Goal: Information Seeking & Learning: Compare options

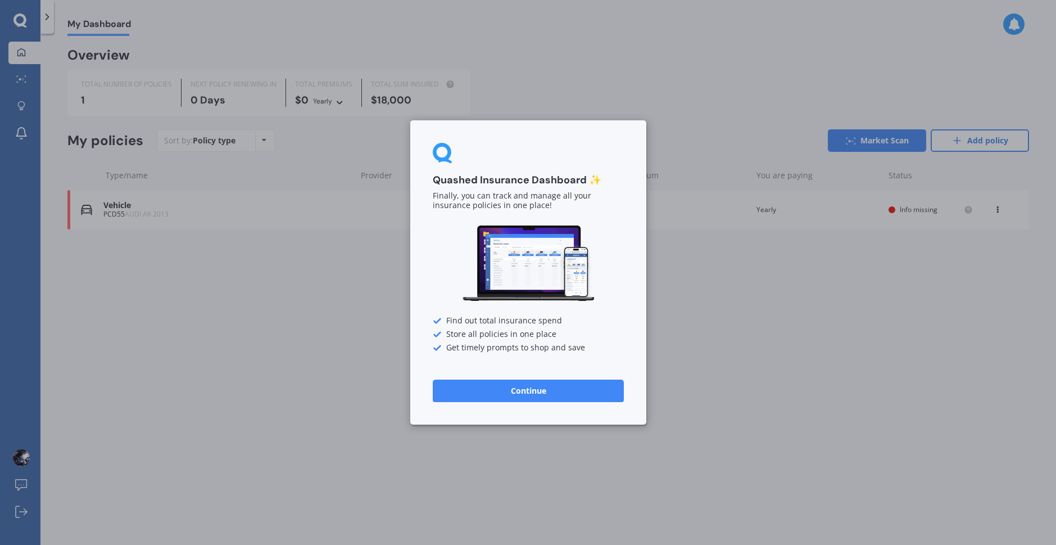
click at [488, 398] on button "Continue" at bounding box center [528, 390] width 191 height 22
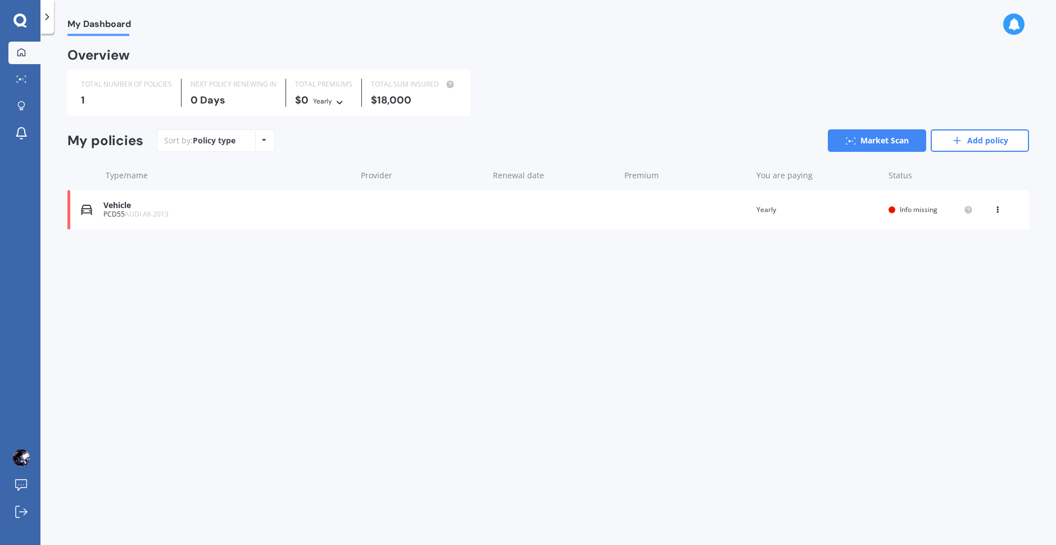
click at [1001, 211] on div "View option View policy Delete" at bounding box center [999, 209] width 10 height 11
click at [954, 258] on div "Delete" at bounding box center [972, 253] width 111 height 22
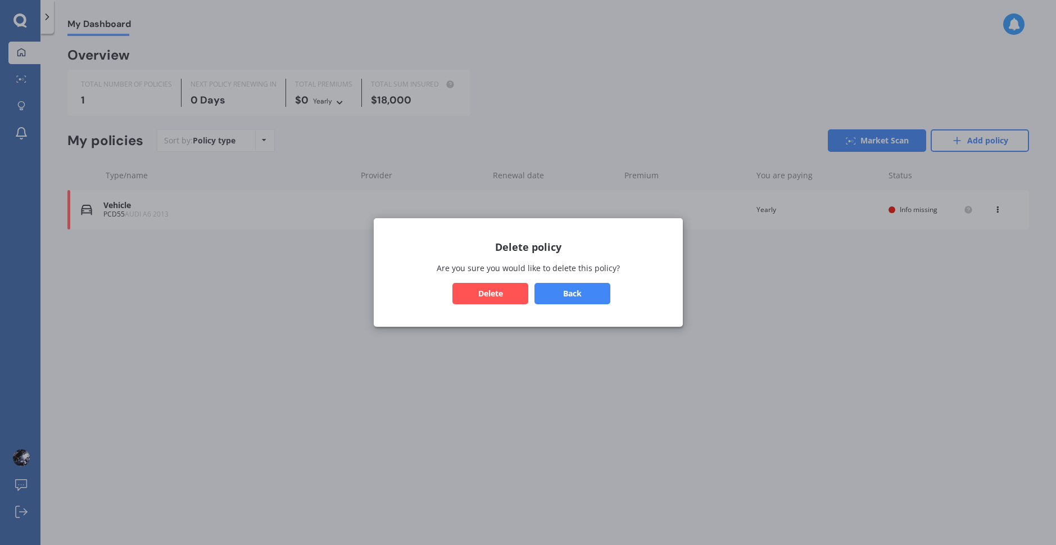
click at [498, 291] on button "Delete" at bounding box center [490, 293] width 76 height 21
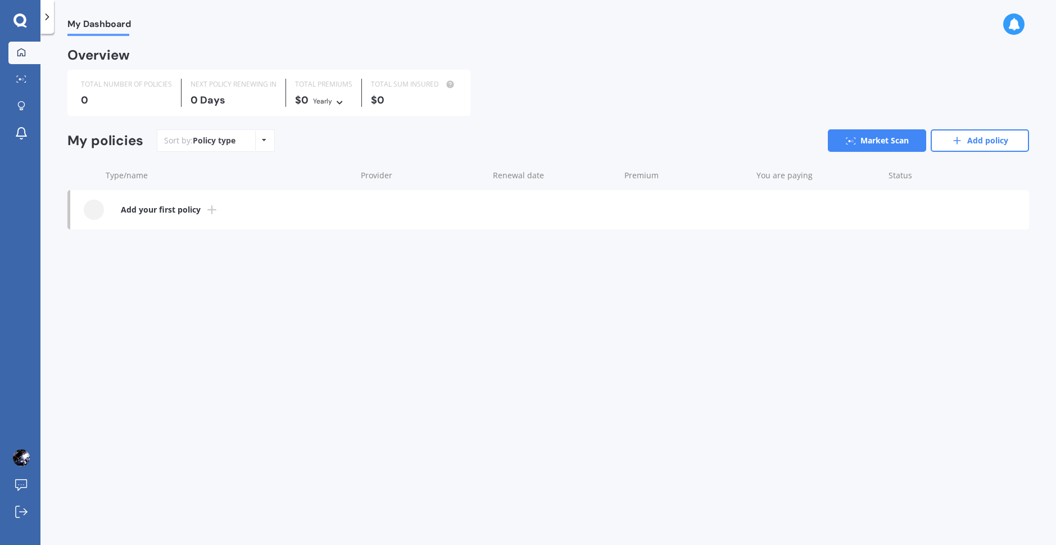
click at [202, 210] on link "Add your first policy" at bounding box center [549, 209] width 959 height 39
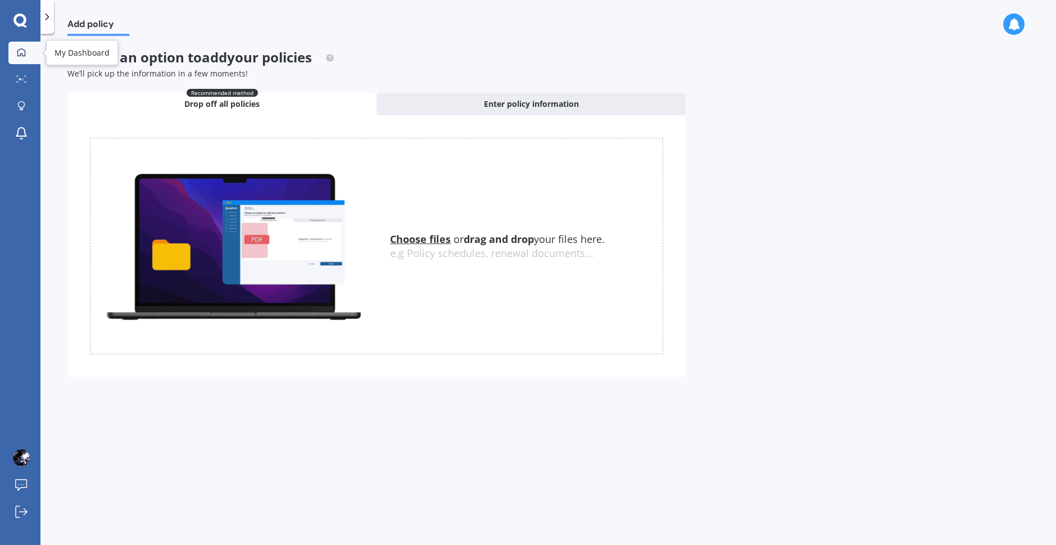
click at [21, 55] on icon at bounding box center [21, 52] width 8 height 8
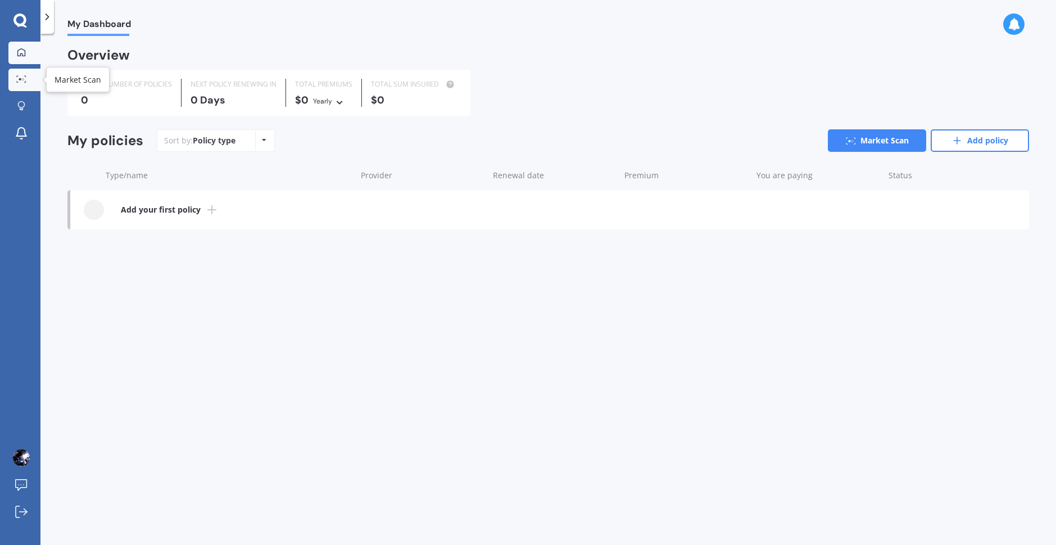
click at [29, 86] on link "Market Scan" at bounding box center [24, 80] width 32 height 22
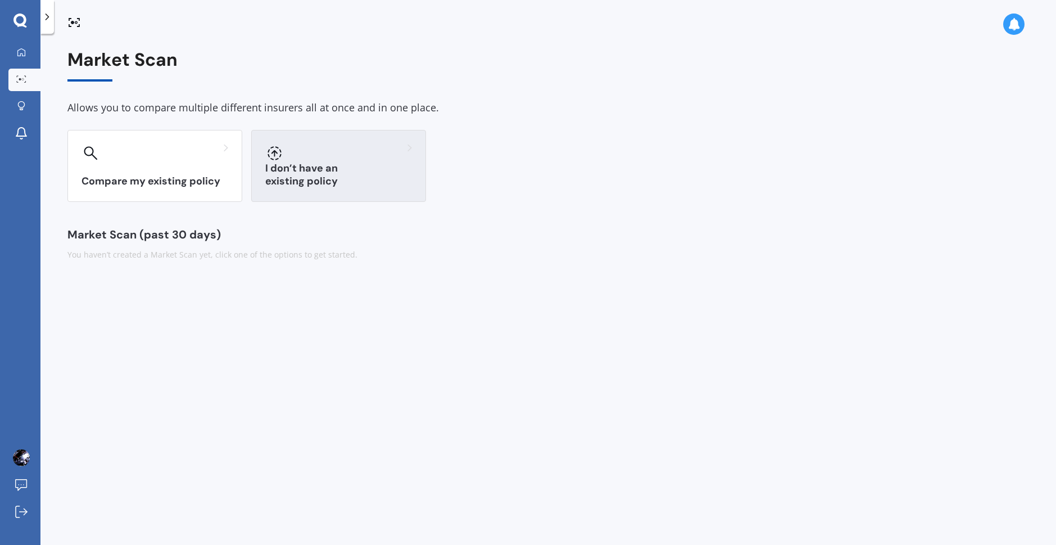
click at [336, 189] on div "I don’t have an existing policy" at bounding box center [338, 166] width 175 height 72
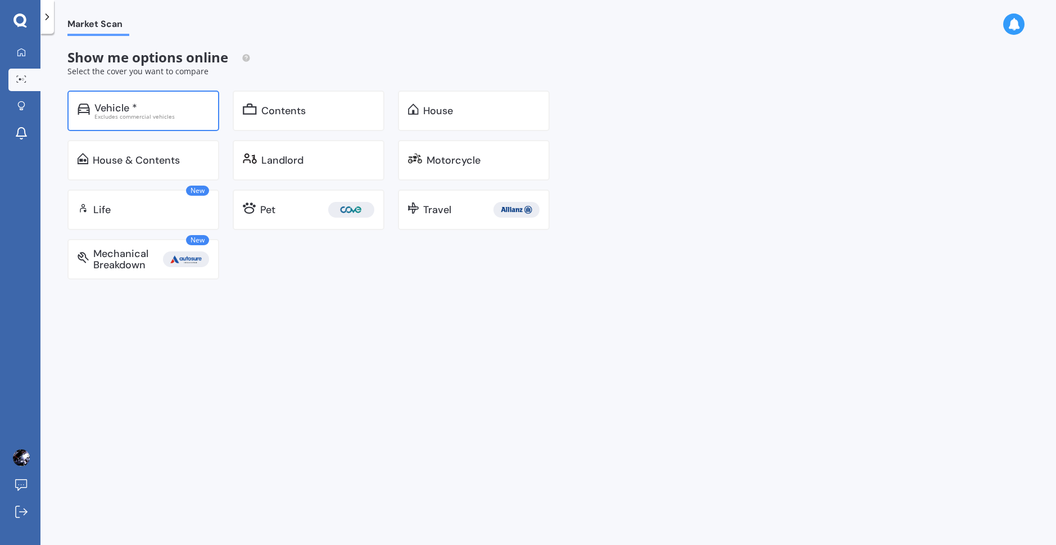
click at [146, 110] on div "Vehicle *" at bounding box center [151, 107] width 115 height 11
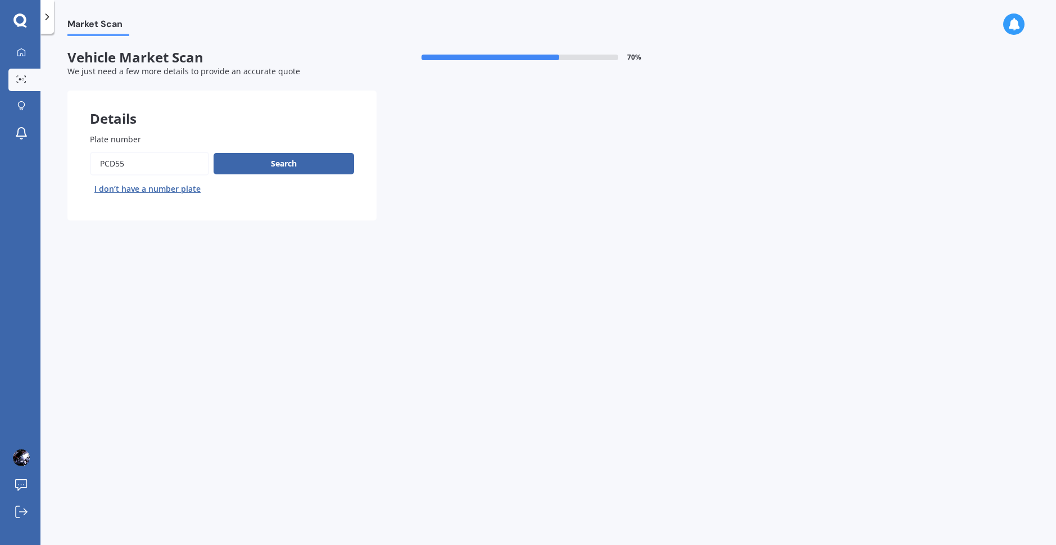
drag, startPoint x: 141, startPoint y: 165, endPoint x: 50, endPoint y: 151, distance: 92.2
click at [61, 155] on div "Market Scan Vehicle Market Scan 70 % We just need a few more details to provide…" at bounding box center [548, 291] width 1016 height 511
click at [145, 156] on input "Plate number" at bounding box center [149, 164] width 119 height 24
type input "p"
click at [175, 164] on input "Plate number" at bounding box center [149, 164] width 119 height 24
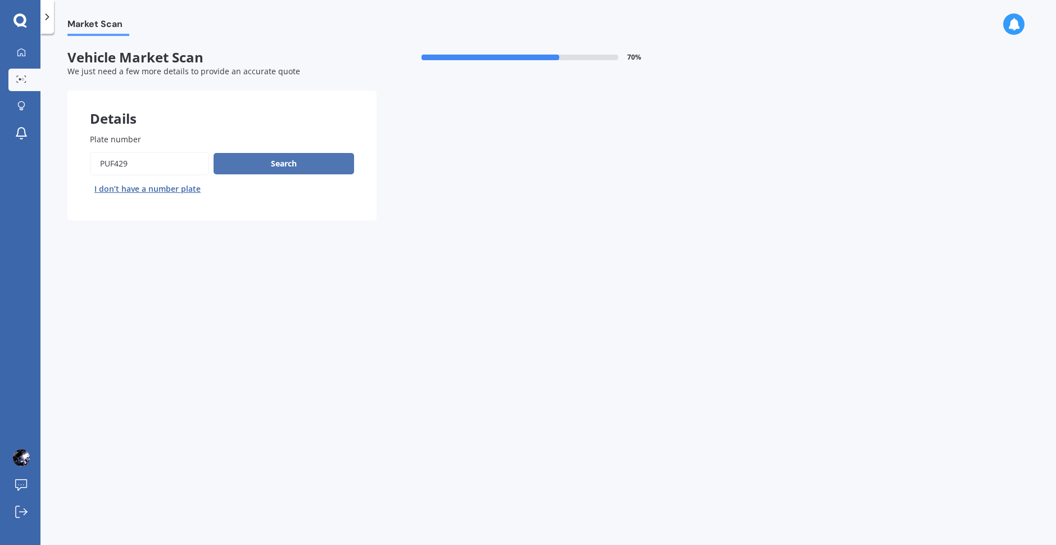
type input "puf429"
click at [242, 154] on button "Search" at bounding box center [284, 163] width 141 height 21
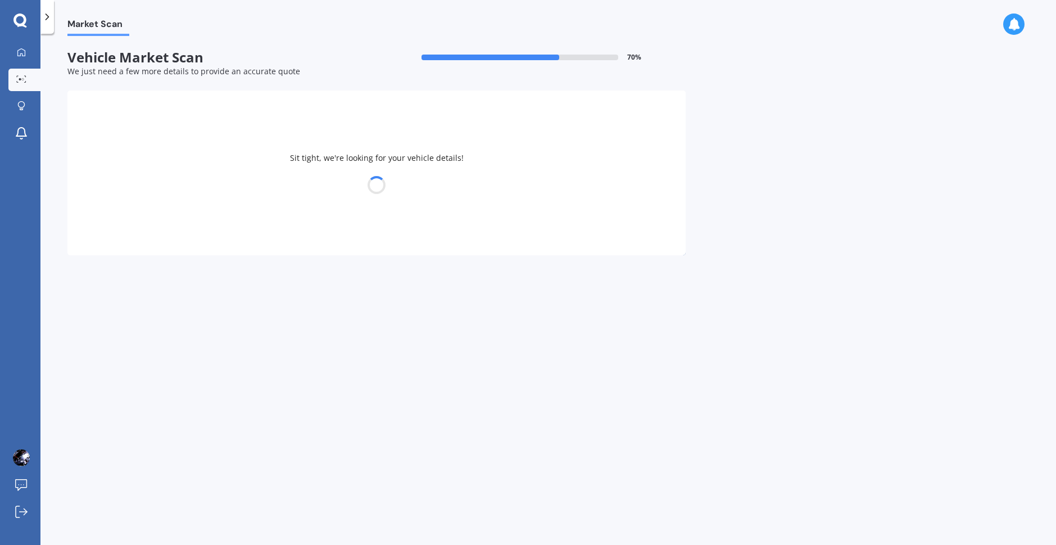
select select "AUDI"
select select "S5"
select select "18"
select select "11"
select select "2005"
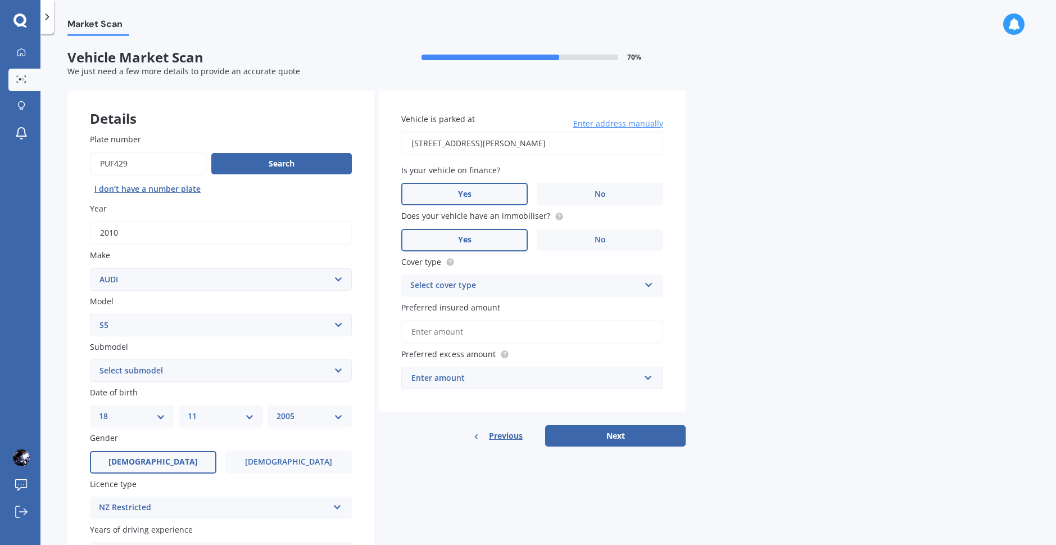
drag, startPoint x: 573, startPoint y: 138, endPoint x: 302, endPoint y: 152, distance: 270.7
click at [324, 154] on div "Details Plate number Search I don’t have a number plate Year 2010 Make Select m…" at bounding box center [376, 361] width 618 height 542
type input "44 Blueberry Grove, Timberlea, Upper Hutt 5018"
click at [477, 286] on div "Select cover type" at bounding box center [524, 285] width 229 height 13
click at [477, 311] on div "Comprehensive" at bounding box center [532, 307] width 261 height 20
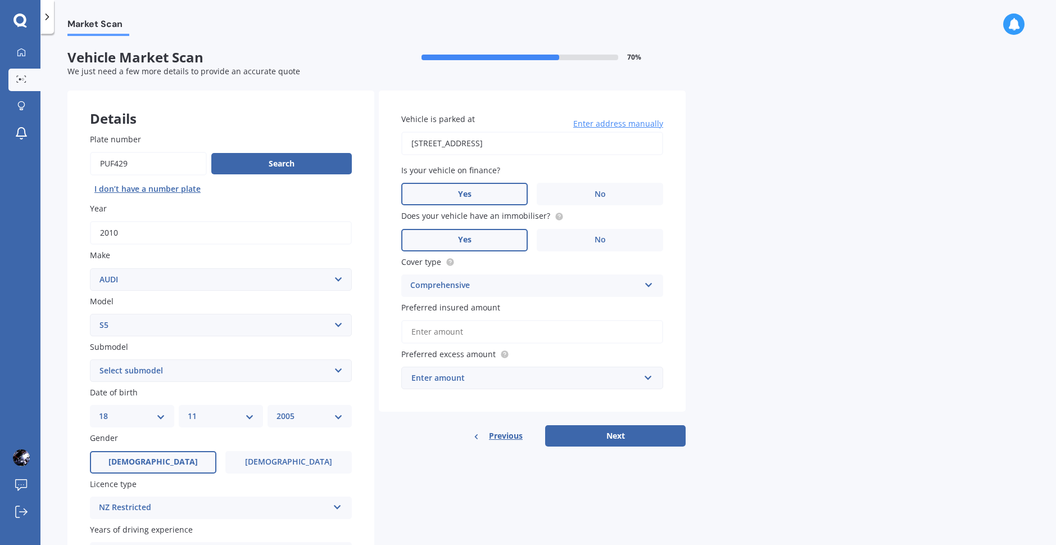
click at [485, 338] on input "Preferred insured amount" at bounding box center [532, 332] width 262 height 24
type input "$18,000"
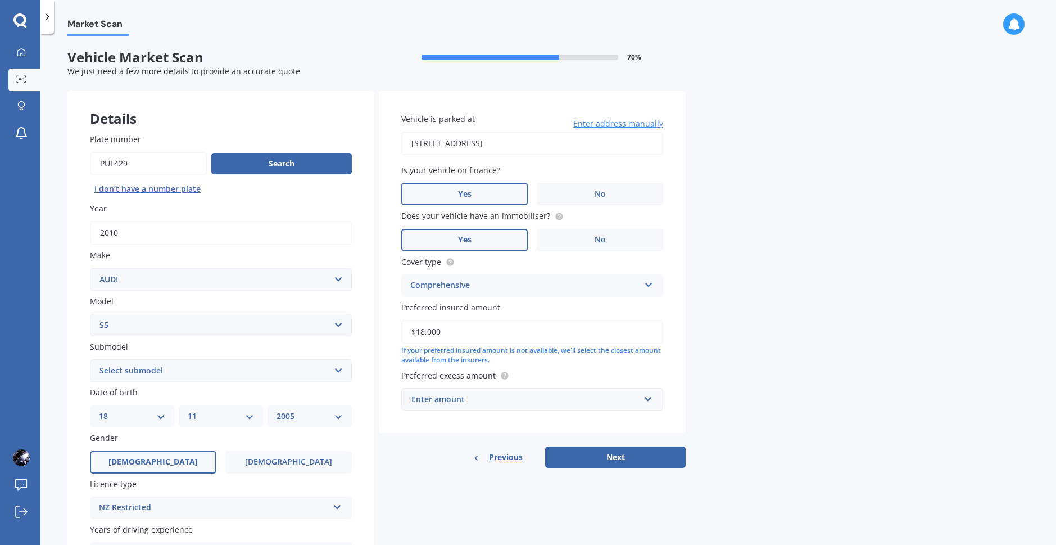
click at [468, 401] on div "Enter amount" at bounding box center [525, 399] width 228 height 12
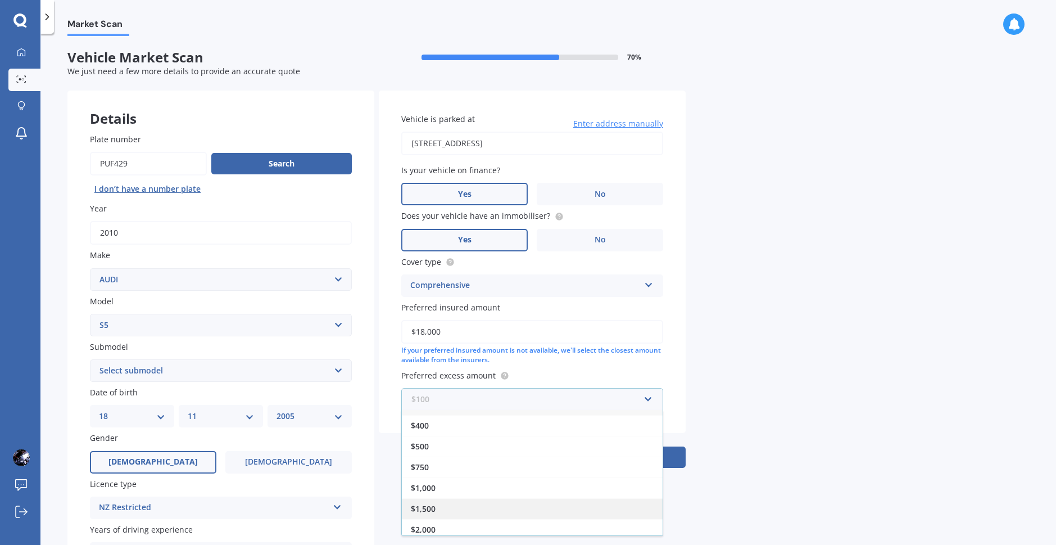
scroll to position [20, 0]
click at [433, 480] on span "$1,000" at bounding box center [423, 483] width 25 height 11
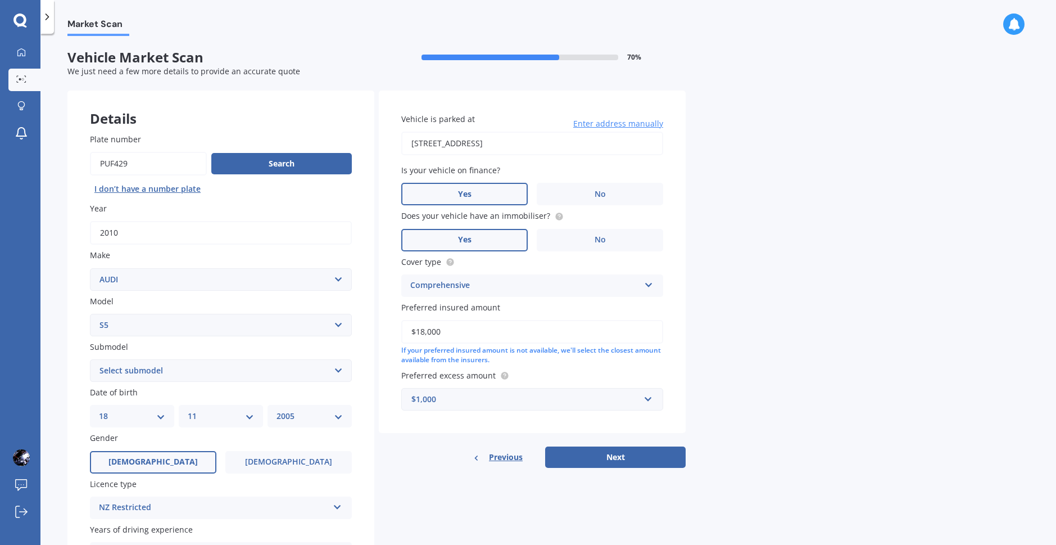
click at [410, 470] on div "Details Plate number Search I don’t have a number plate Year 2010 Make Select m…" at bounding box center [376, 361] width 618 height 542
click at [206, 366] on select "Select submodel 4.2 FSI TFSI Quattro TFSI Quattro turbo 4WD" at bounding box center [221, 370] width 262 height 22
select select "4.2 FSI"
click at [90, 359] on select "Select submodel 4.2 FSI TFSI Quattro TFSI Quattro turbo 4WD" at bounding box center [221, 370] width 262 height 22
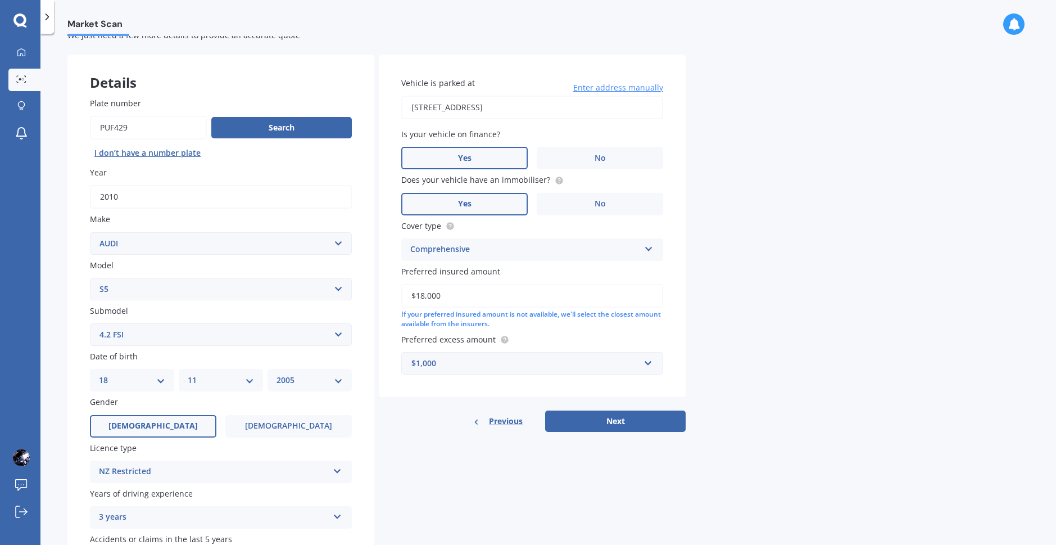
scroll to position [56, 0]
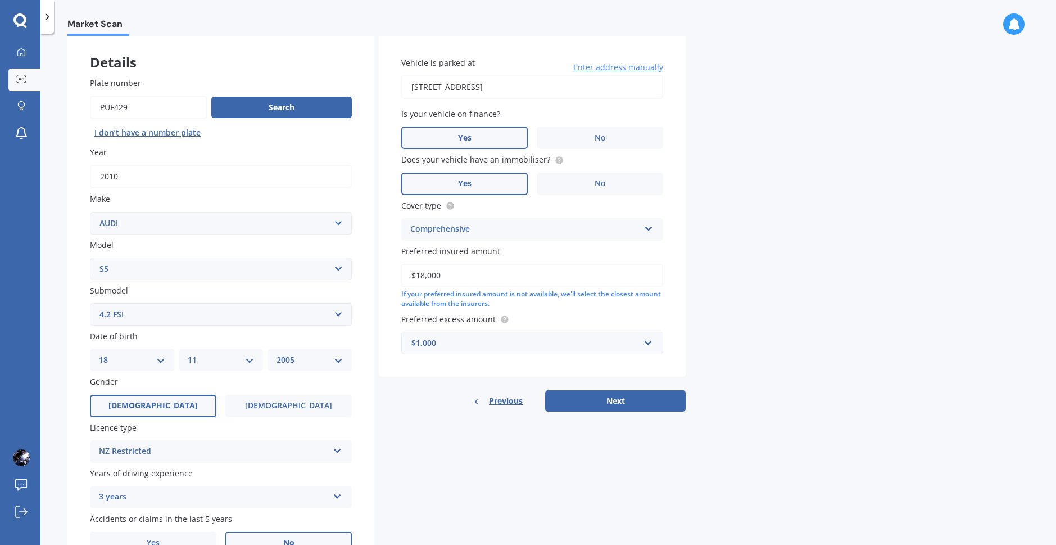
drag, startPoint x: 152, startPoint y: 318, endPoint x: 151, endPoint y: 331, distance: 13.0
click at [152, 318] on select "Select submodel 4.2 FSI TFSI Quattro TFSI Quattro turbo 4WD" at bounding box center [221, 314] width 262 height 22
click at [151, 310] on select "Select submodel 4.2 FSI TFSI Quattro TFSI Quattro turbo 4WD" at bounding box center [221, 314] width 262 height 22
click at [73, 305] on div "Plate number Search I don’t have a number plate Year 2010 Make Select make AC A…" at bounding box center [220, 316] width 307 height 522
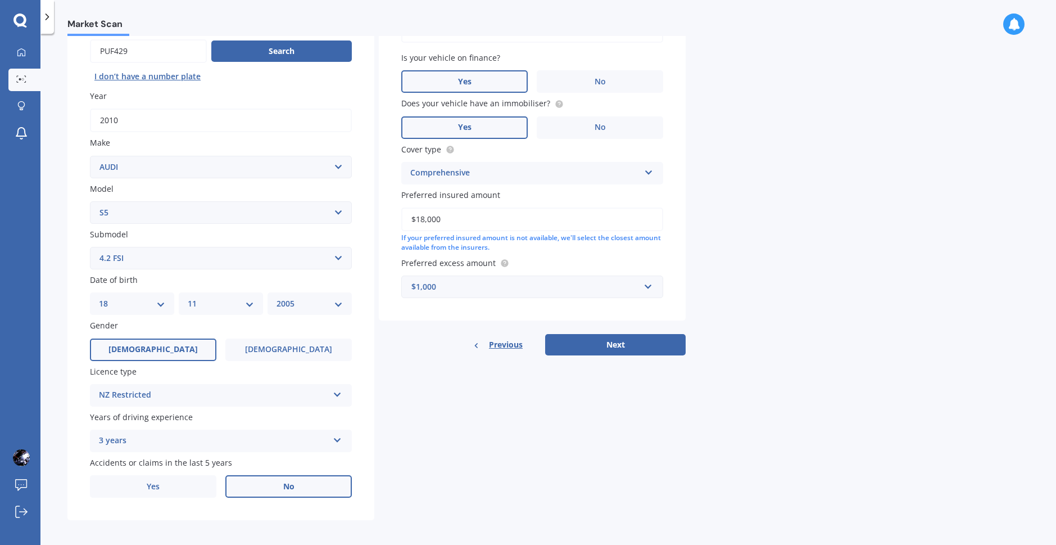
click at [194, 388] on div "NZ Restricted" at bounding box center [213, 394] width 229 height 13
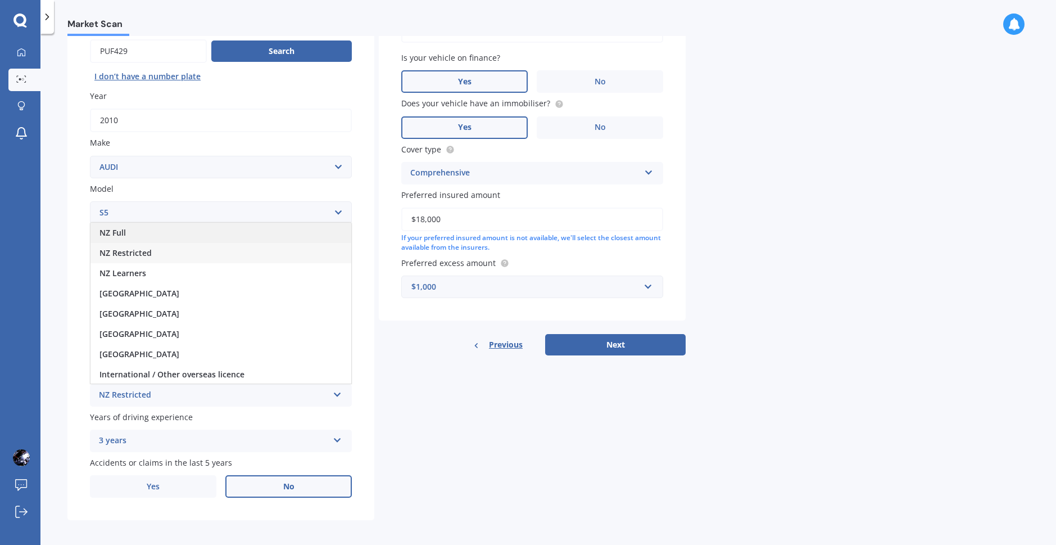
click at [158, 233] on div "NZ Full" at bounding box center [220, 233] width 261 height 20
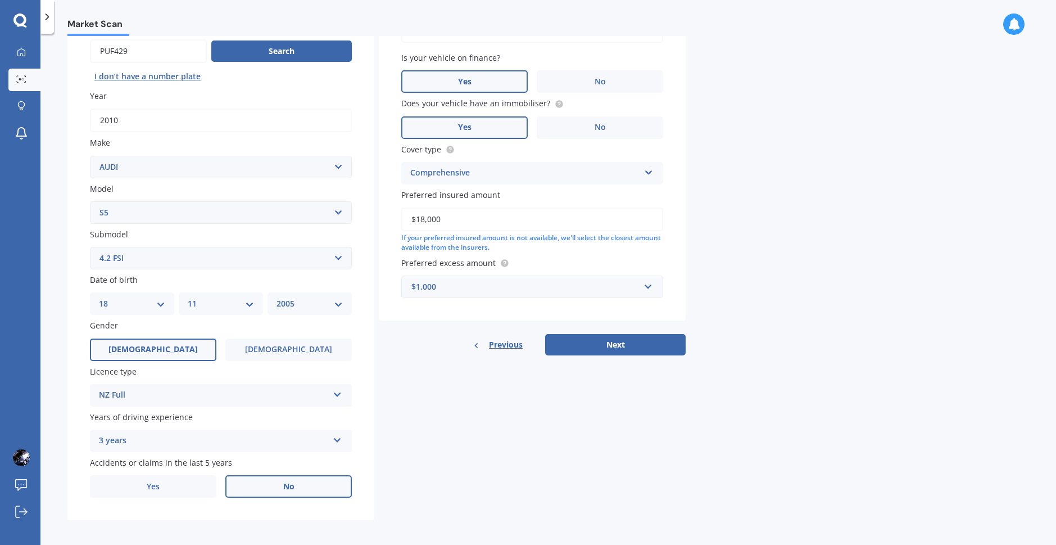
scroll to position [117, 0]
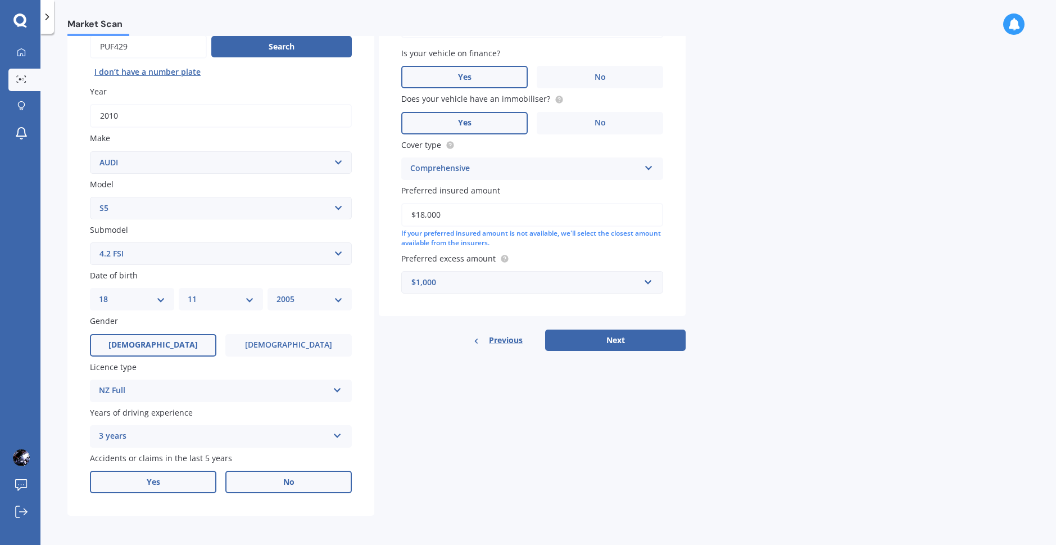
click at [200, 483] on label "Yes" at bounding box center [153, 481] width 126 height 22
click at [0, 0] on input "Yes" at bounding box center [0, 0] width 0 height 0
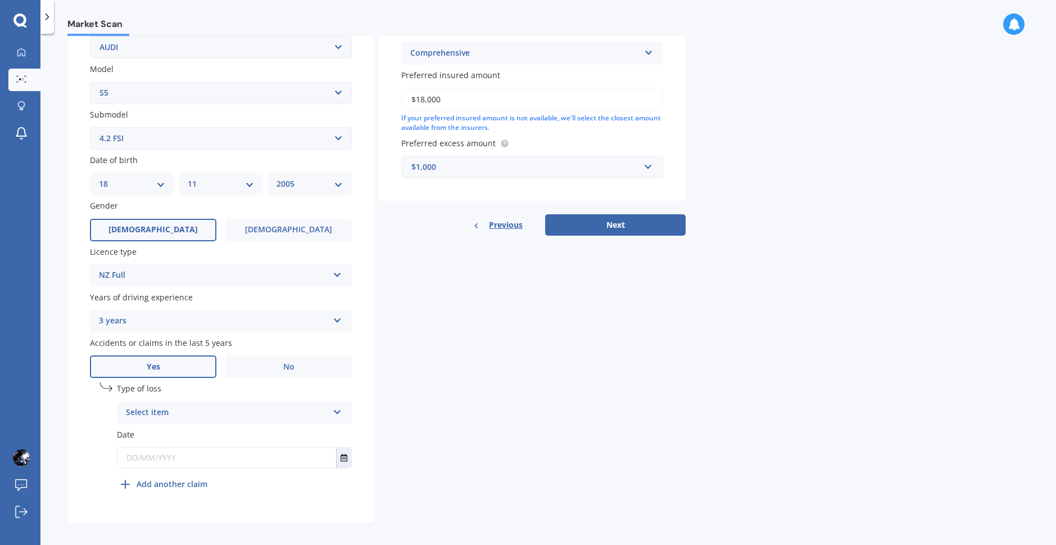
scroll to position [239, 0]
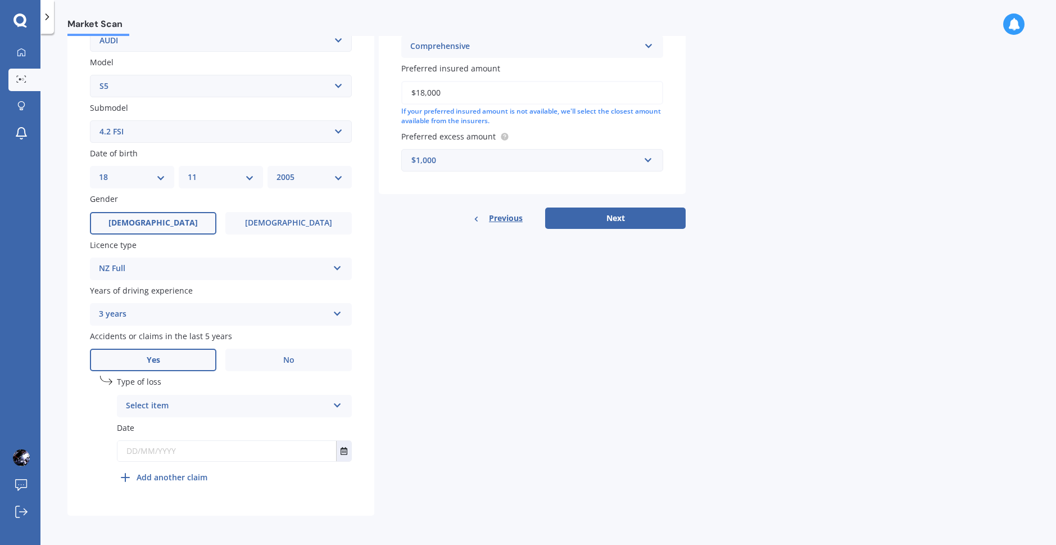
click at [239, 411] on div "Select item" at bounding box center [227, 405] width 202 height 13
click at [225, 431] on div "At fault accident" at bounding box center [234, 428] width 234 height 20
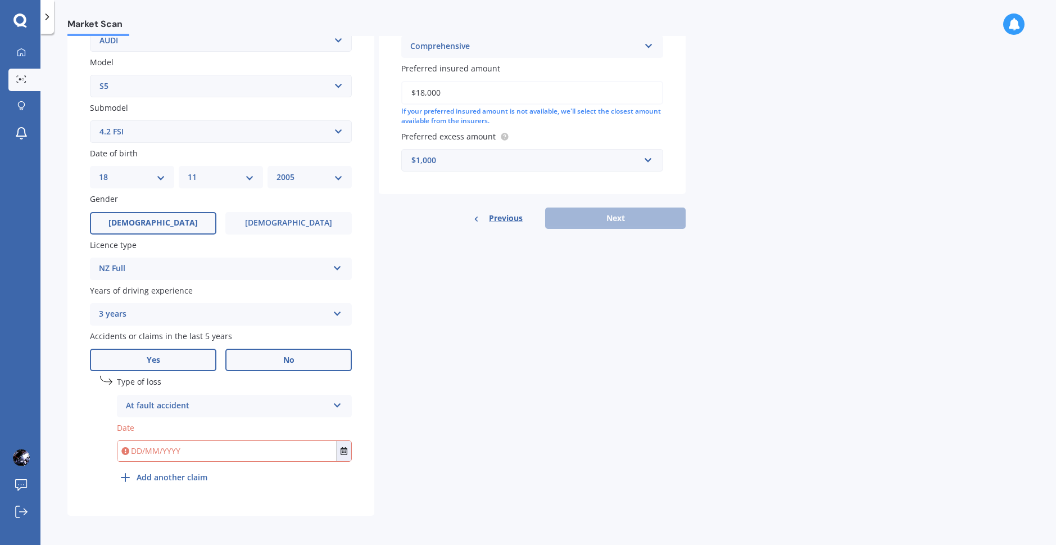
click at [253, 368] on label "No" at bounding box center [288, 359] width 126 height 22
click at [0, 0] on input "No" at bounding box center [0, 0] width 0 height 0
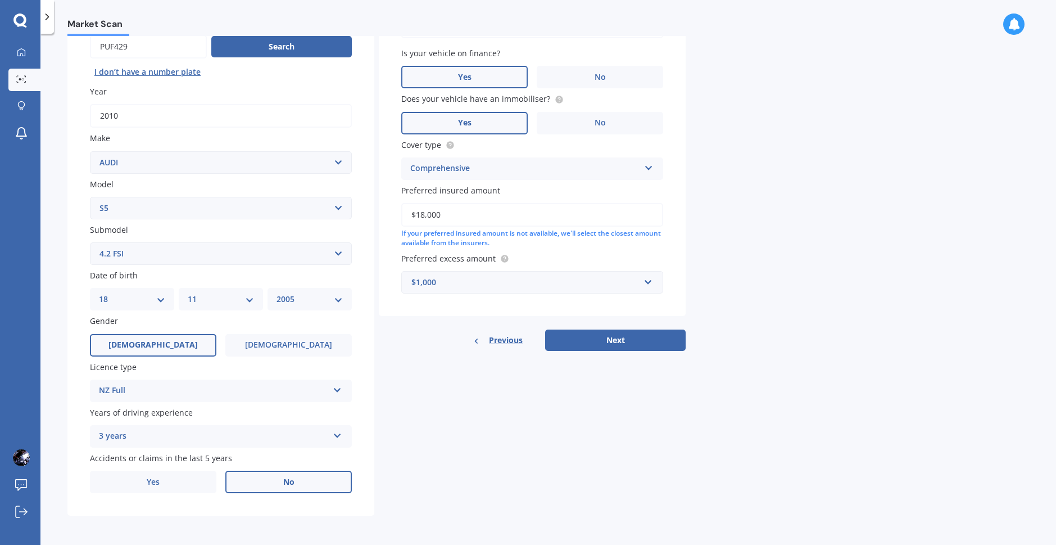
scroll to position [117, 0]
click at [589, 343] on button "Next" at bounding box center [615, 339] width 141 height 21
select select "18"
select select "11"
select select "2005"
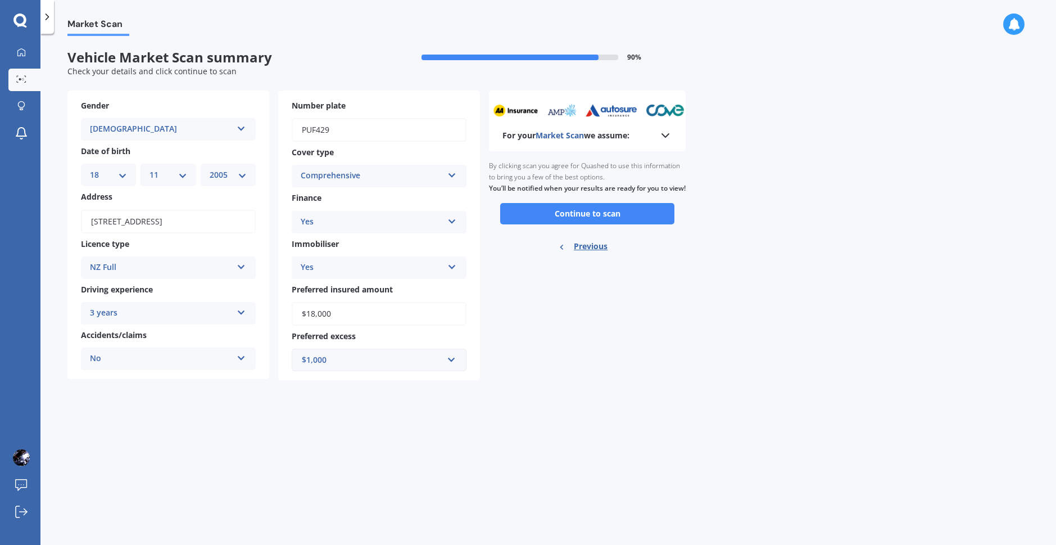
scroll to position [0, 0]
click at [542, 224] on button "Continue to scan" at bounding box center [587, 213] width 174 height 21
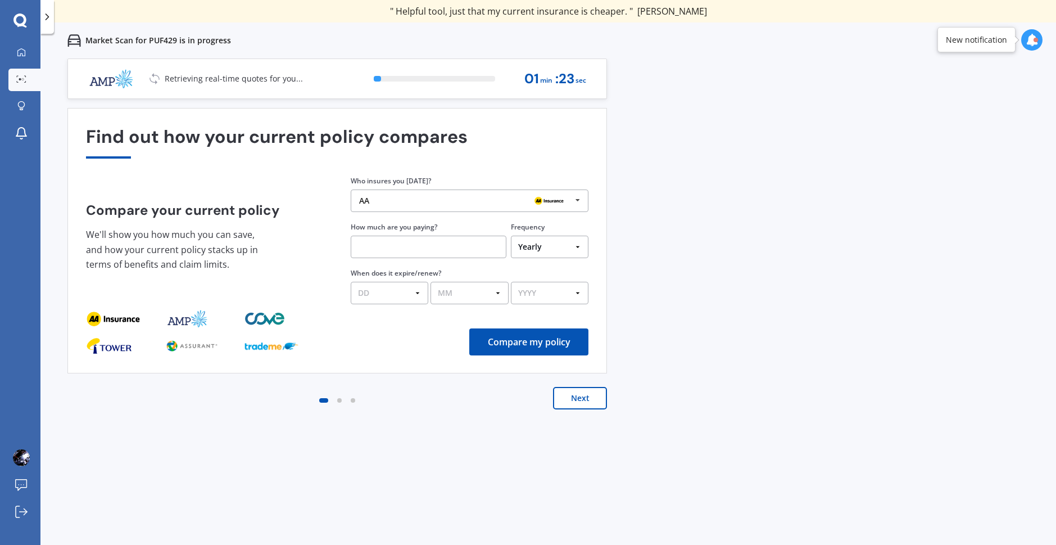
click at [670, 247] on div "Previous 60,000+ Kiwis have signed up to shop and save on insurance with us " H…" at bounding box center [548, 330] width 1016 height 545
click at [572, 205] on icon at bounding box center [577, 200] width 17 height 21
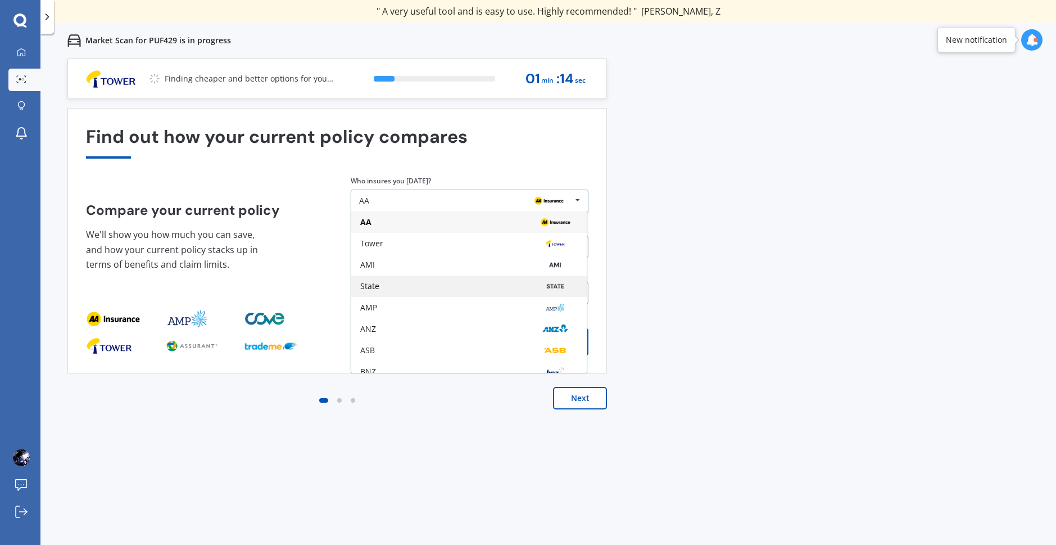
click at [512, 283] on div "State" at bounding box center [469, 286] width 218 height 9
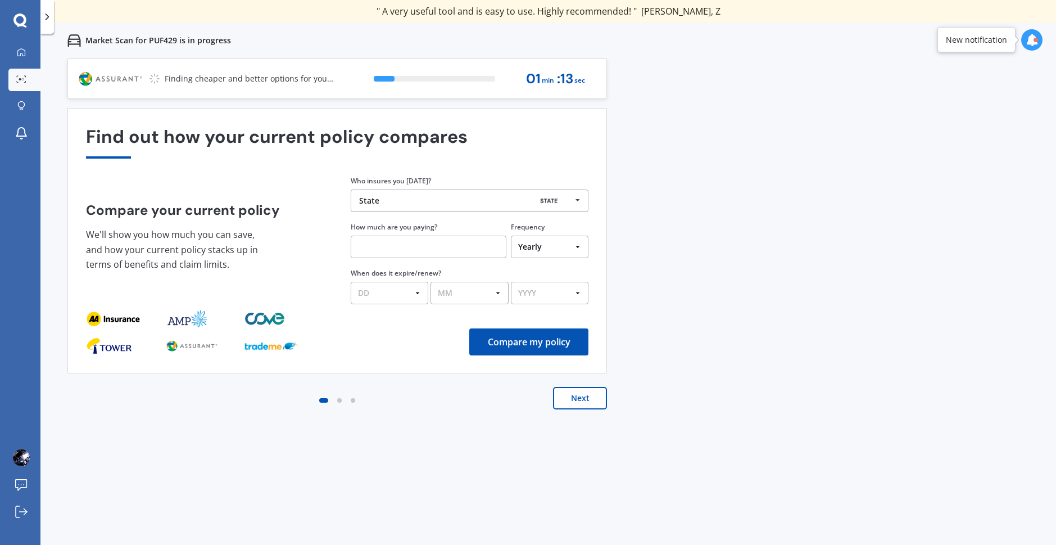
click at [456, 255] on input "text" at bounding box center [429, 246] width 156 height 22
type input "$1,880.00"
click at [535, 256] on select "Yearly Six-Monthly Quarterly Monthly Fortnightly Weekly One-Off" at bounding box center [550, 246] width 78 height 22
click at [614, 229] on div "Previous 60,000+ Kiwis have signed up to shop and save on insurance with us " H…" at bounding box center [548, 330] width 1016 height 545
click at [543, 243] on select "Yearly Six-Monthly Quarterly Monthly Fortnightly Weekly One-Off" at bounding box center [550, 246] width 78 height 22
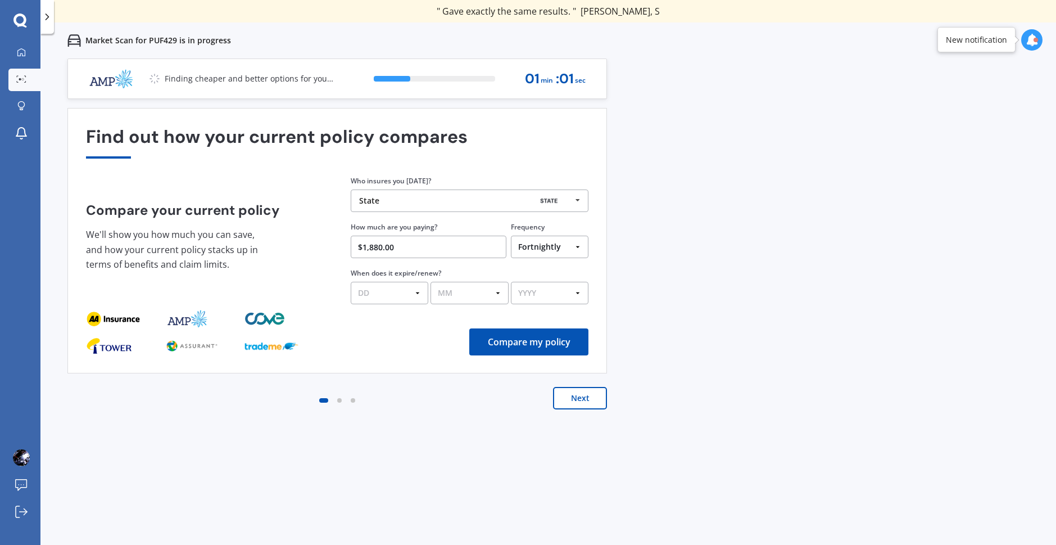
click at [511, 235] on select "Yearly Six-Monthly Quarterly Monthly Fortnightly Weekly One-Off" at bounding box center [550, 246] width 78 height 22
click at [545, 245] on select "Yearly Six-Monthly Quarterly Monthly Fortnightly Weekly One-Off" at bounding box center [550, 246] width 78 height 22
select select "Yearly"
click at [511, 235] on select "Yearly Six-Monthly Quarterly Monthly Fortnightly Weekly One-Off" at bounding box center [550, 246] width 78 height 22
click at [622, 250] on div "Previous 60,000+ Kiwis have signed up to shop and save on insurance with us " H…" at bounding box center [548, 330] width 1016 height 545
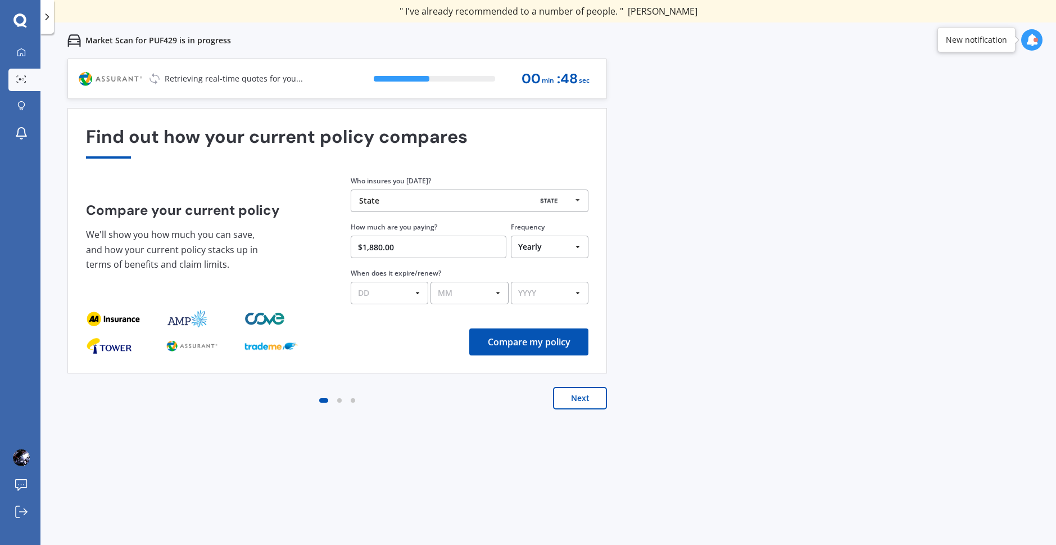
click at [565, 402] on button "Next" at bounding box center [580, 398] width 54 height 22
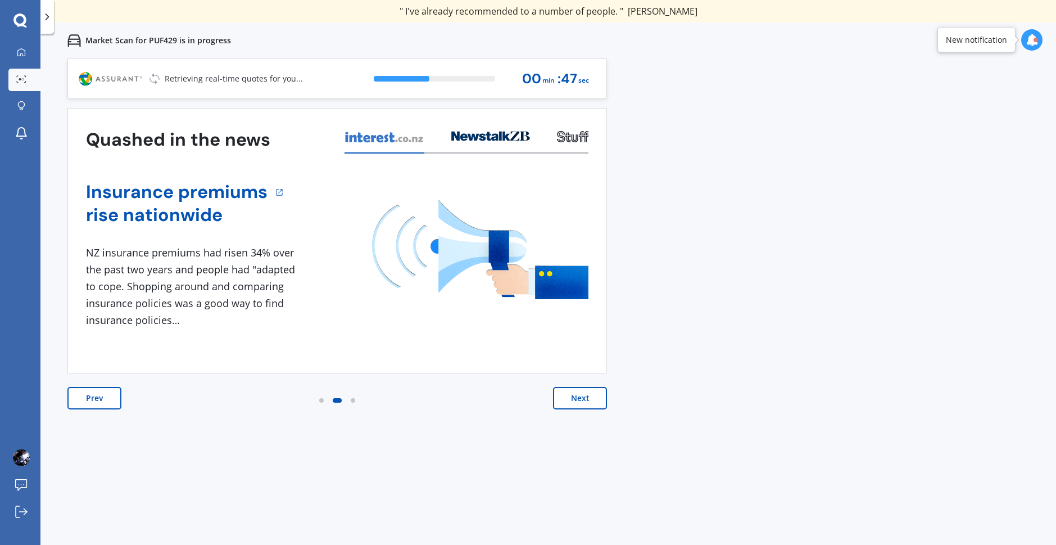
click at [565, 402] on button "Next" at bounding box center [580, 398] width 54 height 22
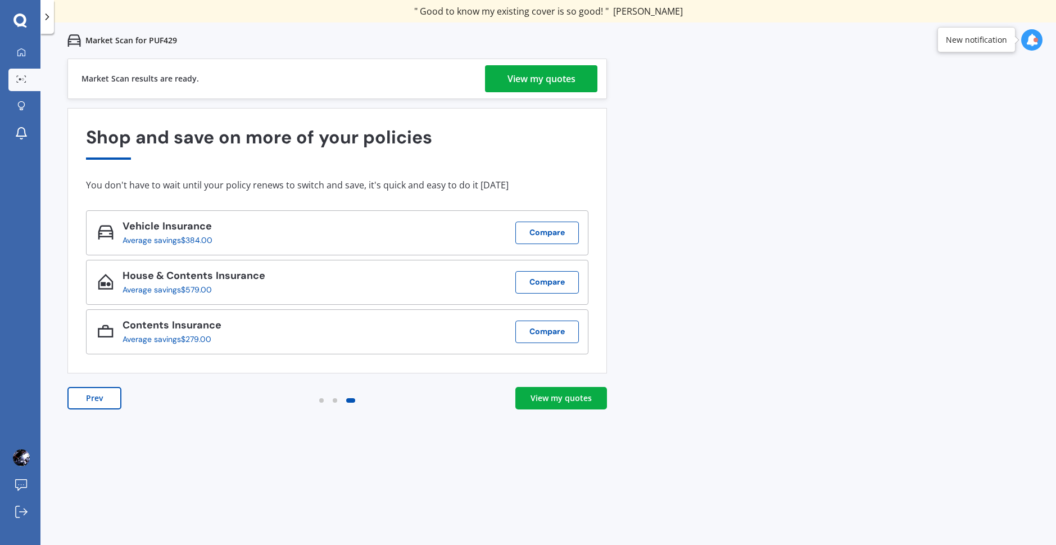
click at [546, 80] on div "View my quotes" at bounding box center [542, 78] width 68 height 27
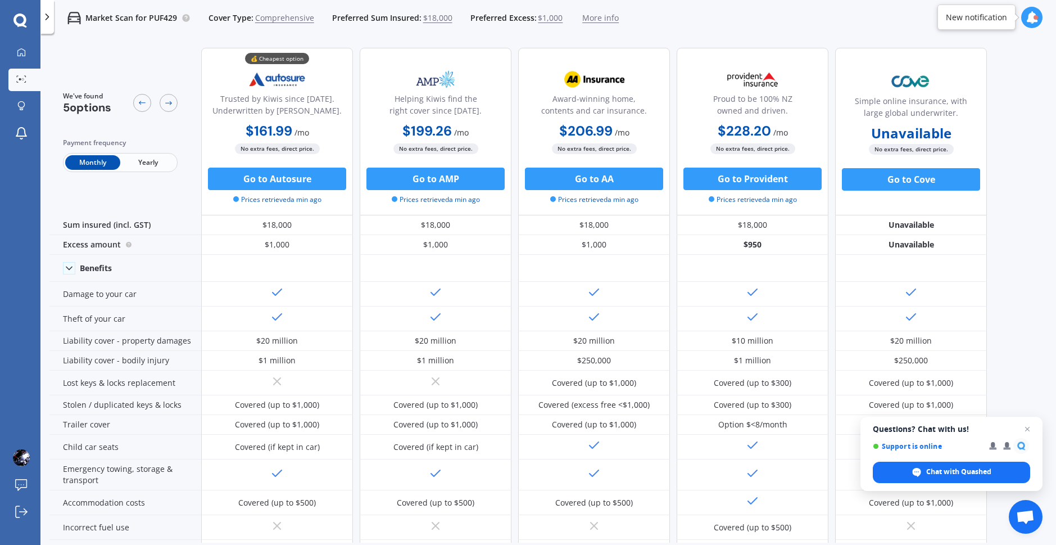
click at [477, 26] on div "Market Scan for PUF429 Cover Type: Comprehensive Preferred Sum Insured: $18,000…" at bounding box center [336, 18] width 565 height 36
click at [1031, 429] on span "Open chat" at bounding box center [1028, 429] width 14 height 14
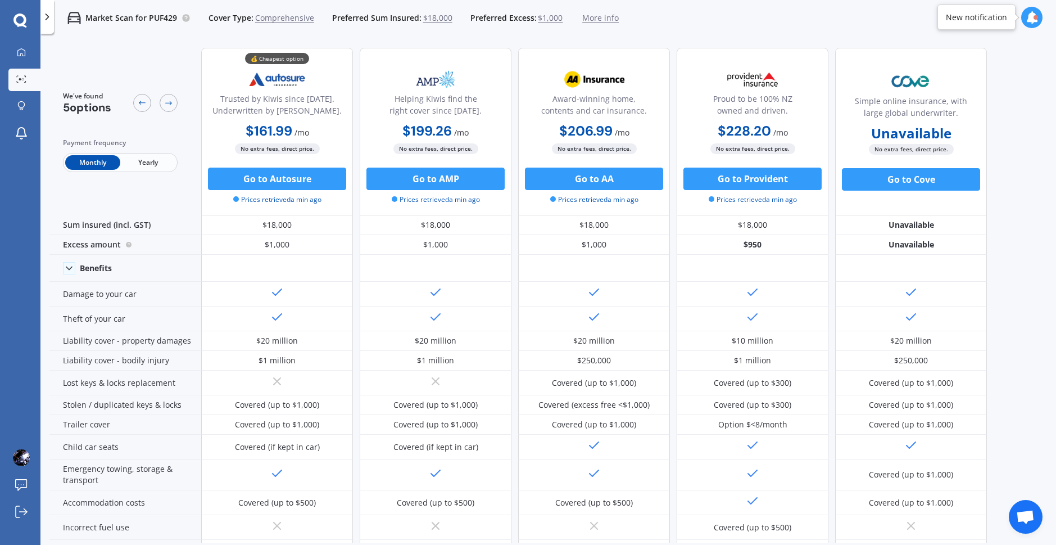
click at [155, 165] on span "Yearly" at bounding box center [147, 162] width 55 height 15
click at [103, 191] on div "We've found 5 options Payment frequency Monthly Yearly" at bounding box center [125, 131] width 152 height 167
click at [603, 19] on span "More info" at bounding box center [600, 17] width 37 height 11
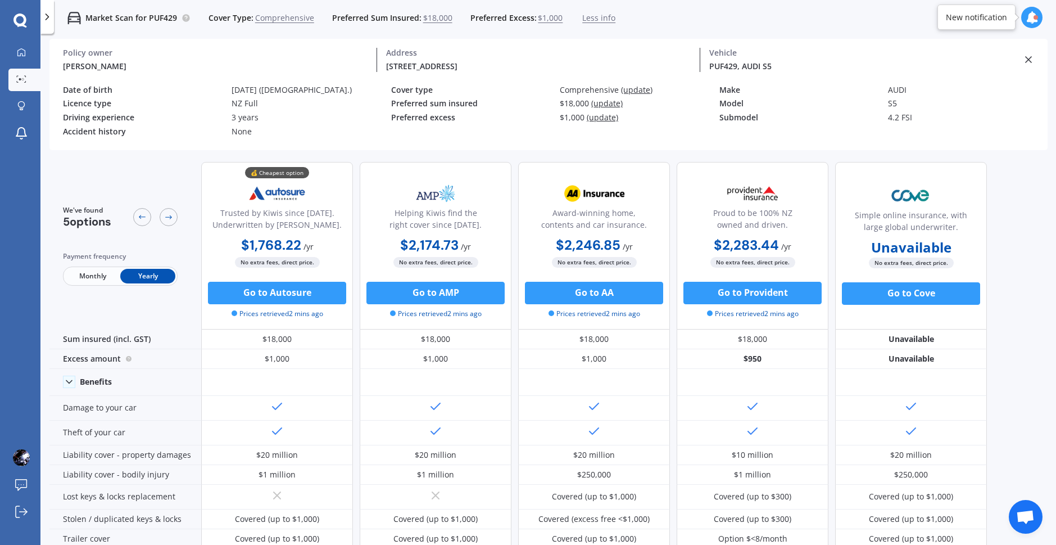
click at [49, 20] on icon at bounding box center [47, 16] width 11 height 11
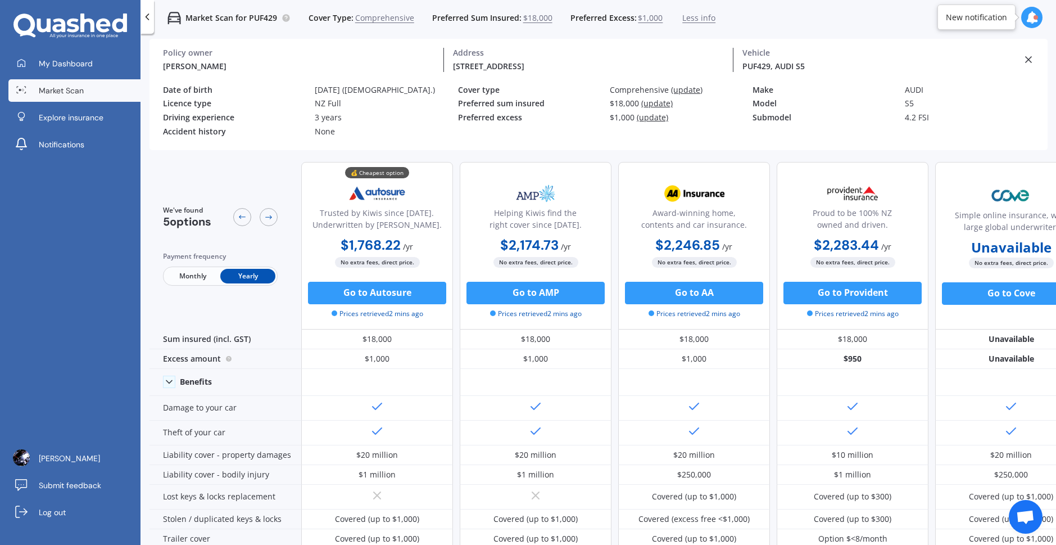
click at [80, 88] on span "Market Scan" at bounding box center [61, 90] width 45 height 11
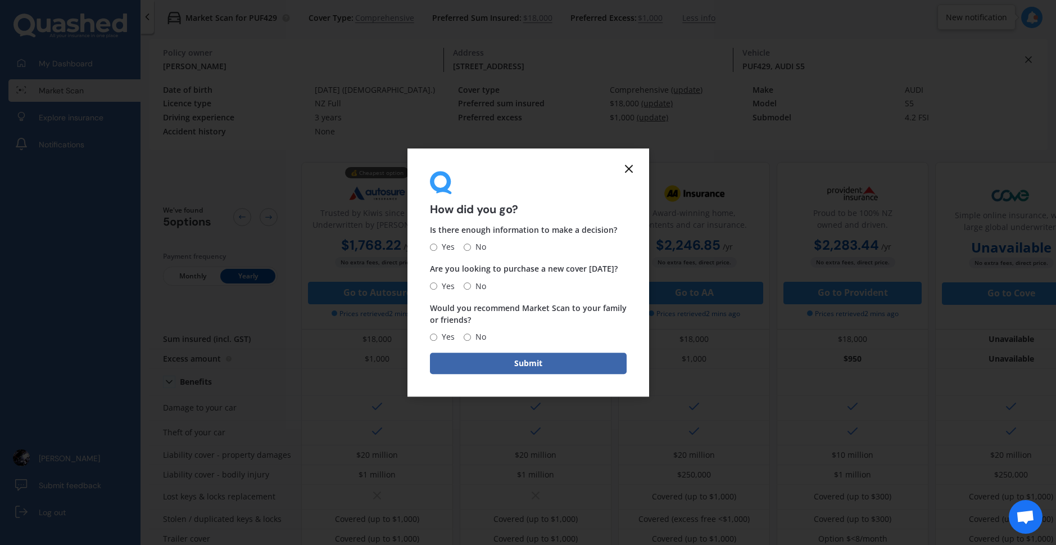
click at [473, 249] on span "No" at bounding box center [478, 247] width 15 height 13
click at [471, 249] on input "No" at bounding box center [467, 246] width 7 height 7
radio input "true"
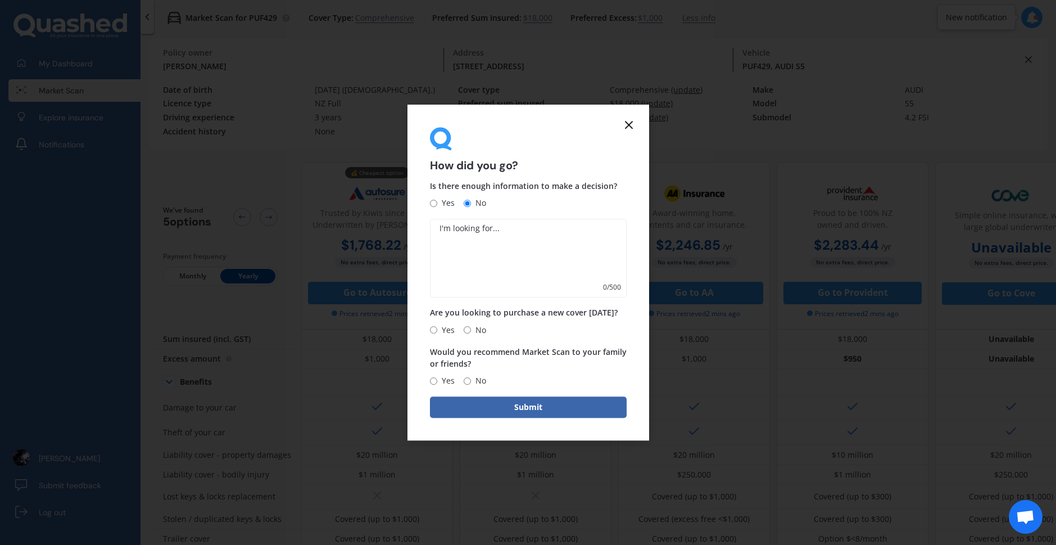
click at [623, 127] on icon at bounding box center [628, 124] width 13 height 13
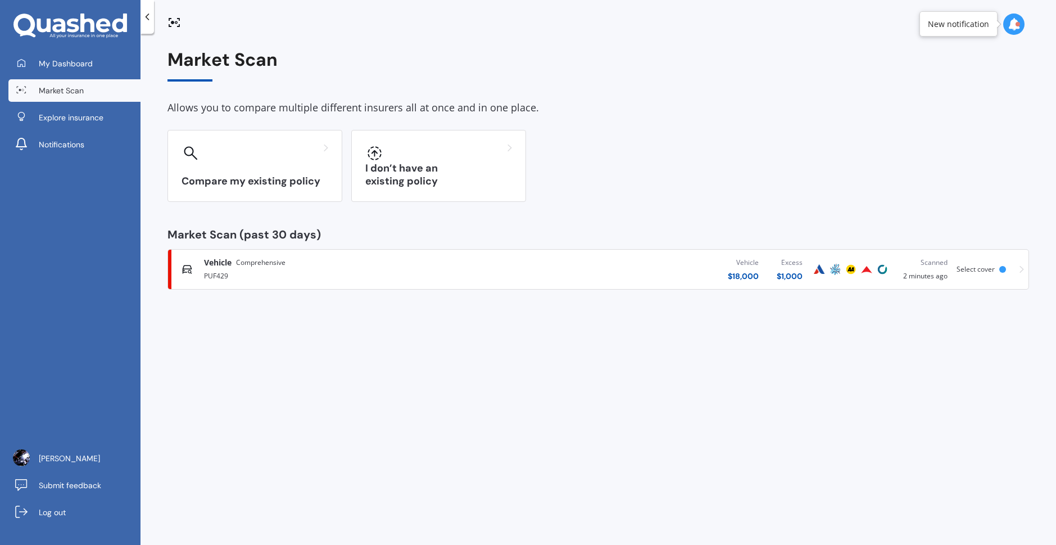
click at [80, 22] on icon at bounding box center [70, 25] width 114 height 25
click at [1016, 271] on div "Vehicle Comprehensive PUF429 Vehicle $ 18,000 Excess $ 1,000 Scanned 2 minutes …" at bounding box center [599, 269] width 852 height 34
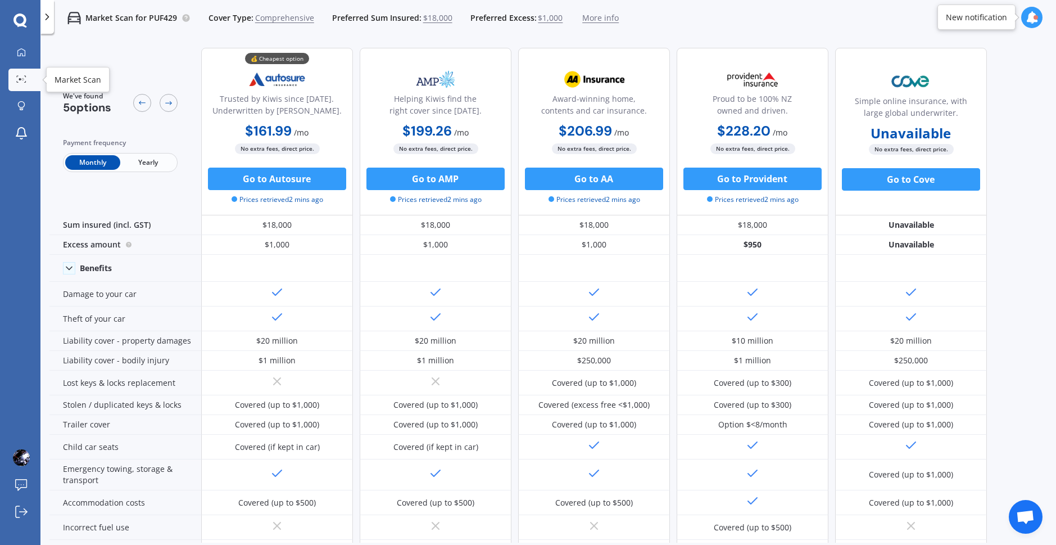
click at [29, 74] on link "Market Scan" at bounding box center [24, 80] width 32 height 22
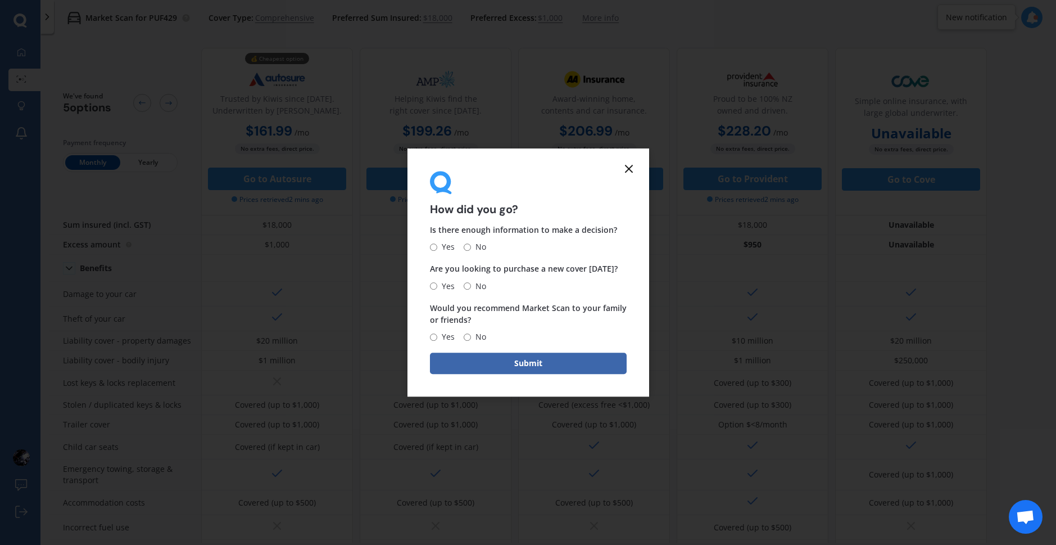
click at [637, 167] on form "How did you go? Is there enough information to make a decision? Yes No Are you …" at bounding box center [528, 272] width 242 height 248
click at [627, 171] on icon at bounding box center [628, 168] width 13 height 13
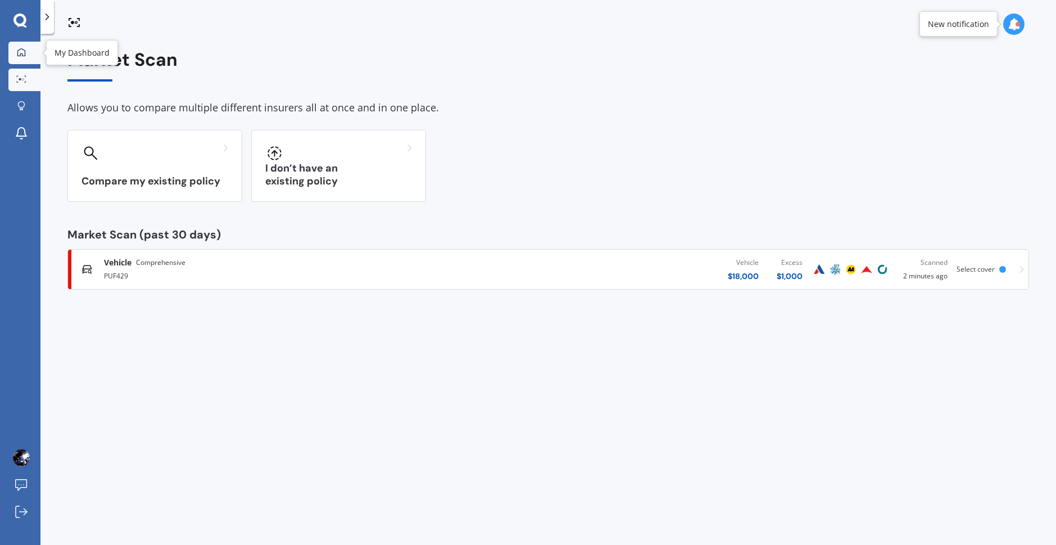
click at [21, 56] on icon at bounding box center [21, 52] width 9 height 9
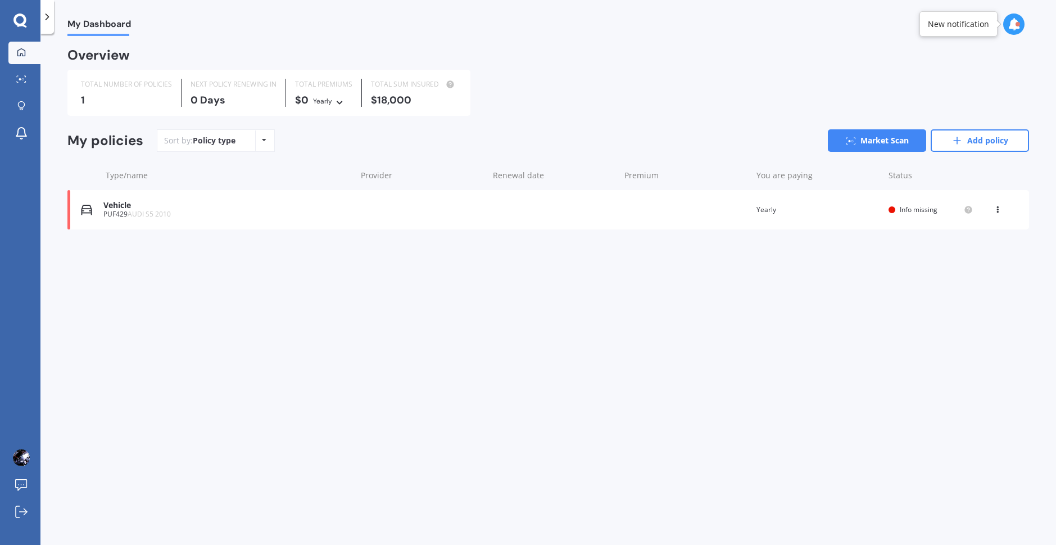
click at [150, 99] on div "1" at bounding box center [126, 99] width 91 height 11
click at [902, 142] on link "Market Scan" at bounding box center [877, 140] width 98 height 22
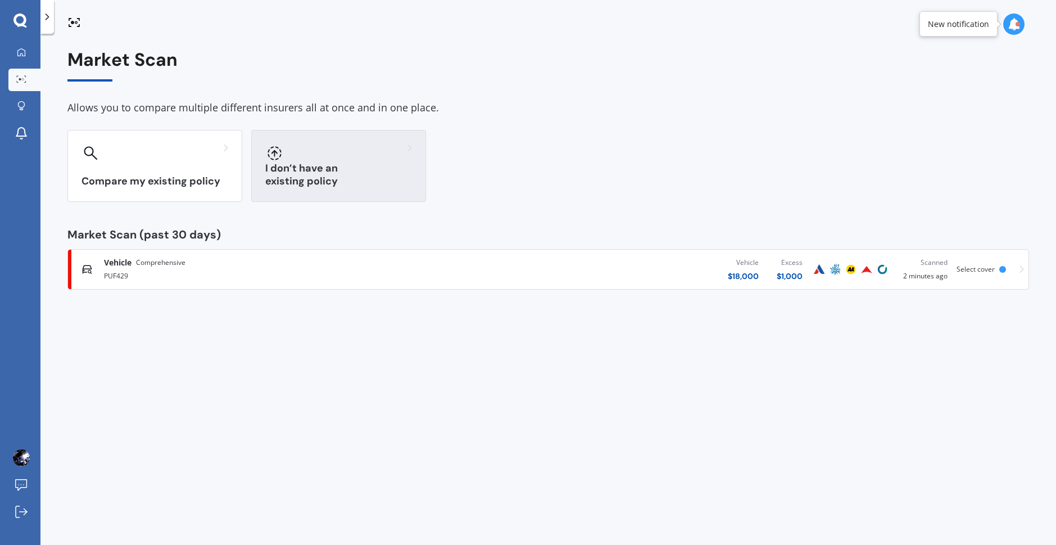
click at [346, 187] on h3 "I don’t have an existing policy" at bounding box center [338, 175] width 147 height 26
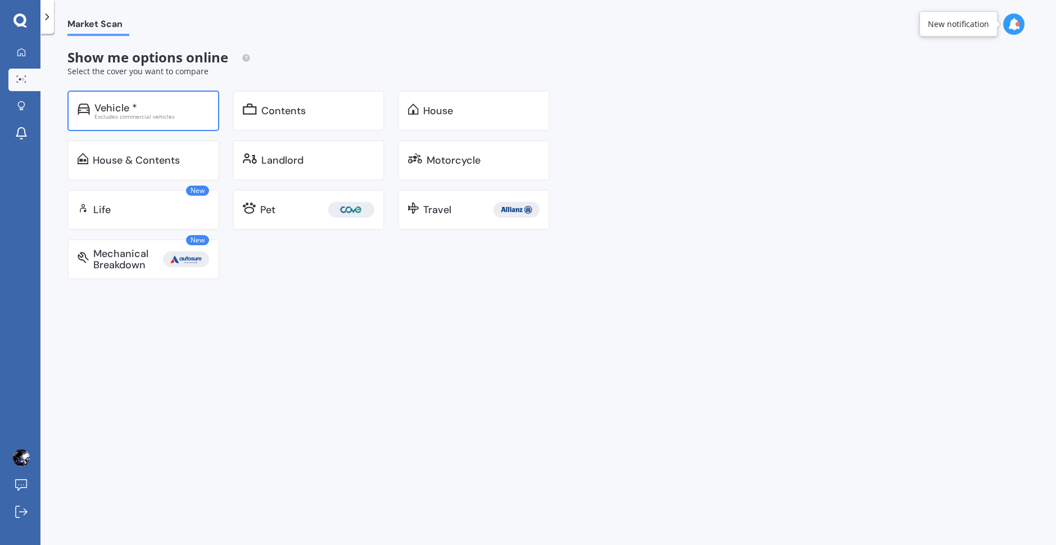
click at [151, 103] on div "Vehicle *" at bounding box center [151, 107] width 115 height 11
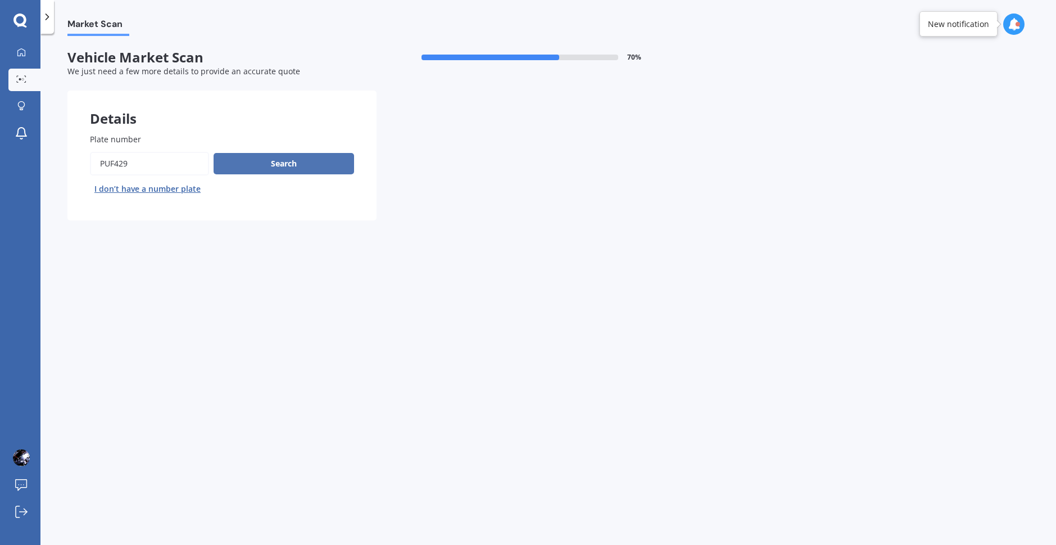
click at [286, 167] on button "Search" at bounding box center [284, 163] width 141 height 21
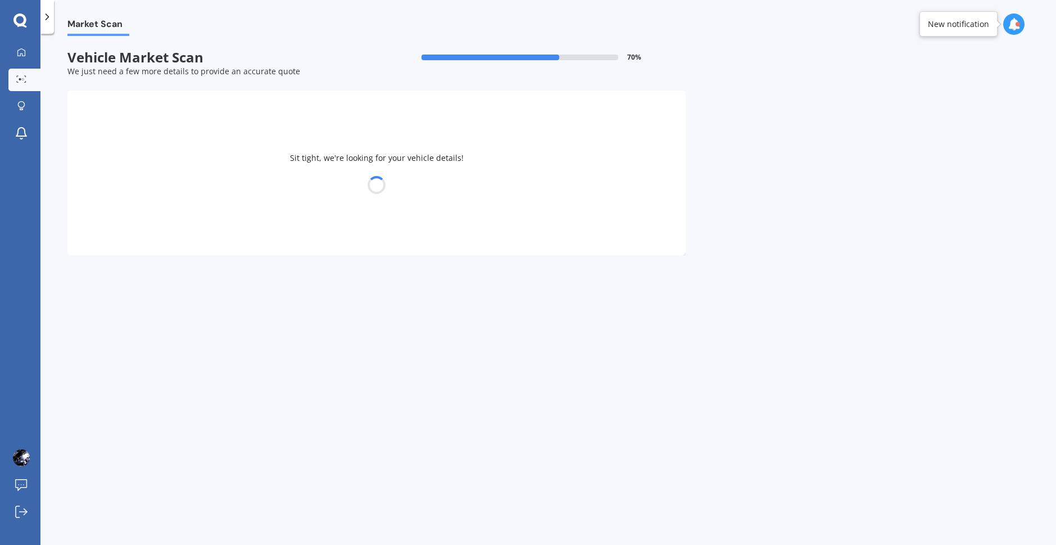
select select "AUDI"
select select "S5"
select select "18"
select select "11"
select select "2005"
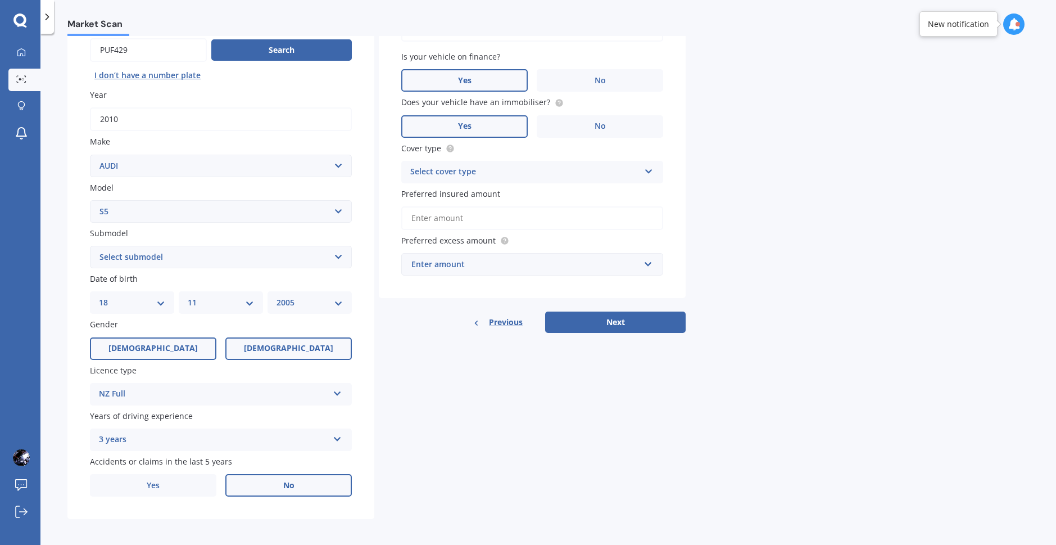
scroll to position [117, 0]
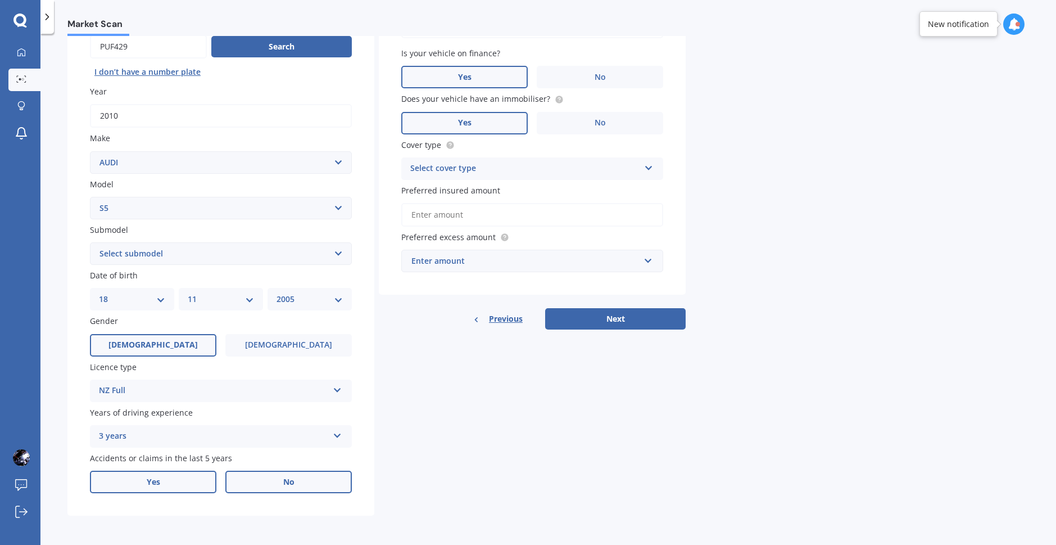
click at [192, 475] on label "Yes" at bounding box center [153, 481] width 126 height 22
click at [0, 0] on input "Yes" at bounding box center [0, 0] width 0 height 0
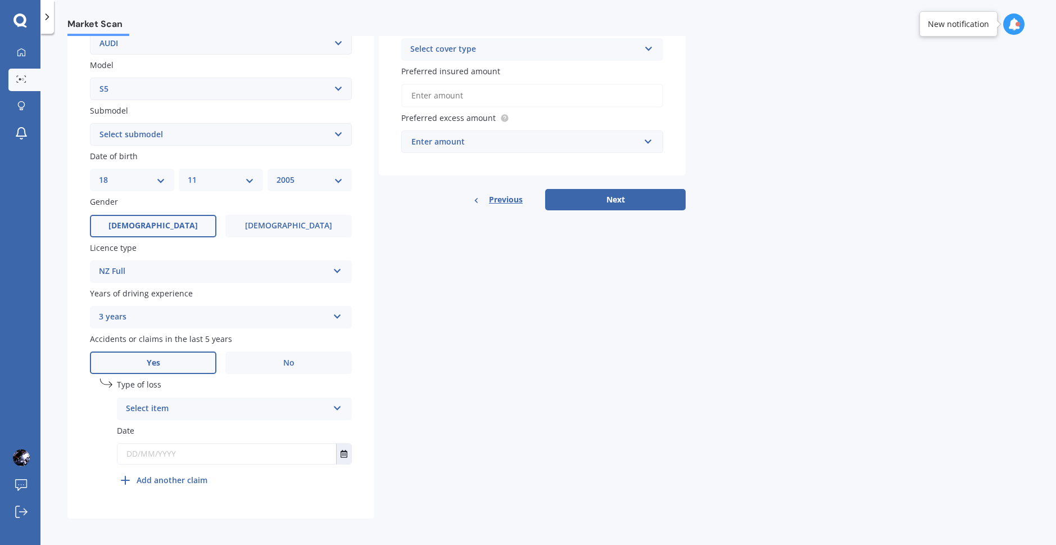
scroll to position [239, 0]
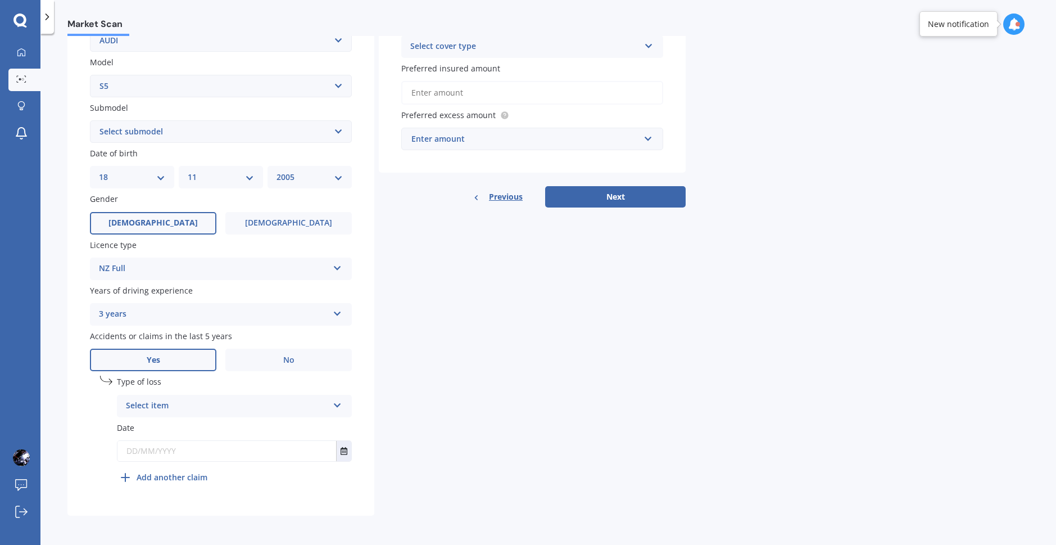
click at [239, 406] on div "Select item" at bounding box center [227, 405] width 202 height 13
click at [227, 434] on div "At fault accident" at bounding box center [234, 428] width 234 height 20
click at [225, 446] on input "text" at bounding box center [226, 451] width 219 height 20
type input "1"
type input "10/01/2025"
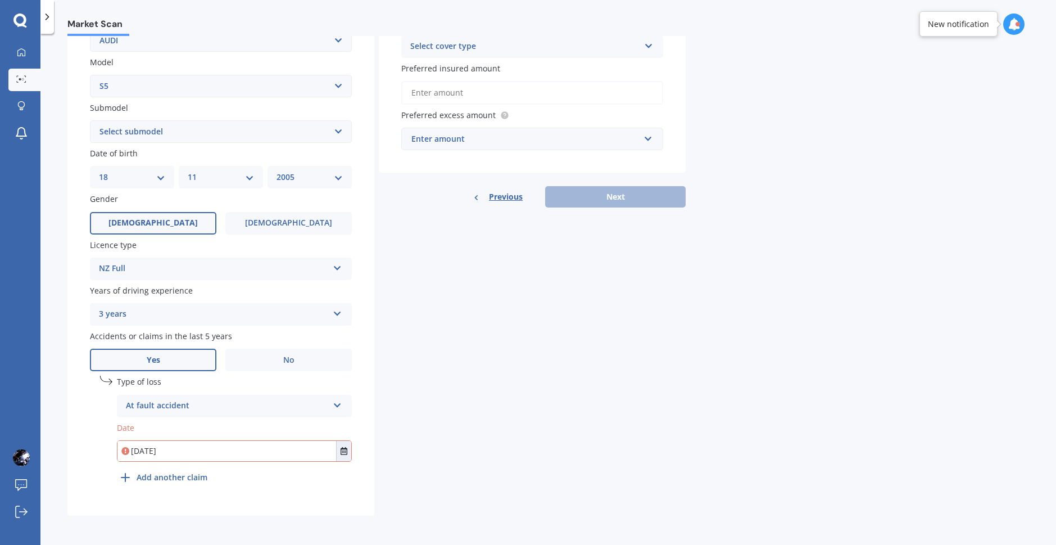
click at [511, 359] on div "Details Plate number Search I don’t have a number plate Year 2010 Make Select m…" at bounding box center [376, 184] width 618 height 664
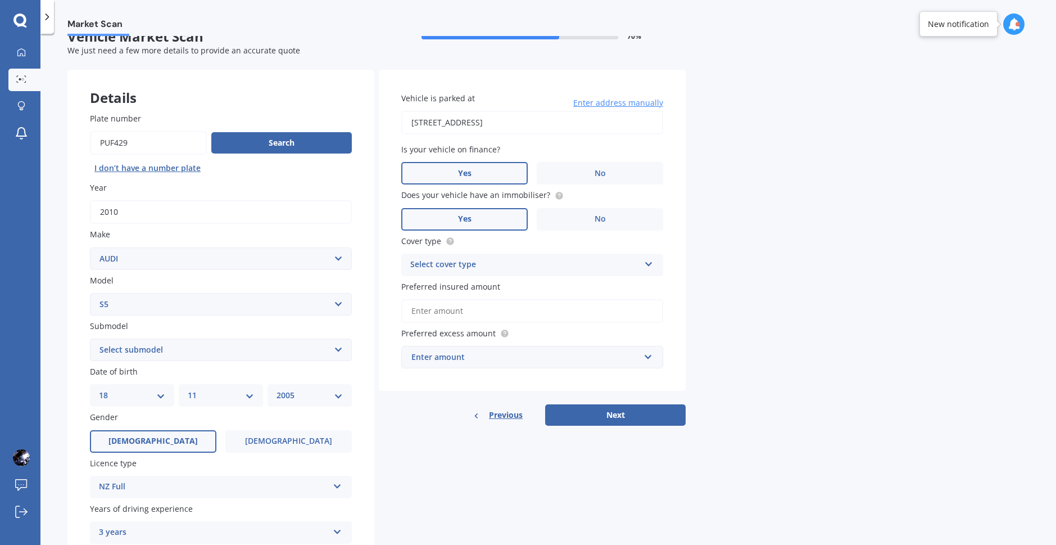
scroll to position [14, 0]
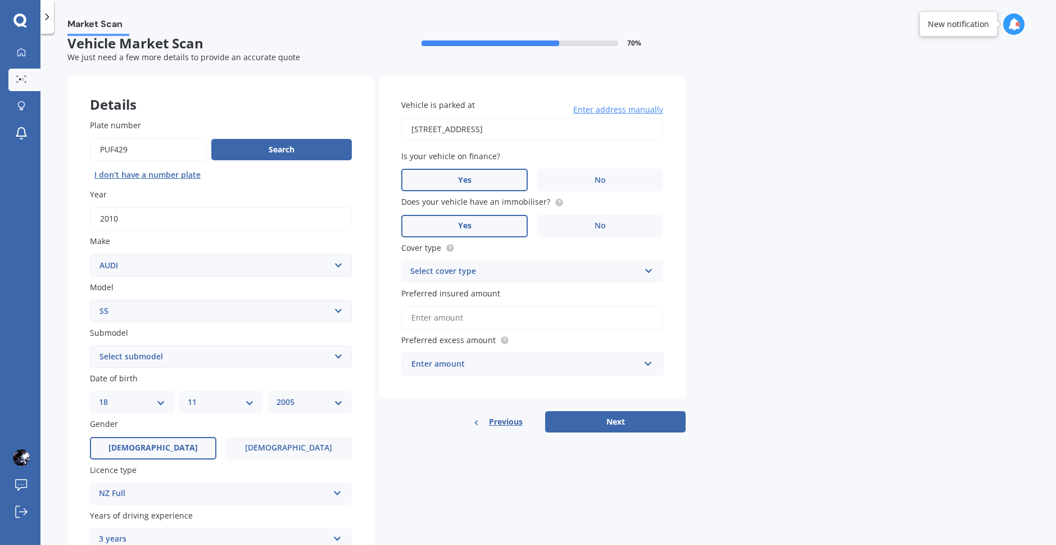
click at [527, 368] on div "Enter amount" at bounding box center [525, 363] width 228 height 12
click at [732, 316] on div "Market Scan Vehicle Market Scan 70 % We just need a few more details to provide…" at bounding box center [548, 291] width 1016 height 511
click at [527, 321] on input "Preferred insured amount" at bounding box center [532, 318] width 262 height 24
type input "$18,000"
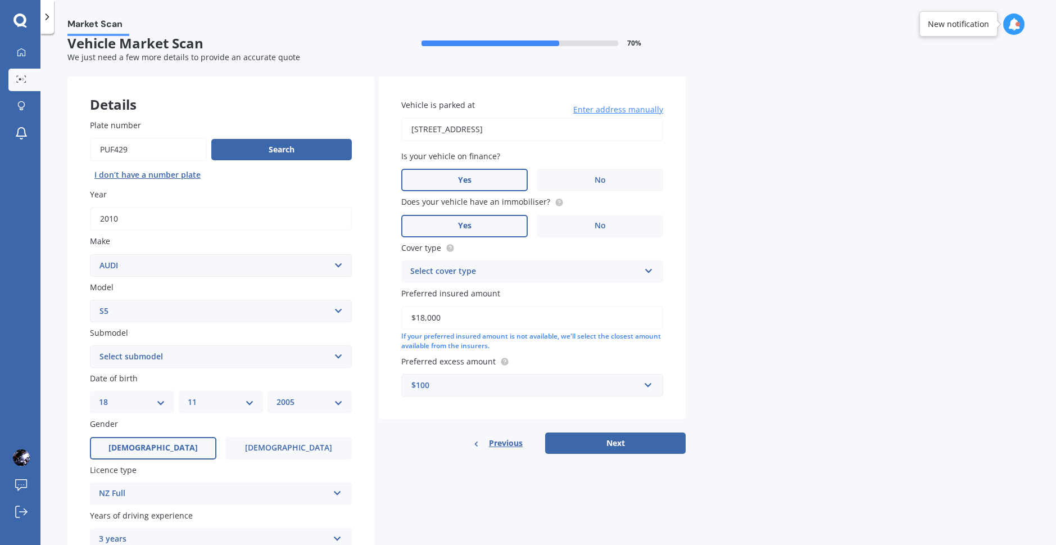
click at [762, 300] on div "Market Scan Vehicle Market Scan 70 % We just need a few more details to provide…" at bounding box center [548, 291] width 1016 height 511
click at [546, 390] on div "$100" at bounding box center [525, 385] width 228 height 12
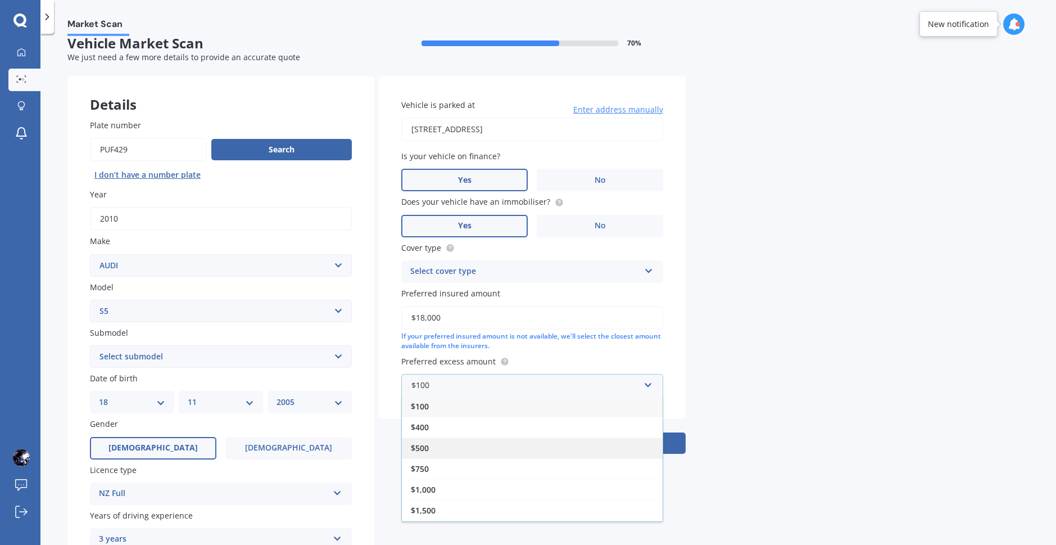
click at [508, 450] on div "$500" at bounding box center [532, 447] width 261 height 21
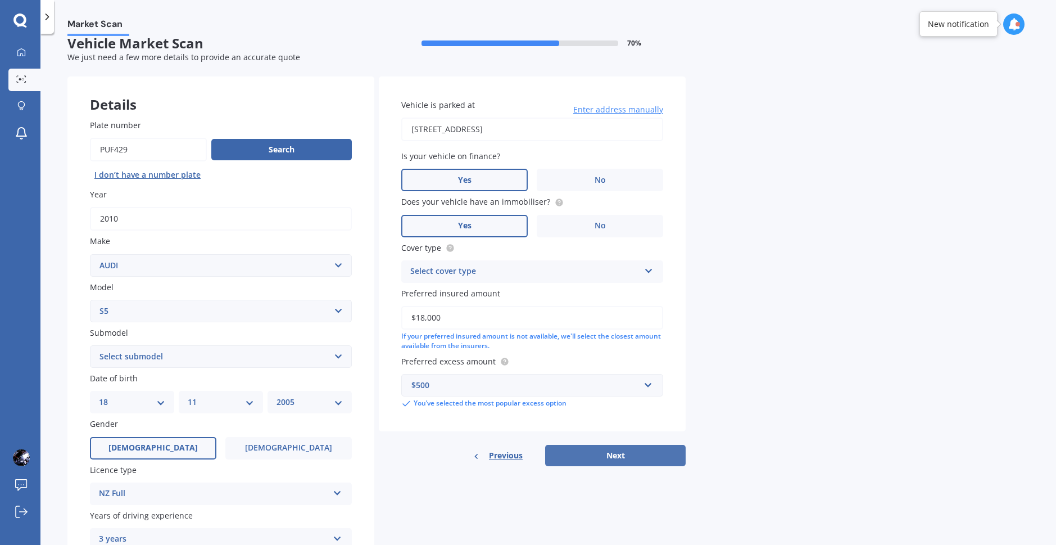
click at [590, 458] on button "Next" at bounding box center [615, 455] width 141 height 21
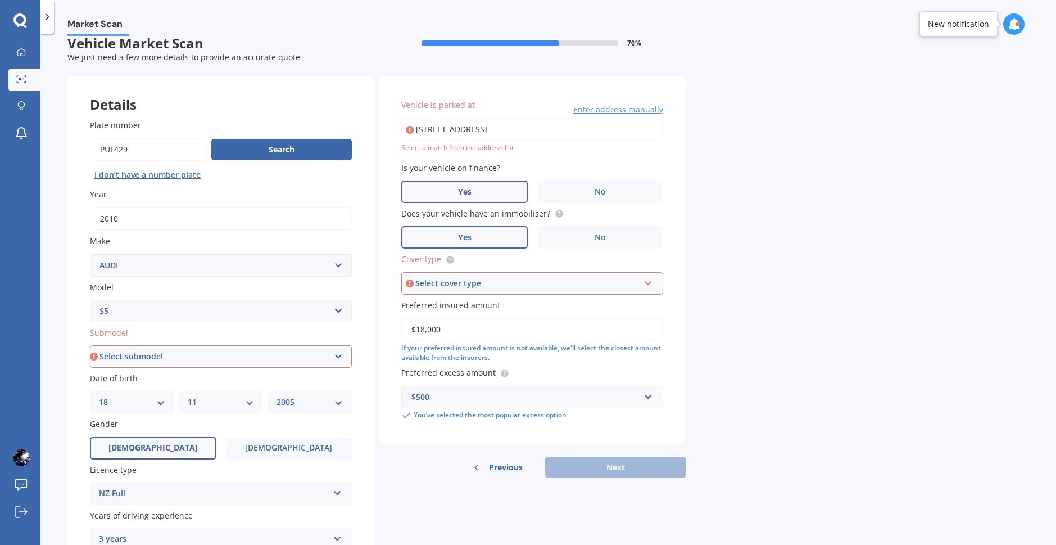
click at [496, 291] on div "Select cover type Comprehensive Third Party, Fire & Theft Third Party" at bounding box center [532, 283] width 262 height 22
click at [486, 311] on div "Comprehensive" at bounding box center [532, 305] width 260 height 20
click at [251, 367] on select "Select submodel 4.2 FSI TFSI Quattro TFSI Quattro turbo 4WD" at bounding box center [221, 356] width 262 height 22
click at [60, 364] on div "Market Scan Vehicle Market Scan 70 % We just need a few more details to provide…" at bounding box center [548, 291] width 1016 height 511
click at [190, 352] on select "Select submodel 4.2 FSI TFSI Quattro TFSI Quattro turbo 4WD" at bounding box center [221, 356] width 262 height 22
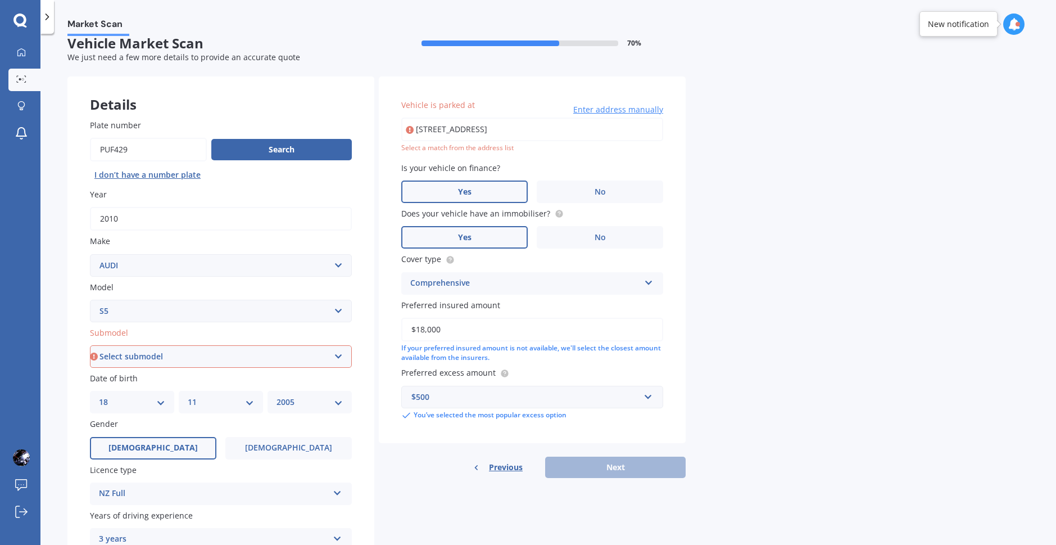
select select "TFSI QUATTRO"
click at [90, 345] on select "Select submodel 4.2 FSI TFSI Quattro TFSI Quattro turbo 4WD" at bounding box center [221, 356] width 262 height 22
type input "44 Blueberry Grove, Timberlea, Upper Hutt 5018"
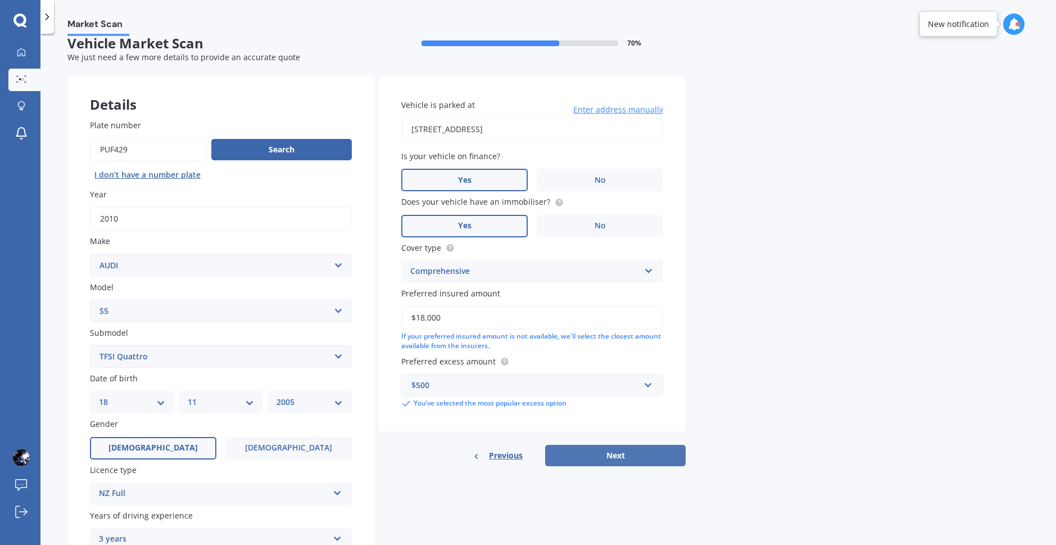
click at [597, 459] on button "Next" at bounding box center [615, 455] width 141 height 21
select select "18"
select select "11"
select select "2005"
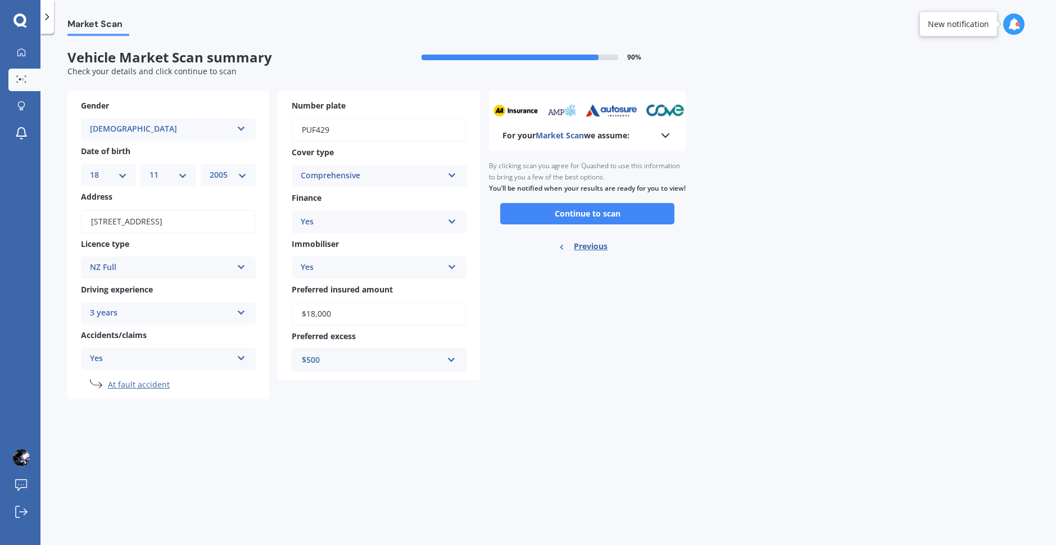
scroll to position [0, 0]
click at [662, 134] on polyline at bounding box center [665, 135] width 7 height 3
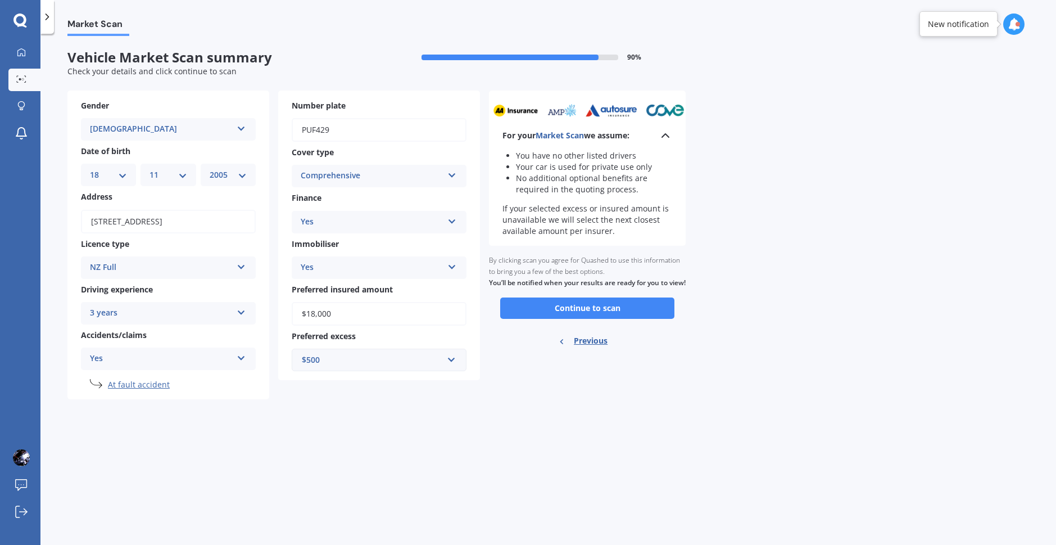
click at [662, 138] on icon at bounding box center [665, 135] width 13 height 13
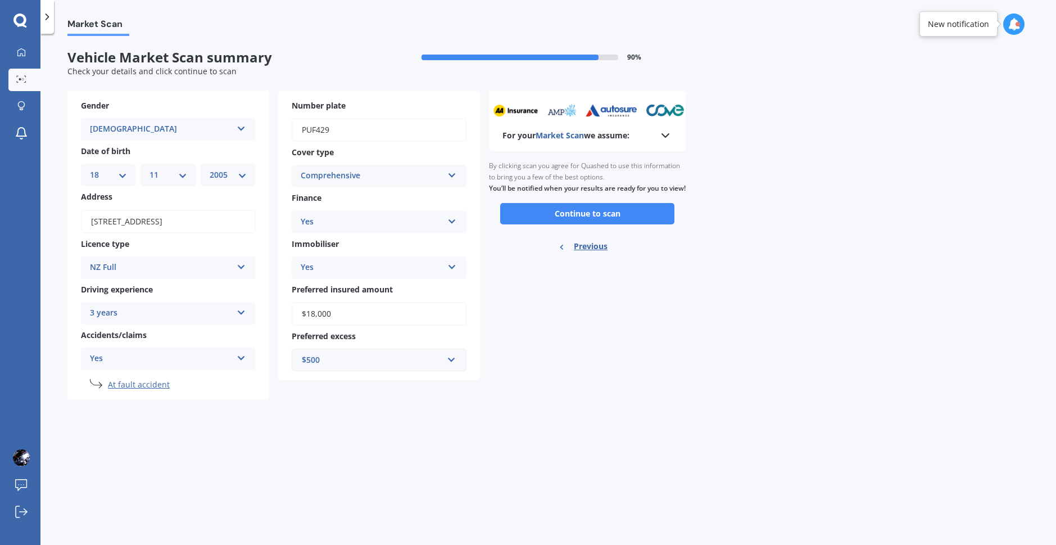
click at [751, 158] on div "Market Scan Vehicle Market Scan summary 90 % Check your details and click conti…" at bounding box center [548, 291] width 1016 height 511
click at [584, 33] on div "Market Scan" at bounding box center [548, 18] width 1016 height 36
click at [599, 224] on button "Continue to scan" at bounding box center [587, 213] width 174 height 21
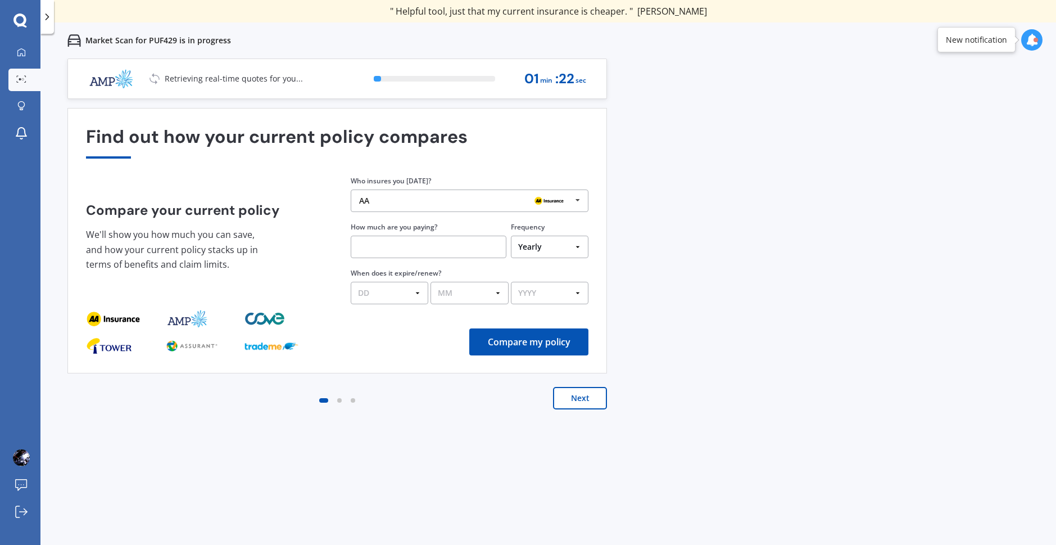
click at [555, 196] on img at bounding box center [549, 200] width 36 height 13
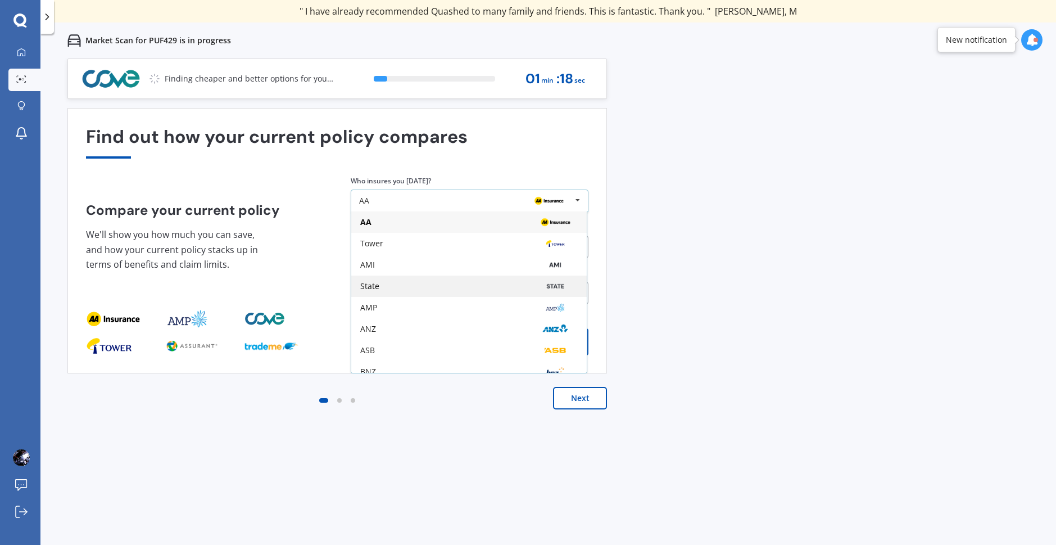
click at [533, 286] on div at bounding box center [555, 285] width 45 height 13
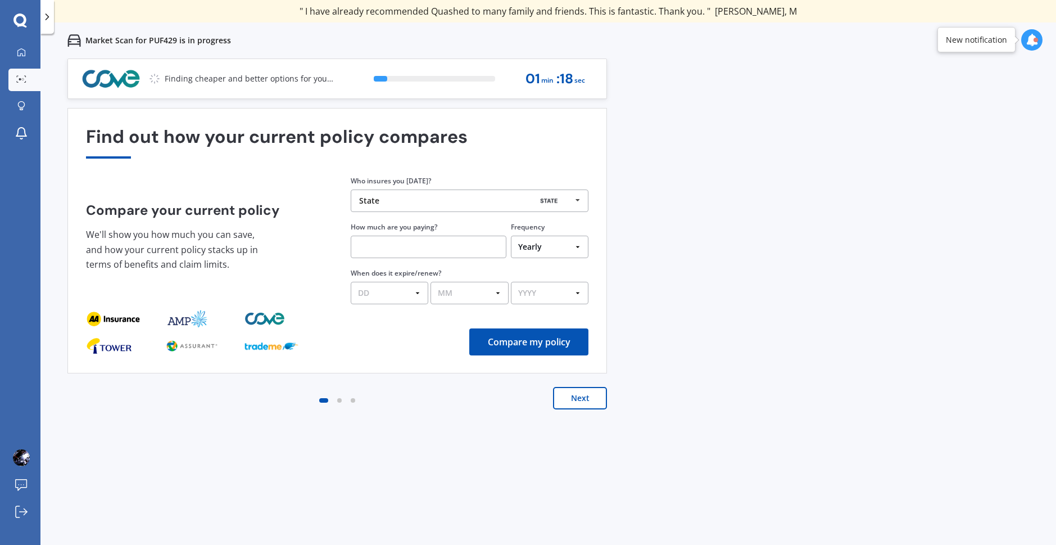
click at [437, 248] on input "text" at bounding box center [429, 246] width 156 height 22
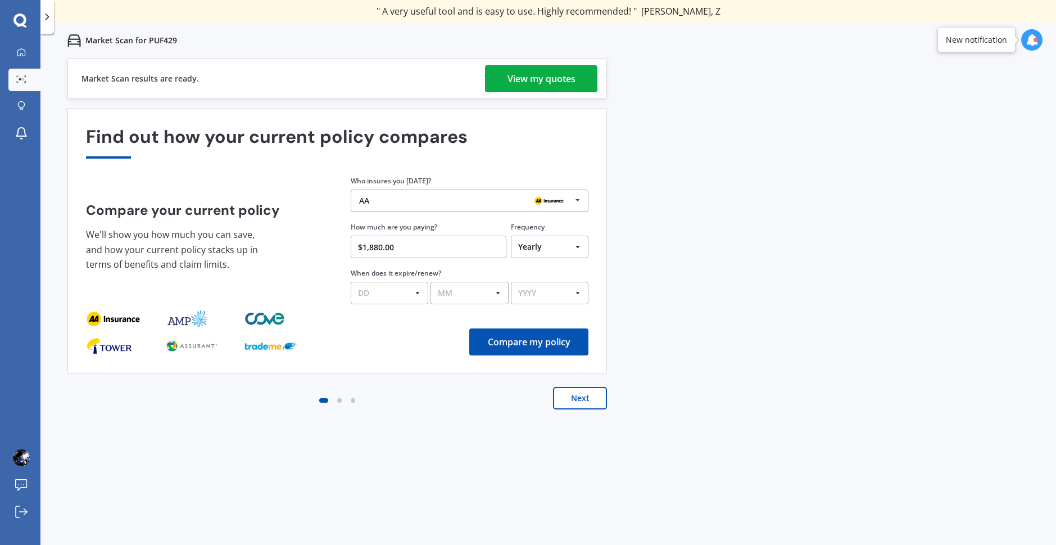
click at [377, 245] on input "$1,880.00" at bounding box center [429, 246] width 156 height 22
type input "$1,850.00"
click at [404, 292] on select "DD 01 02 03 04 05 06 07 08 09 10 11 12 13 14 15 16 17 18 19 20 21 22 23 24 25 2…" at bounding box center [390, 293] width 78 height 22
drag, startPoint x: 655, startPoint y: 286, endPoint x: 641, endPoint y: 303, distance: 21.9
click at [656, 286] on div "Previous 60,000+ Kiwis have signed up to shop and save on insurance with us " H…" at bounding box center [548, 330] width 1016 height 545
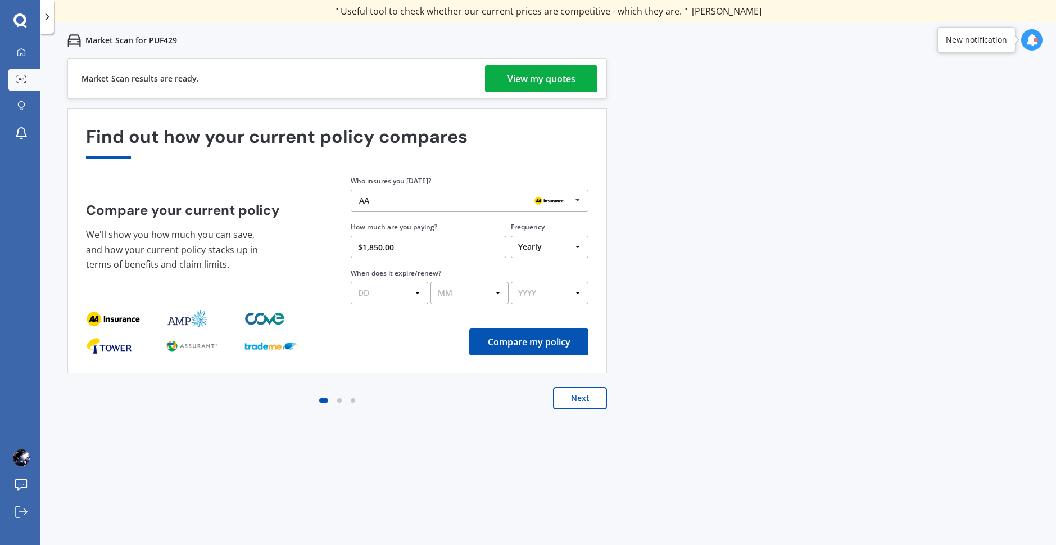
click at [552, 340] on button "Compare my policy" at bounding box center [528, 341] width 119 height 27
click at [565, 72] on div "View my quotes" at bounding box center [542, 78] width 68 height 27
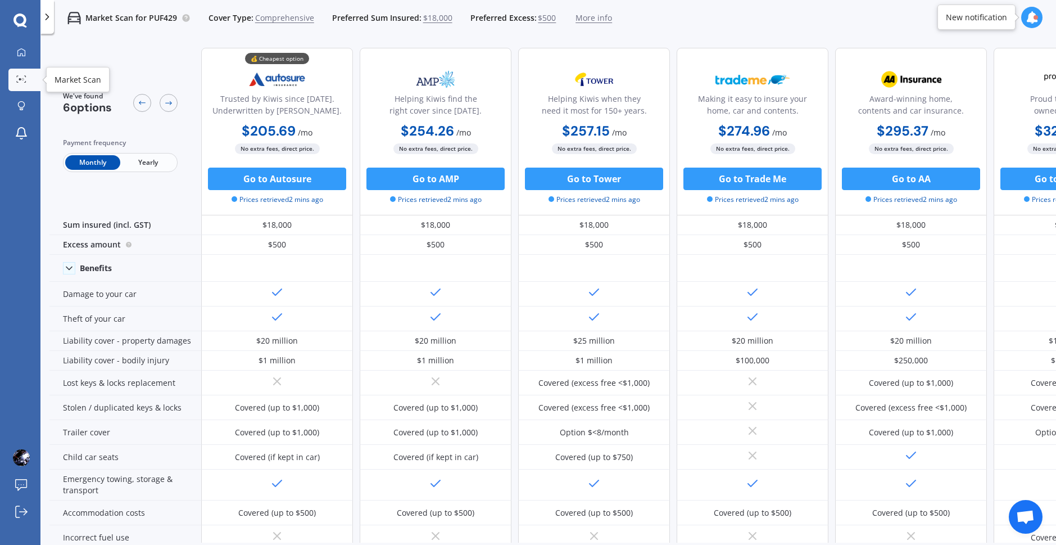
click at [36, 73] on link "Market Scan" at bounding box center [24, 80] width 32 height 22
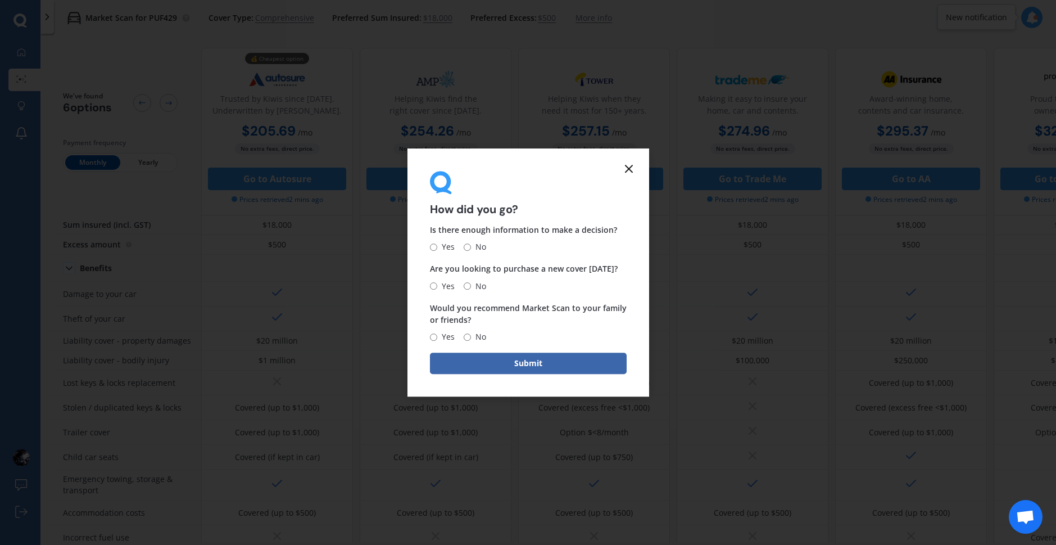
click at [631, 170] on line at bounding box center [629, 168] width 7 height 7
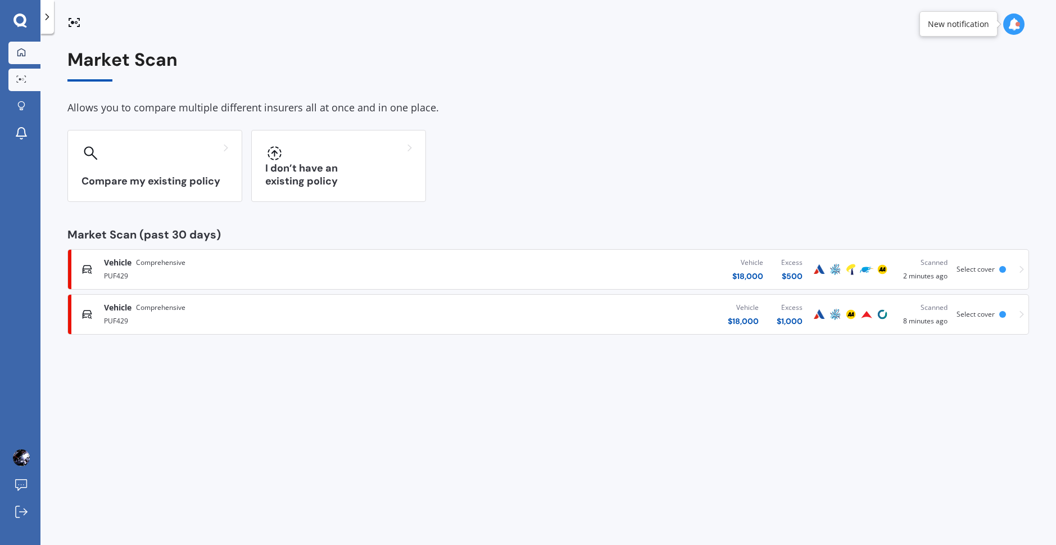
click at [27, 46] on link "My Dashboard" at bounding box center [24, 53] width 32 height 22
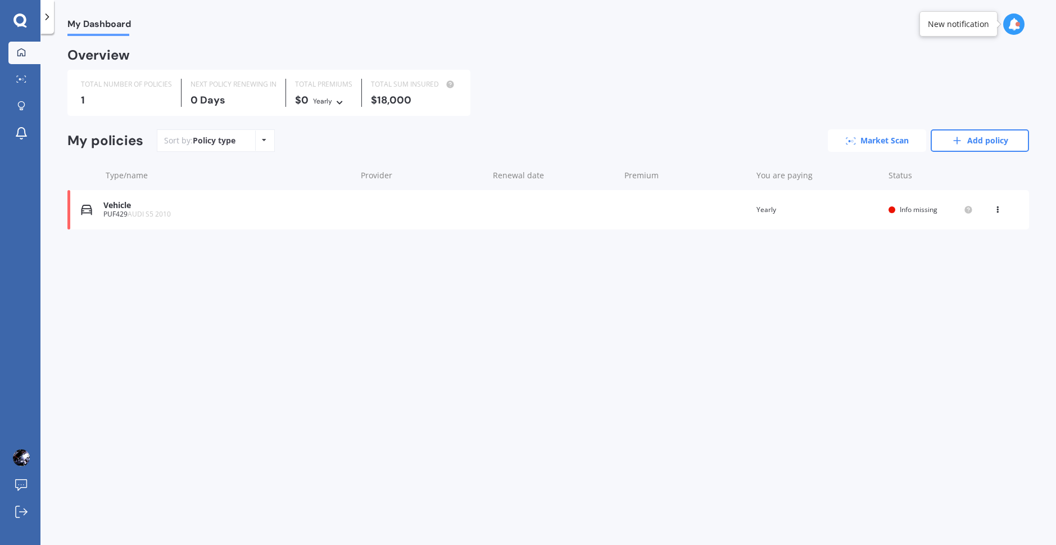
click at [903, 141] on link "Market Scan" at bounding box center [877, 140] width 98 height 22
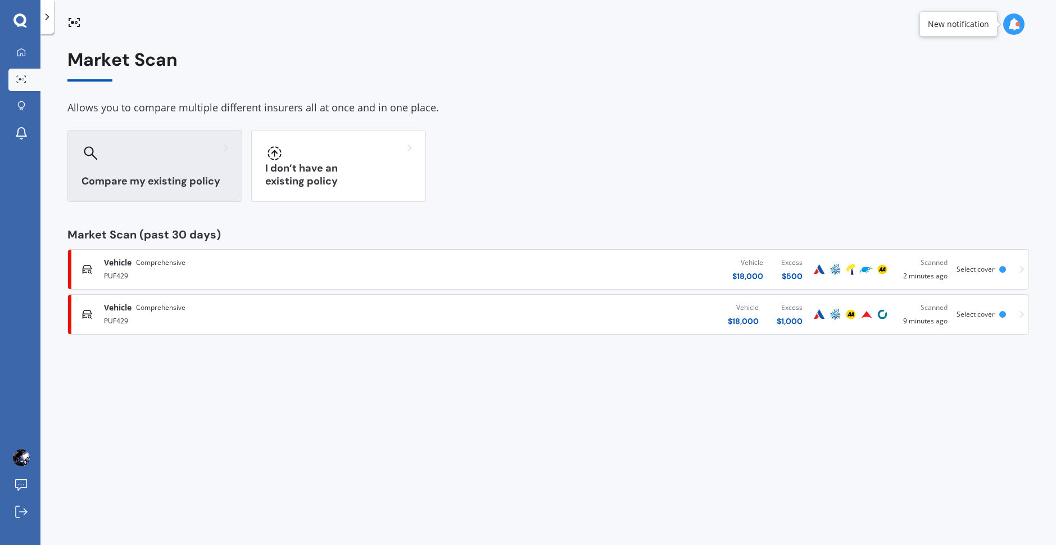
click at [185, 183] on h3 "Compare my existing policy" at bounding box center [154, 181] width 147 height 13
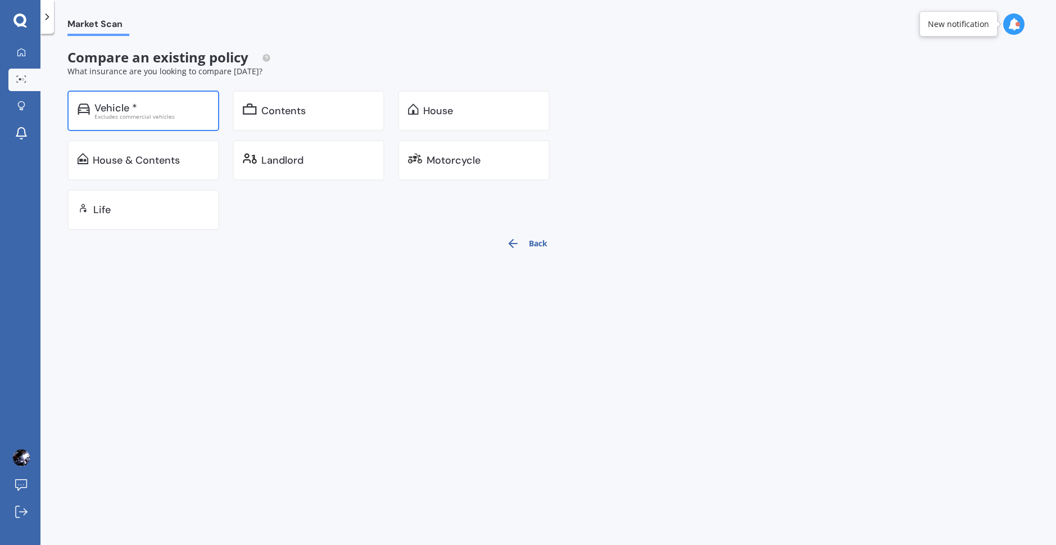
click at [158, 111] on div "Vehicle *" at bounding box center [151, 107] width 115 height 11
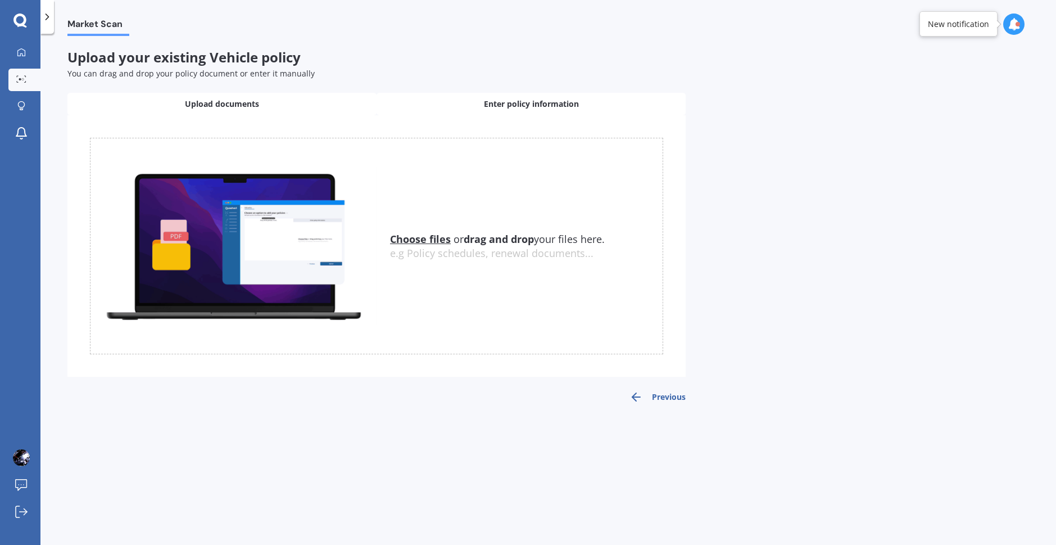
click at [489, 105] on span "Enter policy information" at bounding box center [531, 103] width 95 height 11
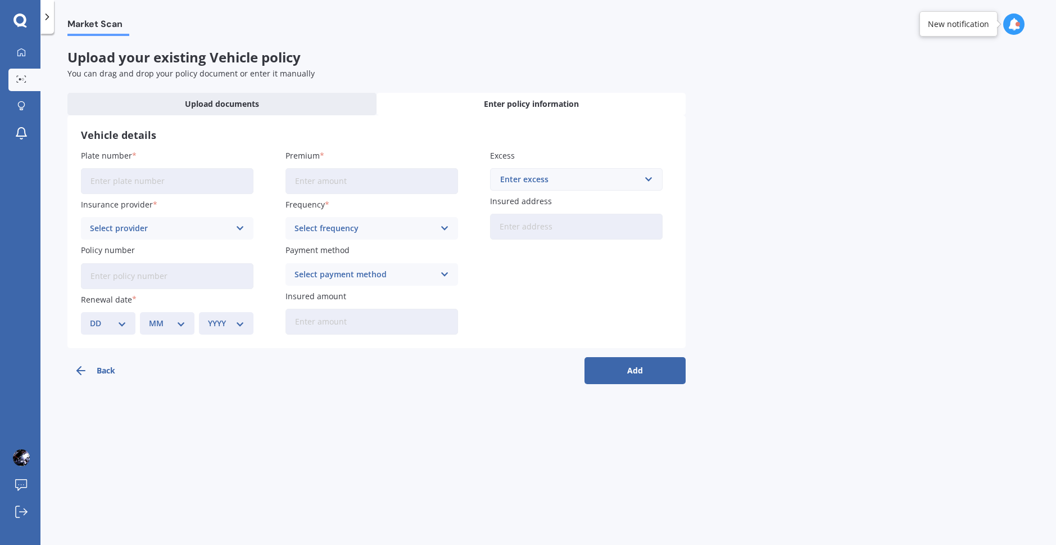
click at [161, 178] on input "Plate number" at bounding box center [167, 181] width 173 height 26
type input "PUF429"
click at [315, 182] on input "Premium" at bounding box center [372, 181] width 173 height 26
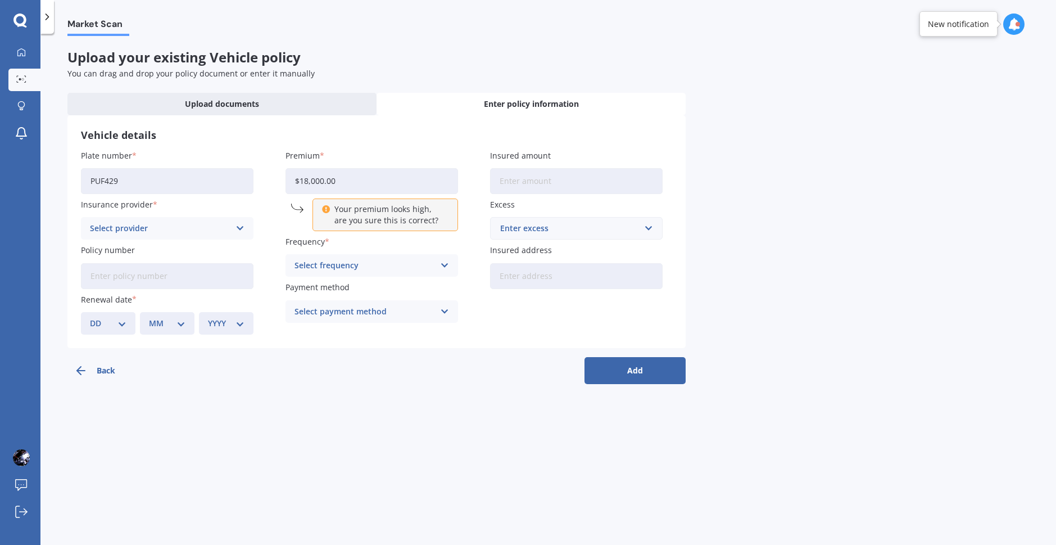
type input "$18,000.00"
click at [165, 225] on div "Select provider" at bounding box center [160, 228] width 140 height 12
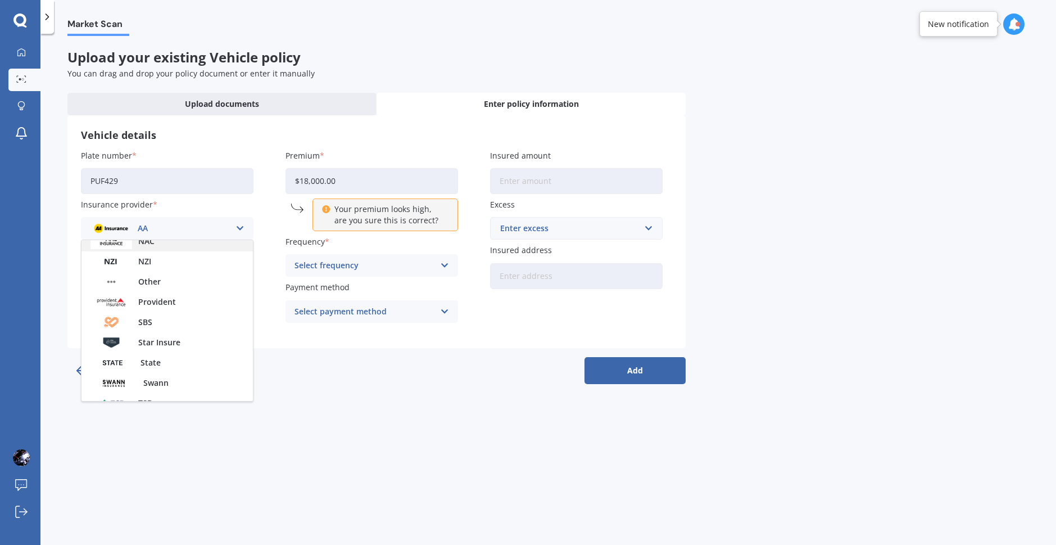
scroll to position [393, 0]
click at [157, 342] on span "State" at bounding box center [151, 342] width 20 height 8
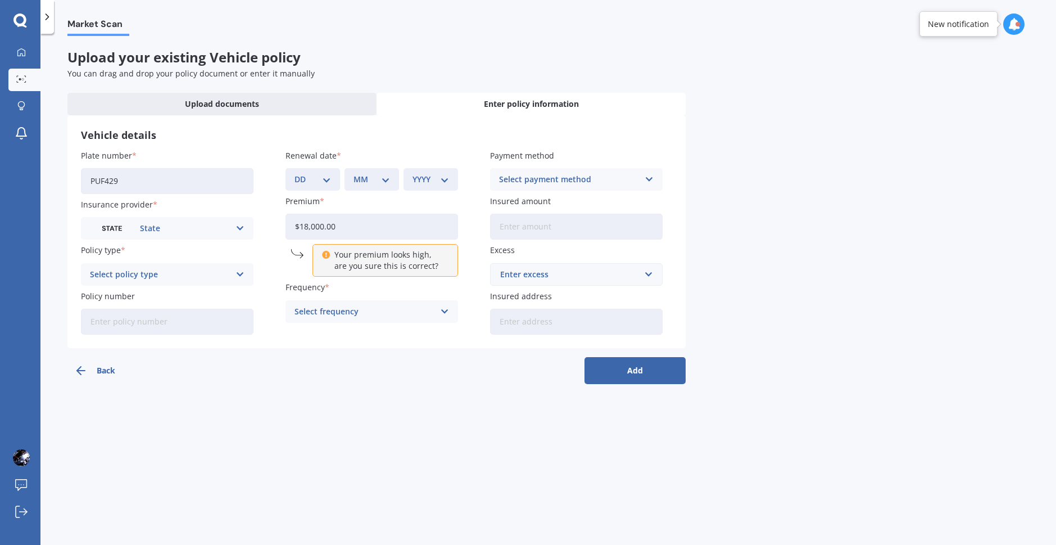
click at [158, 281] on div "Select policy type Comprehensive Third Party, Fire & Theft Third Party" at bounding box center [167, 274] width 173 height 22
click at [159, 295] on div "Comprehensive" at bounding box center [166, 296] width 171 height 20
click at [539, 179] on div "Select payment method" at bounding box center [569, 179] width 140 height 12
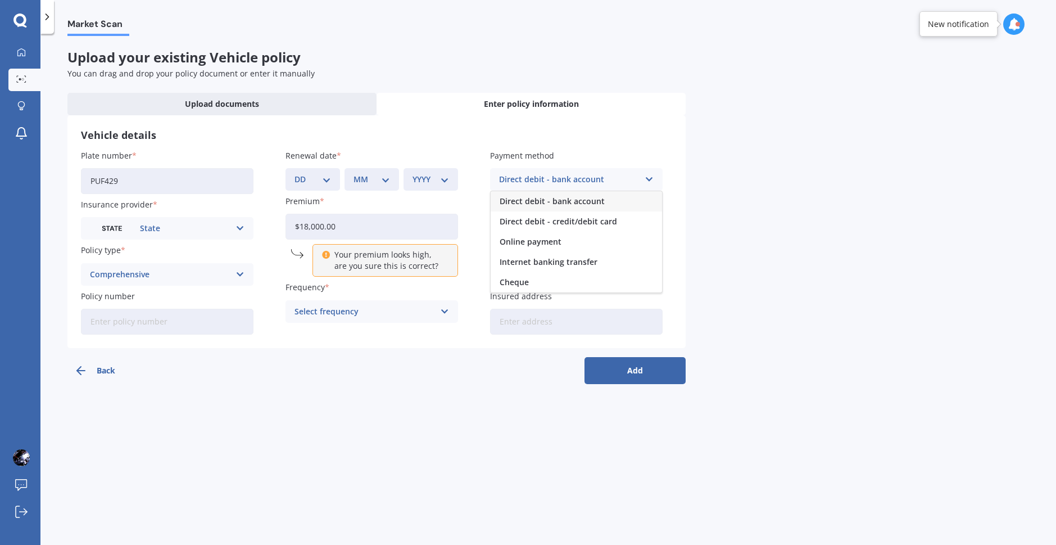
click at [540, 205] on span "Direct debit - bank account" at bounding box center [552, 201] width 105 height 8
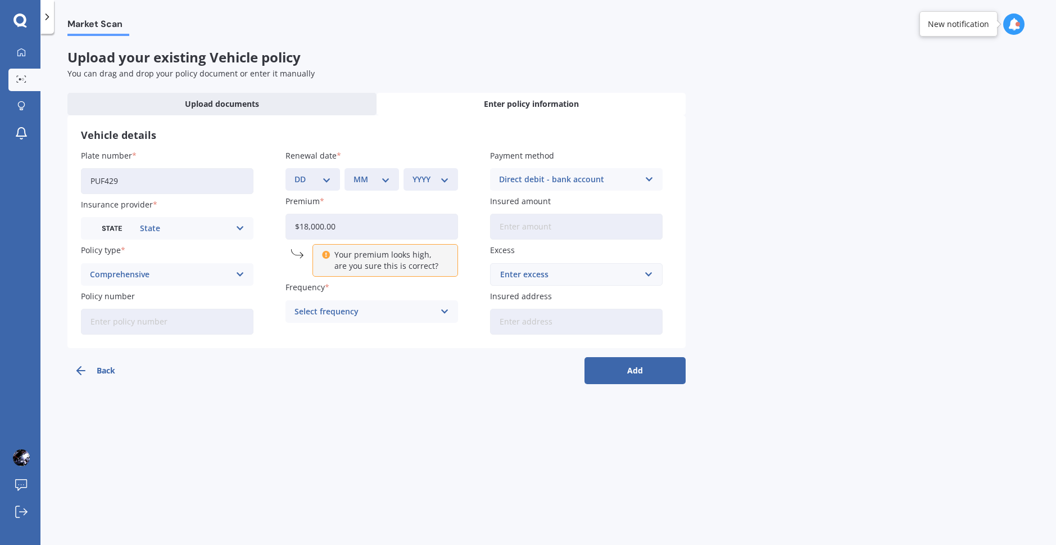
click at [555, 224] on input "Insured amount" at bounding box center [576, 227] width 173 height 26
type input "$18,000"
drag, startPoint x: 381, startPoint y: 233, endPoint x: 247, endPoint y: 232, distance: 133.2
click at [254, 233] on div "Plate number PUF429 Insurance provider State AA AMI AMP ANZ ASB Aioi Nissay Dow…" at bounding box center [376, 242] width 591 height 185
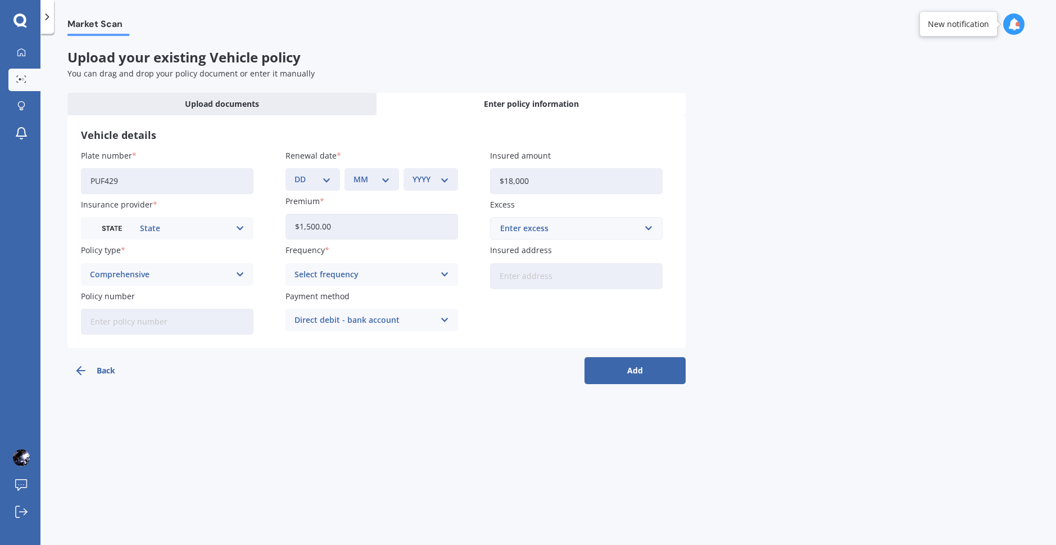
type input "$1,500.00"
click at [347, 276] on div "Select frequency" at bounding box center [365, 274] width 140 height 12
click at [345, 300] on div "Yearly" at bounding box center [371, 296] width 171 height 20
click at [346, 315] on div "Direct debit - bank account" at bounding box center [365, 320] width 140 height 12
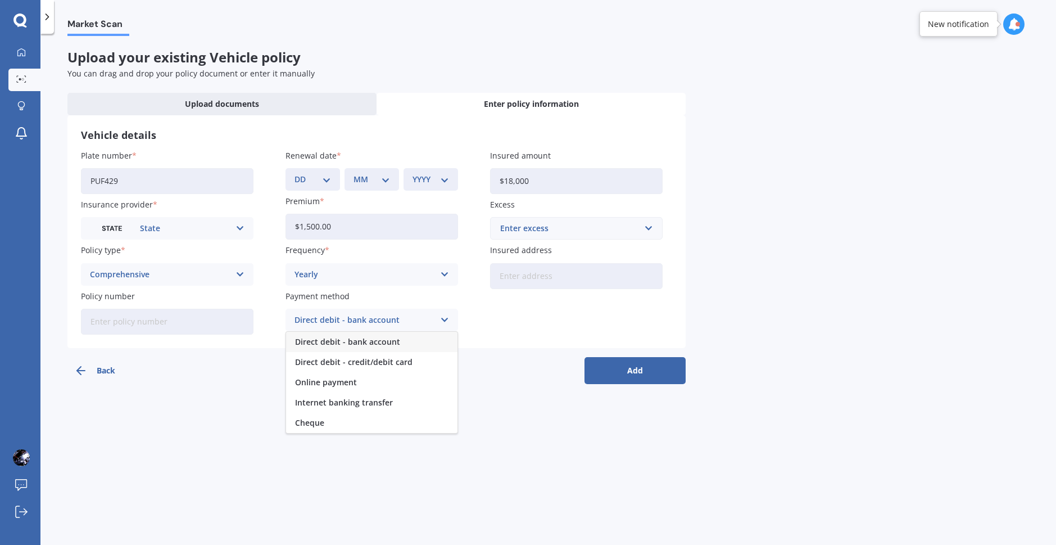
click at [378, 341] on span "Direct debit - bank account" at bounding box center [347, 342] width 105 height 8
click at [528, 279] on input "Insured address" at bounding box center [576, 276] width 173 height 26
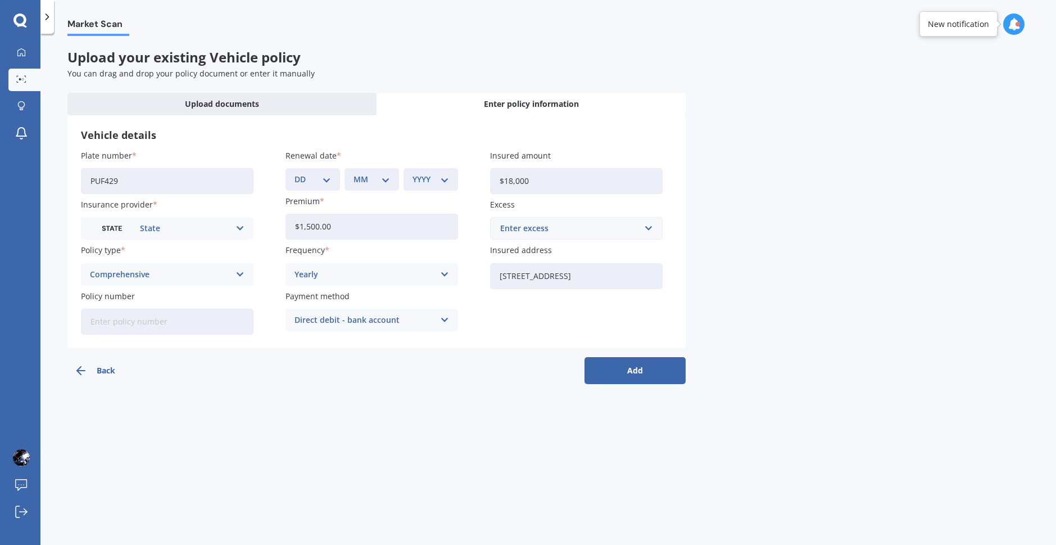
type input "44 Blueberry Grove, Timberlea, Upper Hutt 5018"
click at [317, 180] on select "DD 01 02 03 04 05 06 07 08 09 10 11 12 13 14 15 16 17 18 19 20 21 22 23 24 25 2…" at bounding box center [313, 179] width 37 height 12
select select "05"
click at [295, 173] on select "DD 01 02 03 04 05 06 07 08 09 10 11 12 13 14 15 16 17 18 19 20 21 22 23 24 25 2…" at bounding box center [313, 179] width 37 height 12
click at [356, 179] on select "MM 01 02 03 04 05 06 07 08 09 10 11 12" at bounding box center [372, 179] width 37 height 12
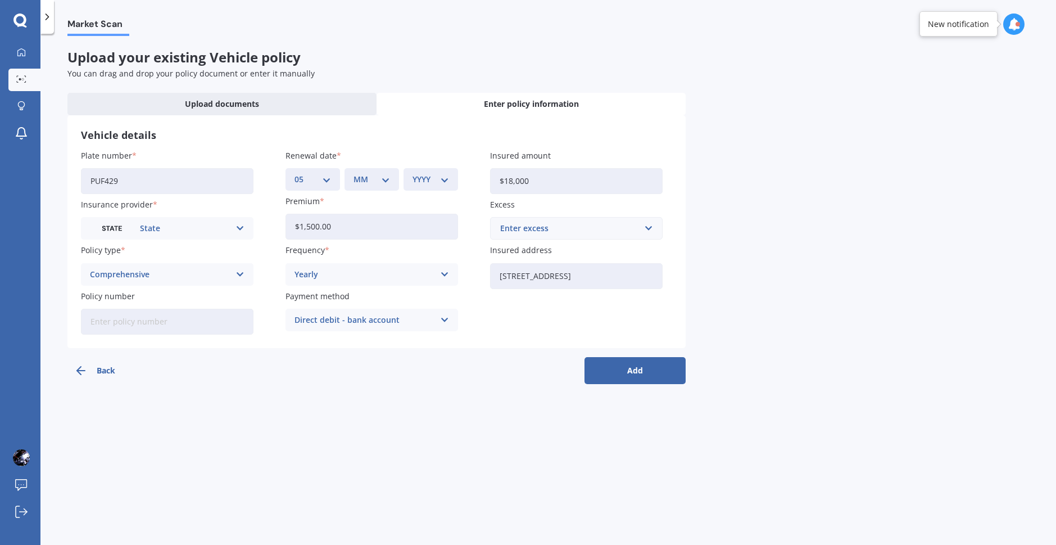
select select "06"
click at [354, 173] on select "MM 01 02 03 04 05 06 07 08 09 10 11 12" at bounding box center [372, 179] width 37 height 12
click at [413, 189] on div "YYYY 2027 2026 2025 2024 2023 2022 2021 2020 2019 2018 2017 2016 2015 2014 2013…" at bounding box center [431, 179] width 55 height 22
click at [419, 180] on select "YYYY 2027 2026 2025 2024 2023 2022 2021 2020 2019 2018 2017 2016 2015 2014 2013…" at bounding box center [431, 179] width 37 height 12
click at [413, 173] on select "YYYY 2027 2026 2025 2024 2023 2022 2021 2020 2019 2018 2017 2016 2015 2014 2013…" at bounding box center [431, 179] width 37 height 12
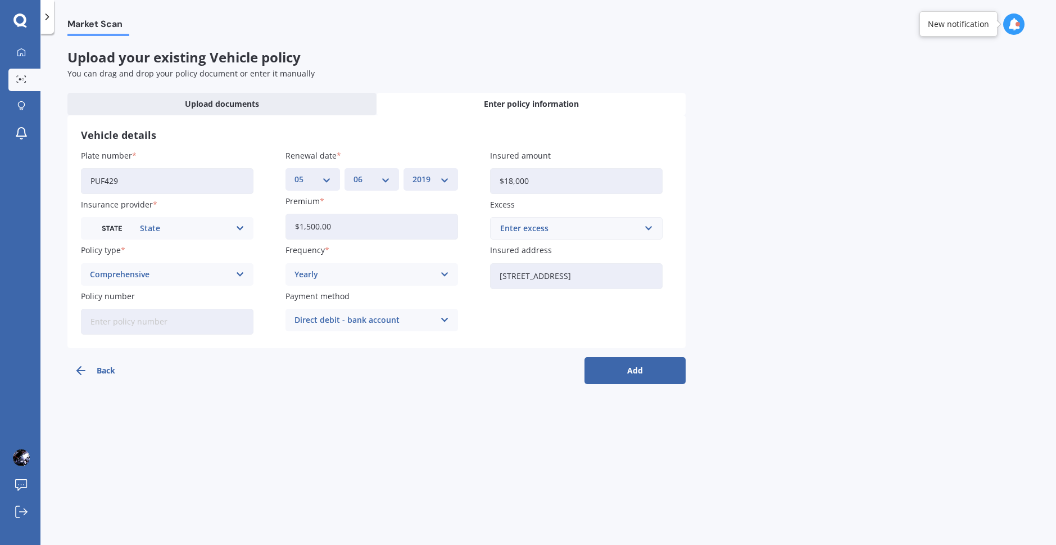
click at [439, 185] on select "YYYY 2027 2026 2025 2024 2023 2022 2021 2020 2019 2018 2017 2016 2015 2014 2013…" at bounding box center [431, 179] width 37 height 12
click at [413, 173] on select "YYYY 2027 2026 2025 2024 2023 2022 2021 2020 2019 2018 2017 2016 2015 2014 2013…" at bounding box center [431, 179] width 37 height 12
click at [434, 187] on div "YYYY 2027 2026 2025 2024 2023 2022 2021 2020 2019 2018 2017 2016 2015 2014 2013…" at bounding box center [431, 179] width 55 height 22
click at [424, 175] on select "YYYY 2027 2026 2025 2024 2023 2022 2021 2020 2019 2018 2017 2016 2015 2014 2013…" at bounding box center [431, 179] width 37 height 12
select select "2026"
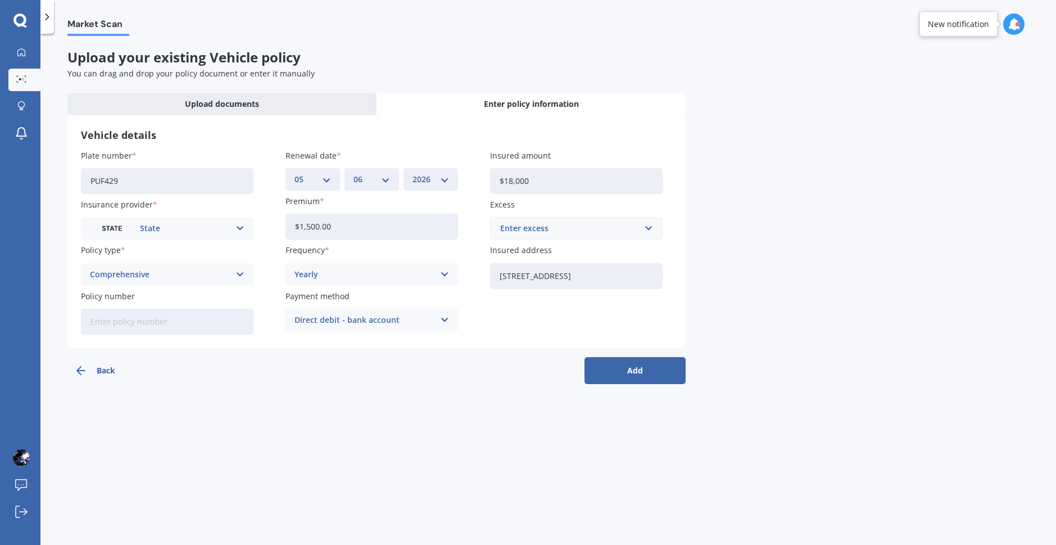
click at [413, 173] on select "YYYY 2027 2026 2025 2024 2023 2022 2021 2020 2019 2018 2017 2016 2015 2014 2013…" at bounding box center [431, 179] width 37 height 12
click at [614, 372] on button "Add" at bounding box center [635, 370] width 101 height 27
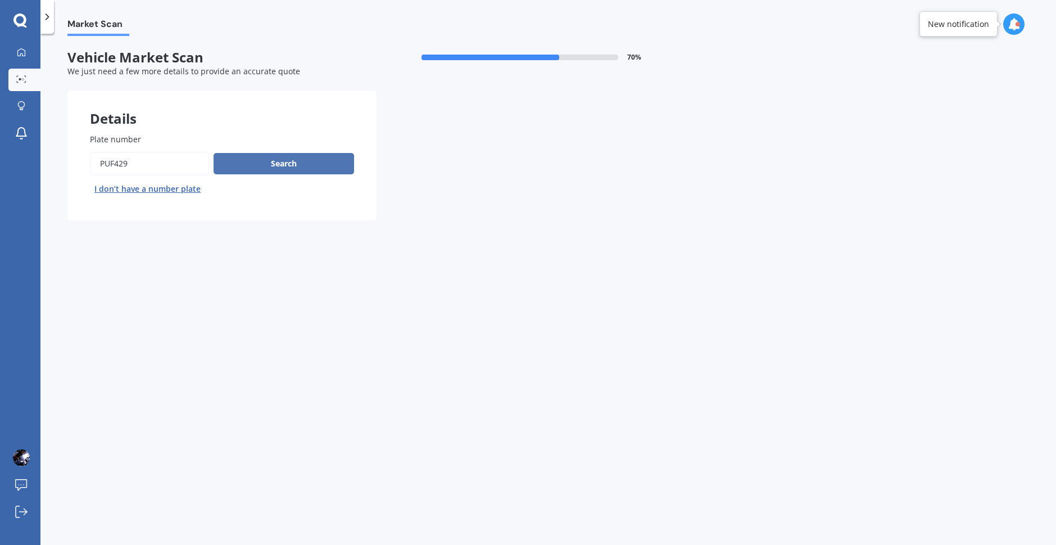
click at [296, 168] on button "Search" at bounding box center [284, 163] width 141 height 21
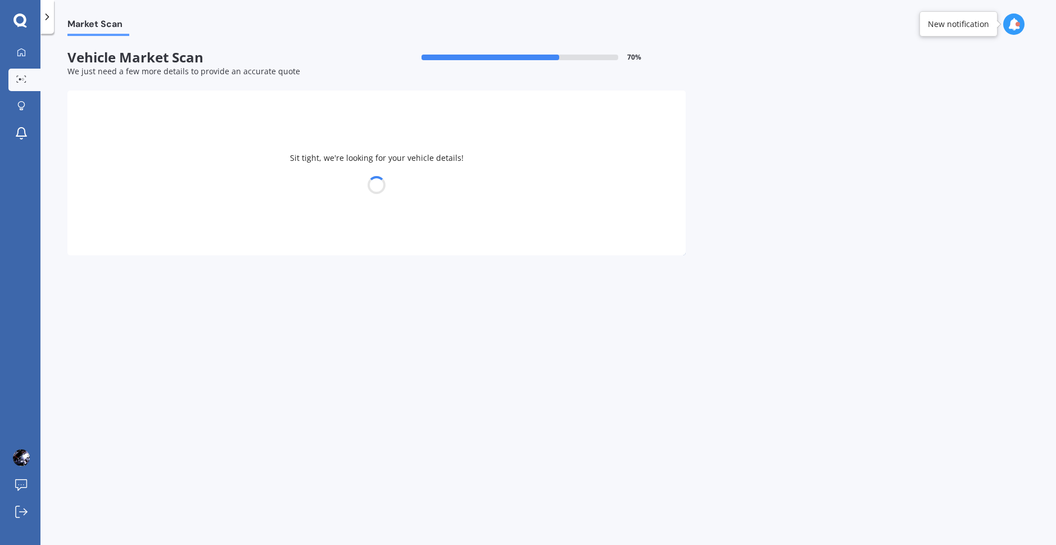
select select "AUDI"
select select "S5"
select select "18"
select select "11"
select select "2005"
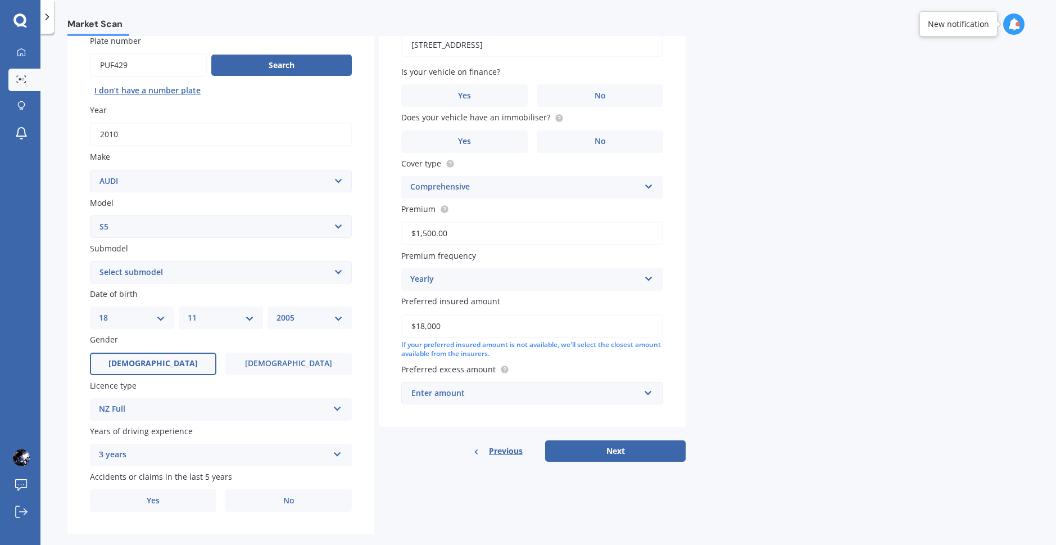
scroll to position [112, 0]
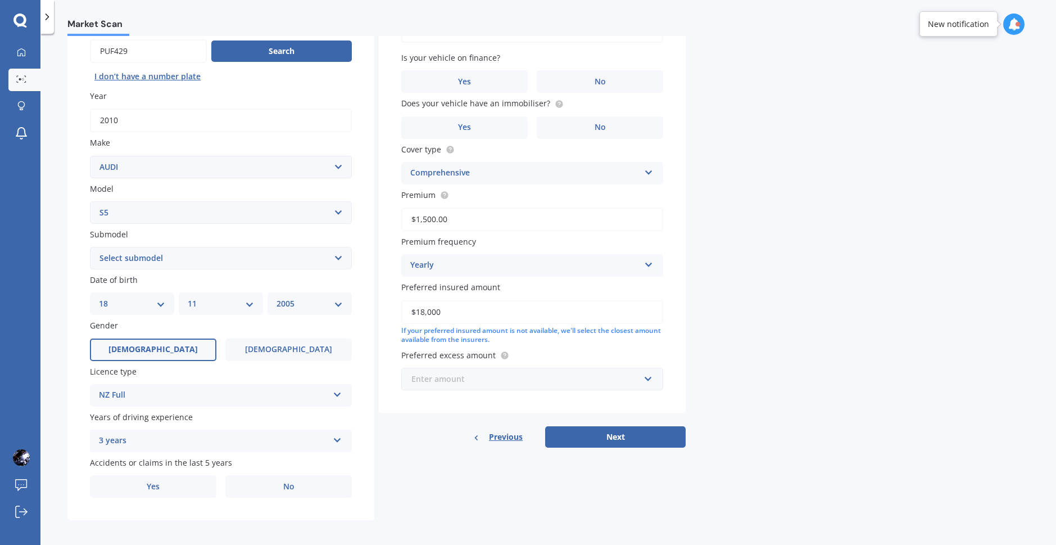
click at [469, 387] on input "text" at bounding box center [528, 378] width 252 height 21
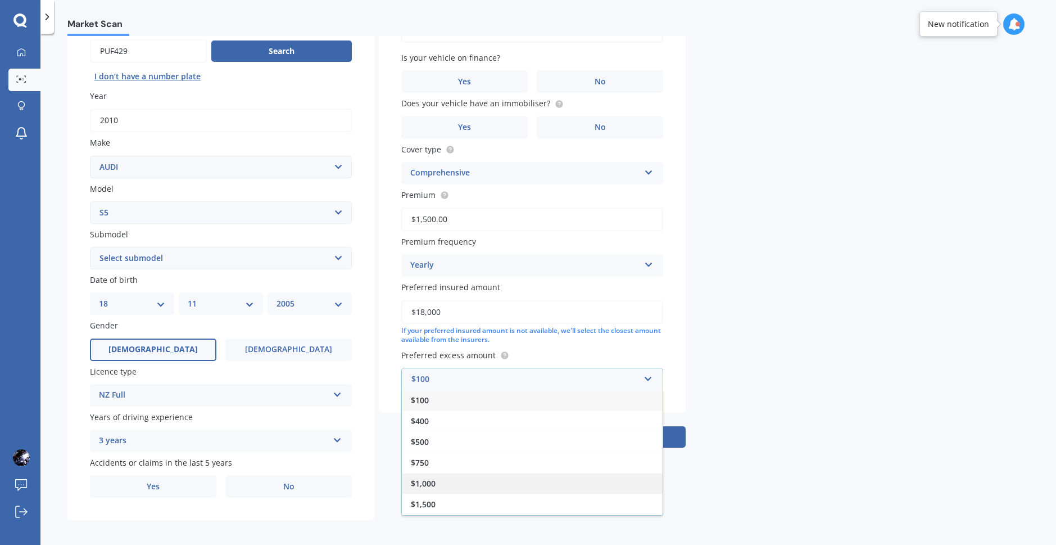
click at [460, 488] on div "$1,000" at bounding box center [532, 483] width 261 height 21
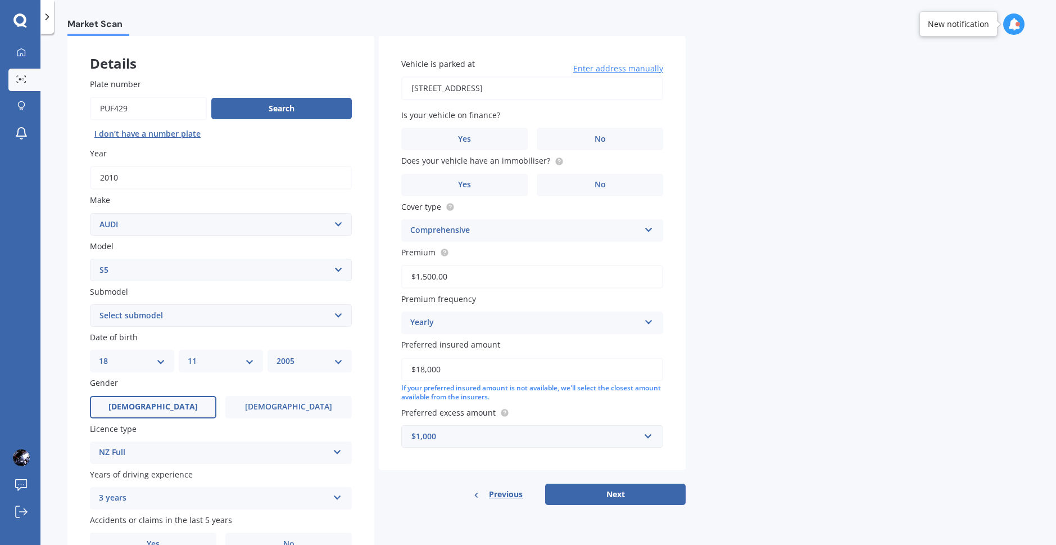
scroll to position [0, 0]
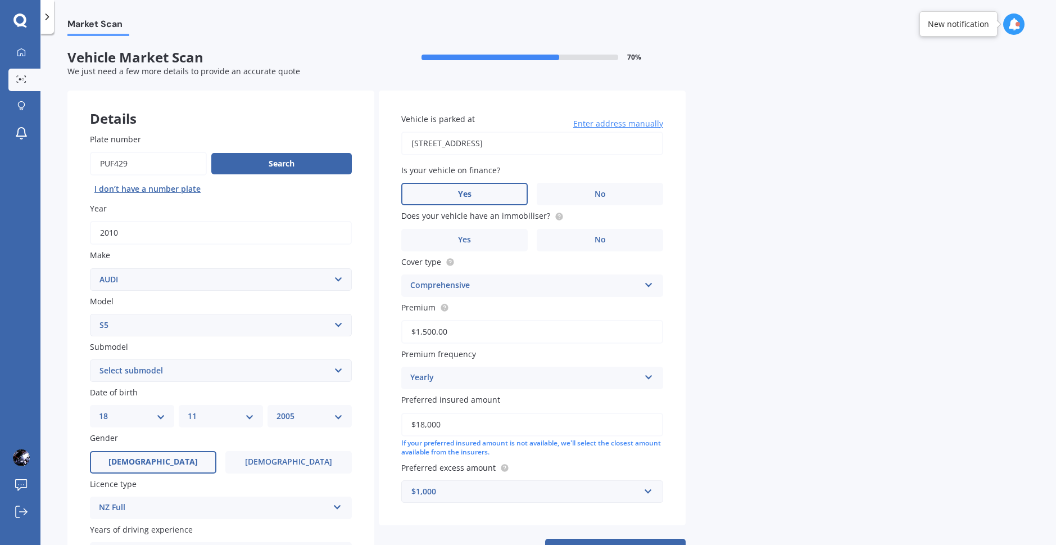
click at [463, 195] on span "Yes" at bounding box center [464, 194] width 13 height 10
click at [0, 0] on input "Yes" at bounding box center [0, 0] width 0 height 0
click at [465, 237] on span "Yes" at bounding box center [464, 240] width 13 height 10
click at [0, 0] on input "Yes" at bounding box center [0, 0] width 0 height 0
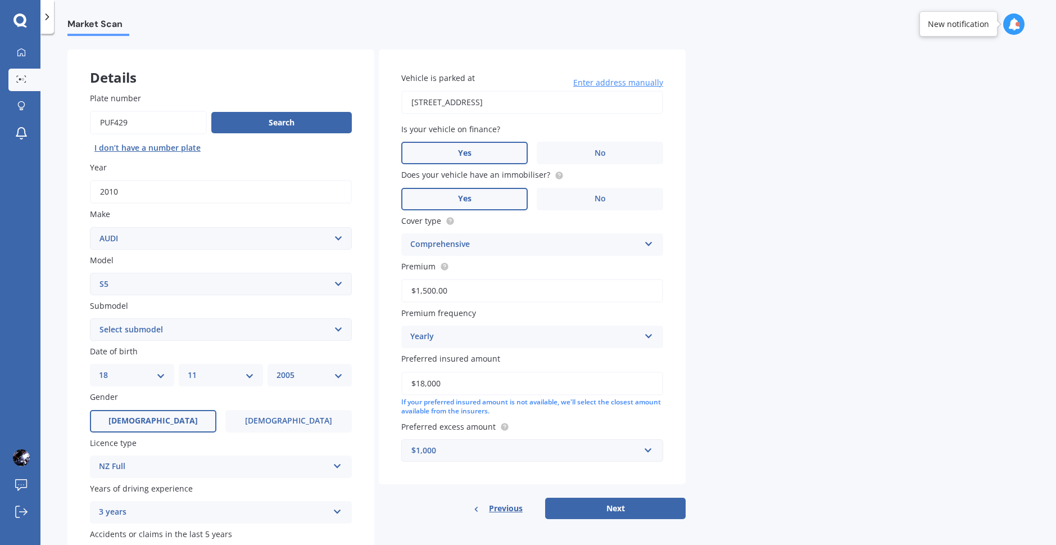
scroll to position [117, 0]
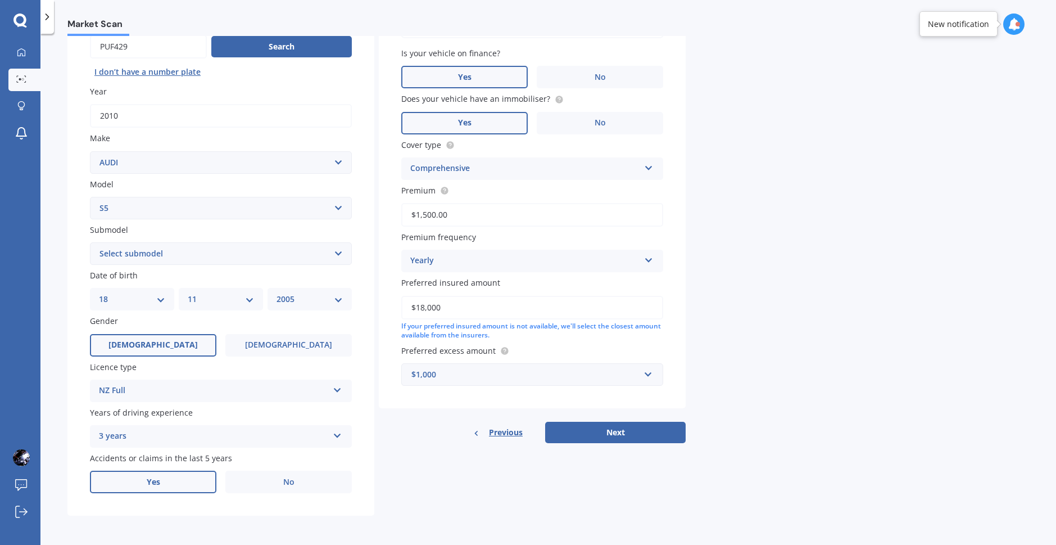
click at [192, 487] on label "Yes" at bounding box center [153, 481] width 126 height 22
click at [0, 0] on input "Yes" at bounding box center [0, 0] width 0 height 0
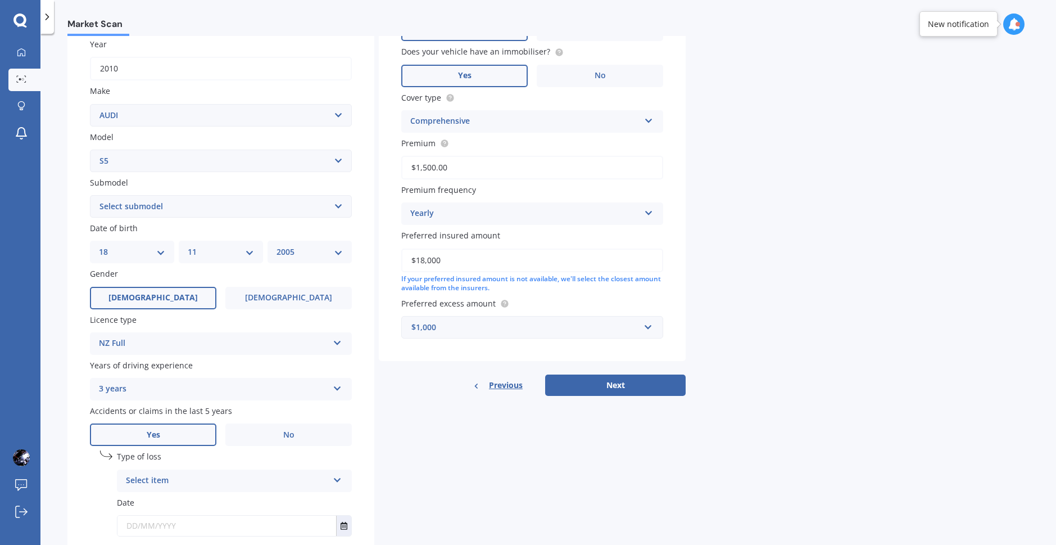
scroll to position [239, 0]
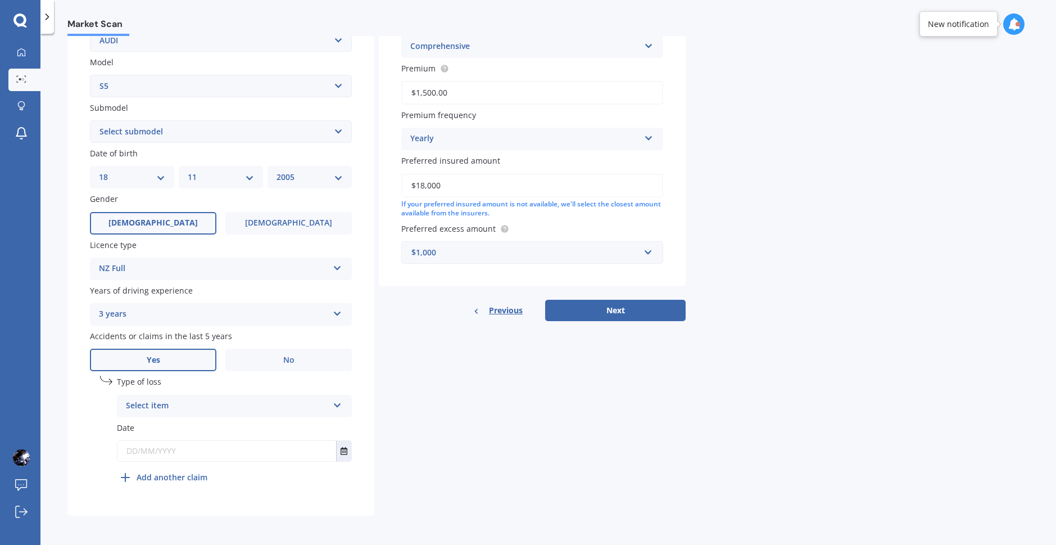
click at [207, 405] on div "Select item" at bounding box center [227, 405] width 202 height 13
click at [210, 429] on div "At fault accident" at bounding box center [234, 428] width 234 height 20
click at [205, 413] on div "At fault accident At fault accident Not at fault accident" at bounding box center [234, 406] width 235 height 22
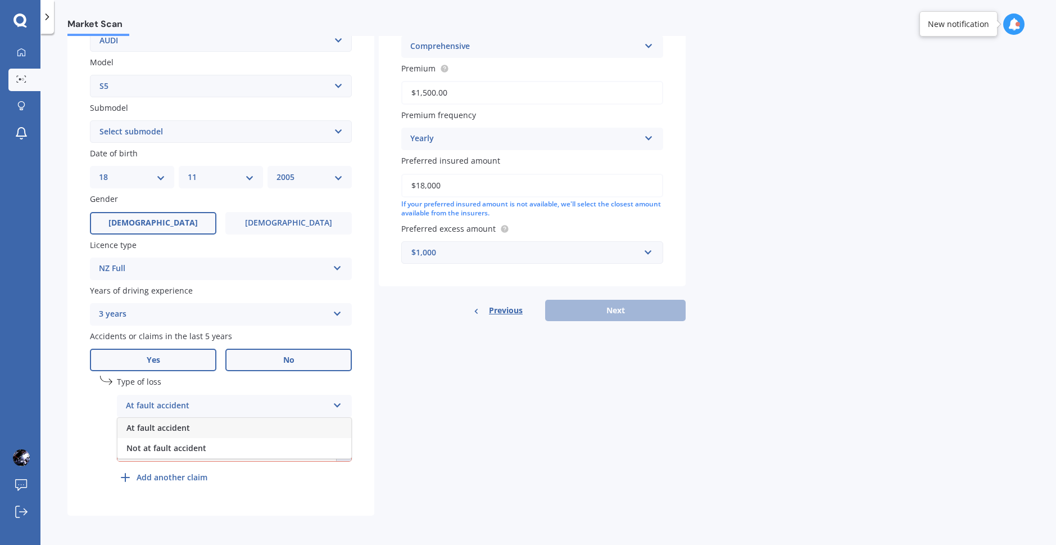
click at [260, 361] on label "No" at bounding box center [288, 359] width 126 height 22
click at [0, 0] on input "No" at bounding box center [0, 0] width 0 height 0
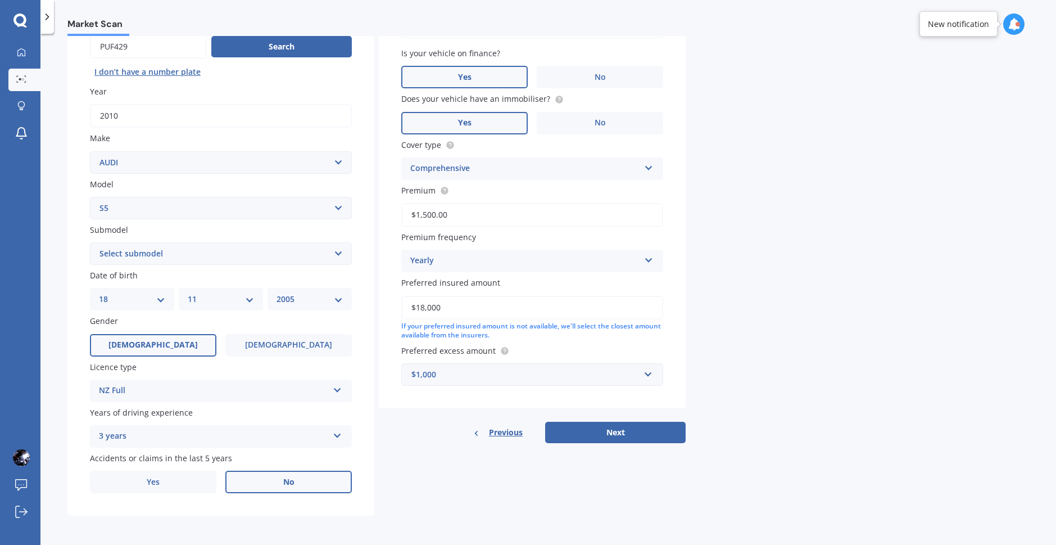
scroll to position [117, 0]
click at [577, 433] on button "Next" at bounding box center [615, 432] width 141 height 21
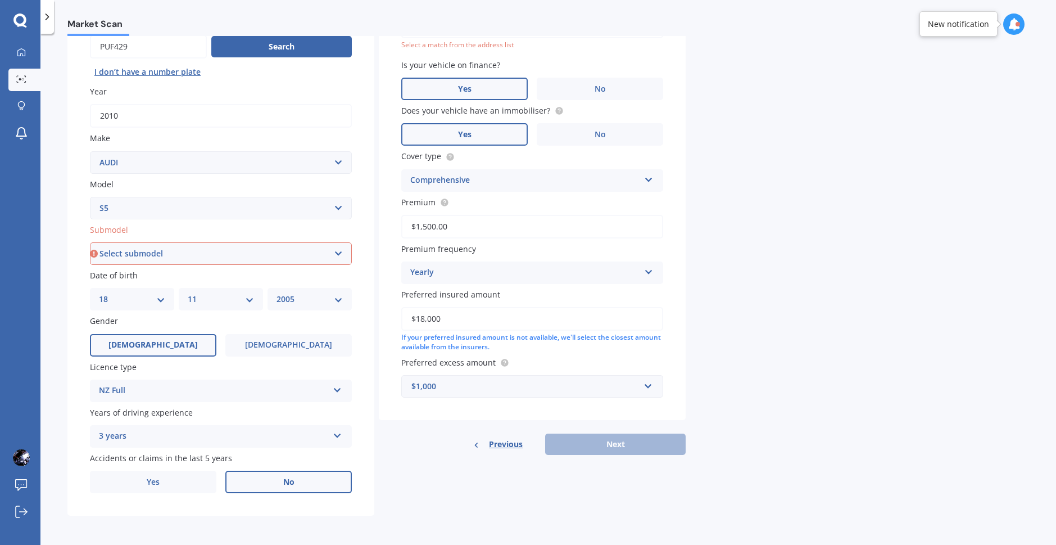
drag, startPoint x: 120, startPoint y: 253, endPoint x: 124, endPoint y: 264, distance: 11.7
click at [120, 253] on select "Select submodel 4.2 FSI TFSI Quattro TFSI Quattro turbo 4WD" at bounding box center [221, 253] width 262 height 22
click at [90, 242] on select "Select submodel 4.2 FSI TFSI Quattro TFSI Quattro turbo 4WD" at bounding box center [221, 253] width 262 height 22
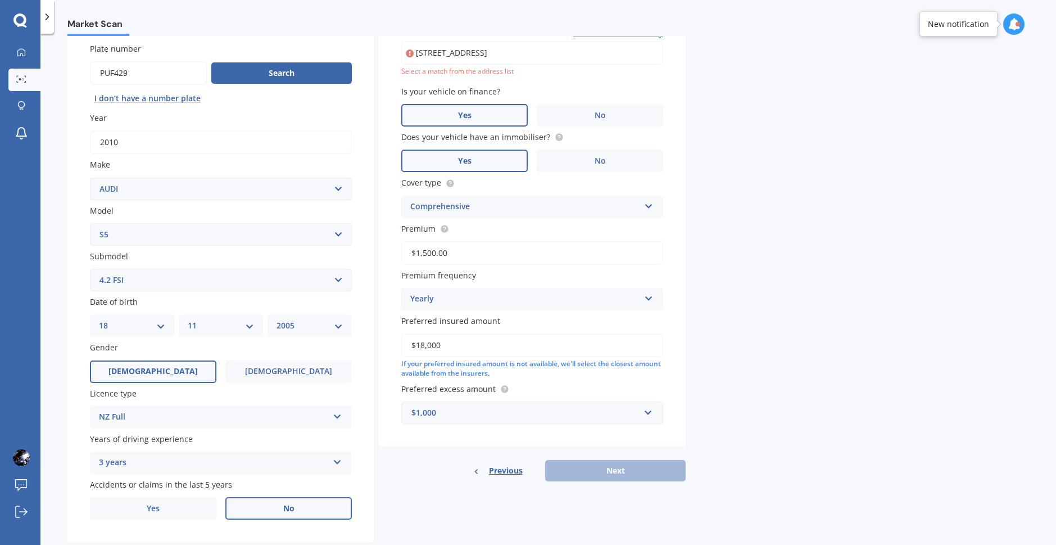
scroll to position [77, 0]
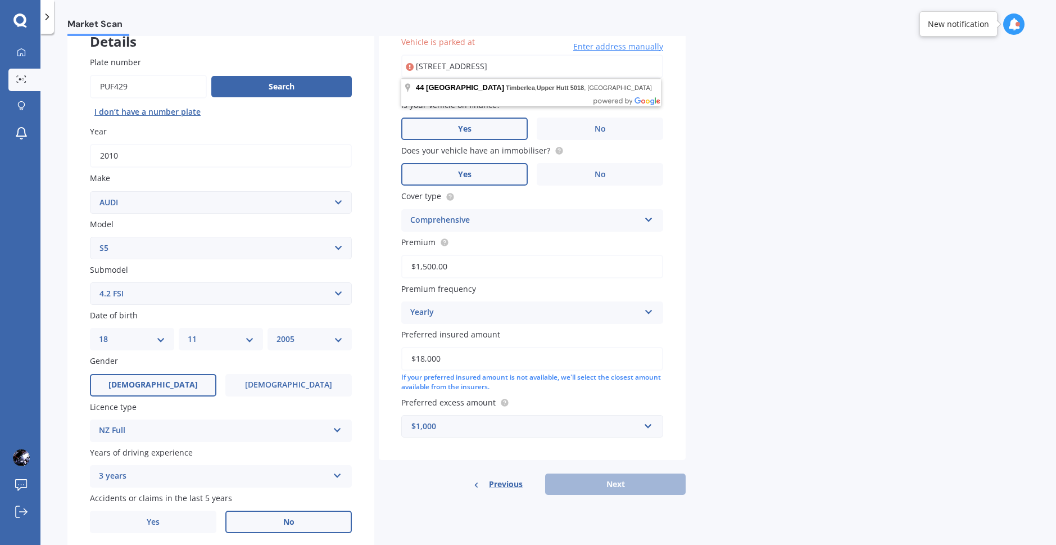
click at [127, 290] on select "Select submodel 4.2 FSI TFSI Quattro TFSI Quattro turbo 4WD" at bounding box center [221, 293] width 262 height 22
select select "TFSI QUATTRO"
click at [90, 282] on select "Select submodel 4.2 FSI TFSI Quattro TFSI Quattro turbo 4WD" at bounding box center [221, 293] width 262 height 22
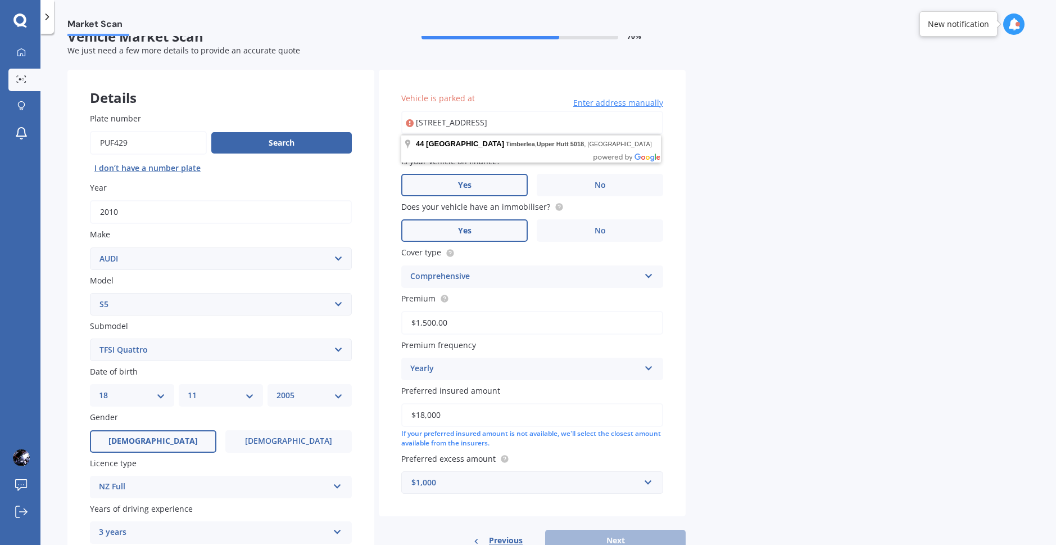
click at [492, 127] on input "44 Blueberry Grove, Timberlea, Upper Hutt 5018" at bounding box center [532, 123] width 262 height 24
type input "44 Blueberry Grove, Timberlea, Upper Hutt 5018"
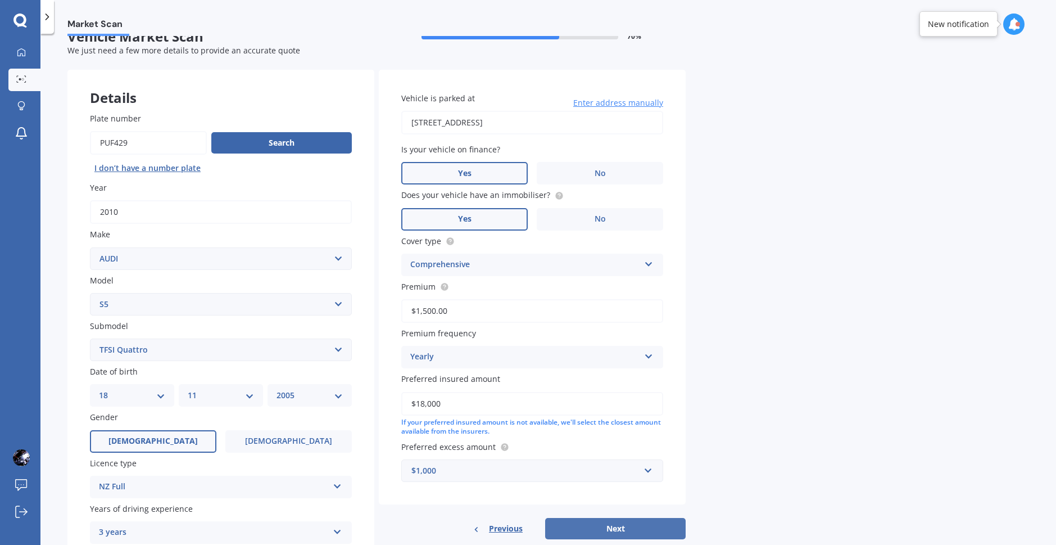
click at [606, 528] on button "Next" at bounding box center [615, 528] width 141 height 21
select select "18"
select select "11"
select select "2005"
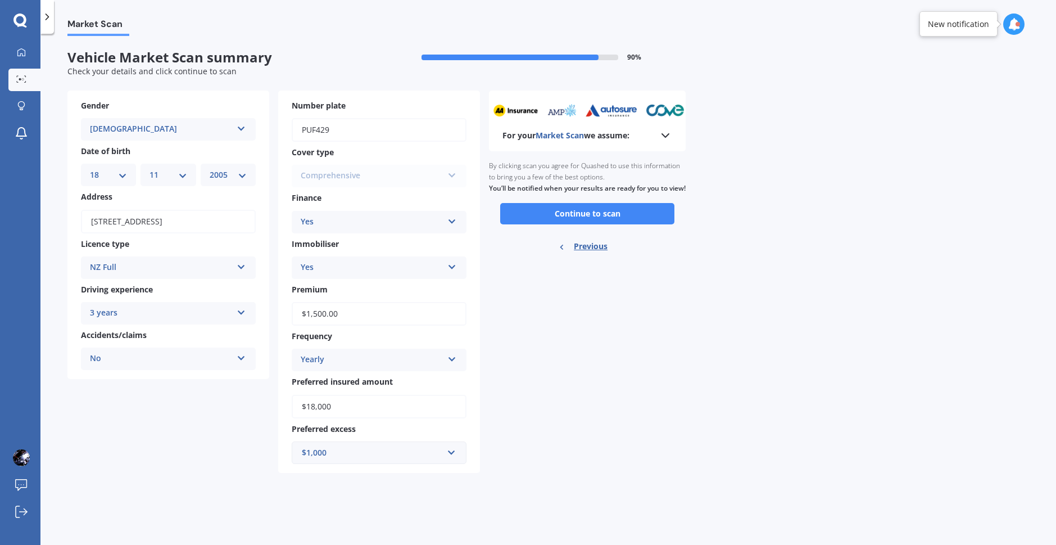
scroll to position [0, 0]
click at [631, 224] on button "Continue to scan" at bounding box center [587, 213] width 174 height 21
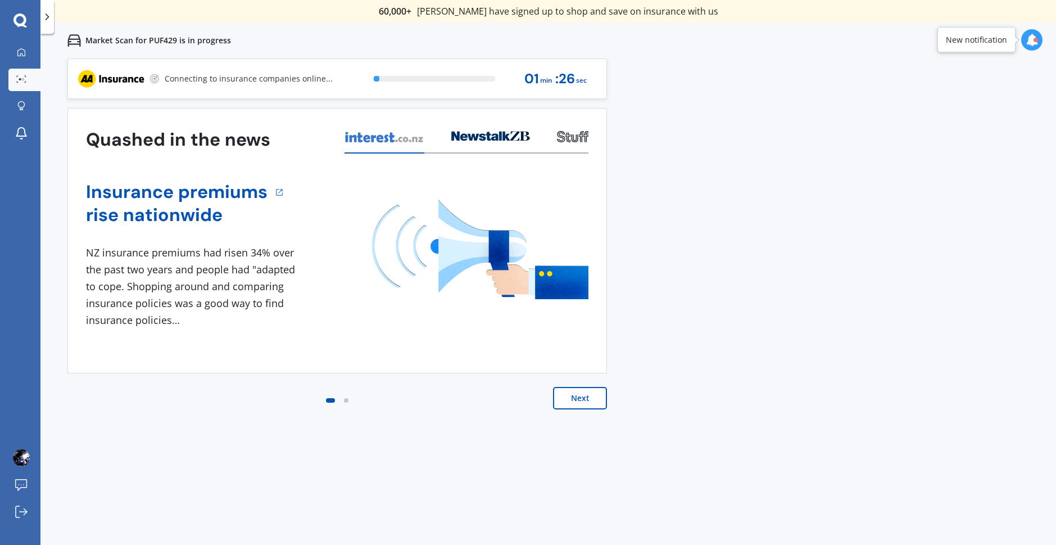
click at [579, 400] on button "Next" at bounding box center [580, 398] width 54 height 22
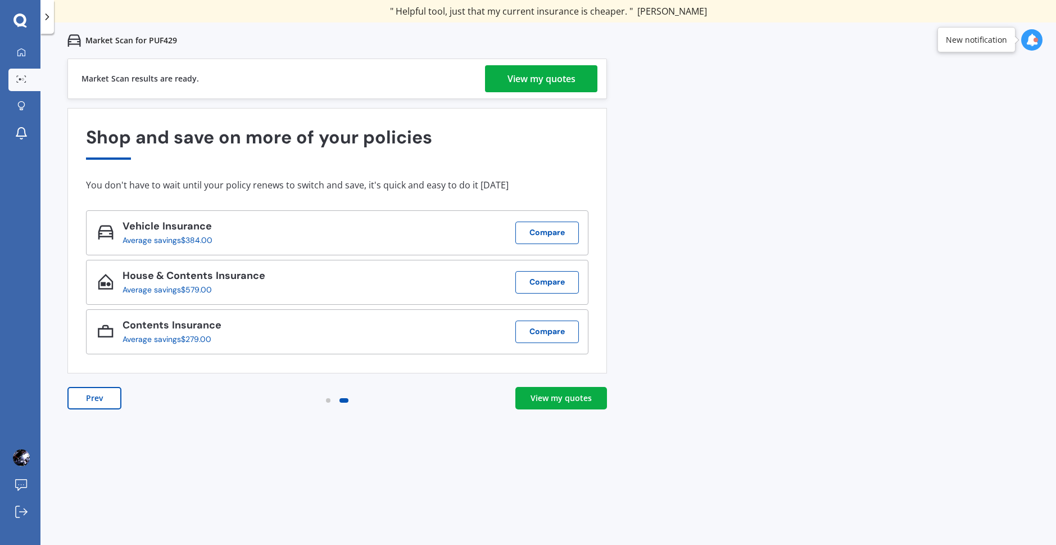
click at [555, 74] on div "View my quotes" at bounding box center [542, 78] width 68 height 27
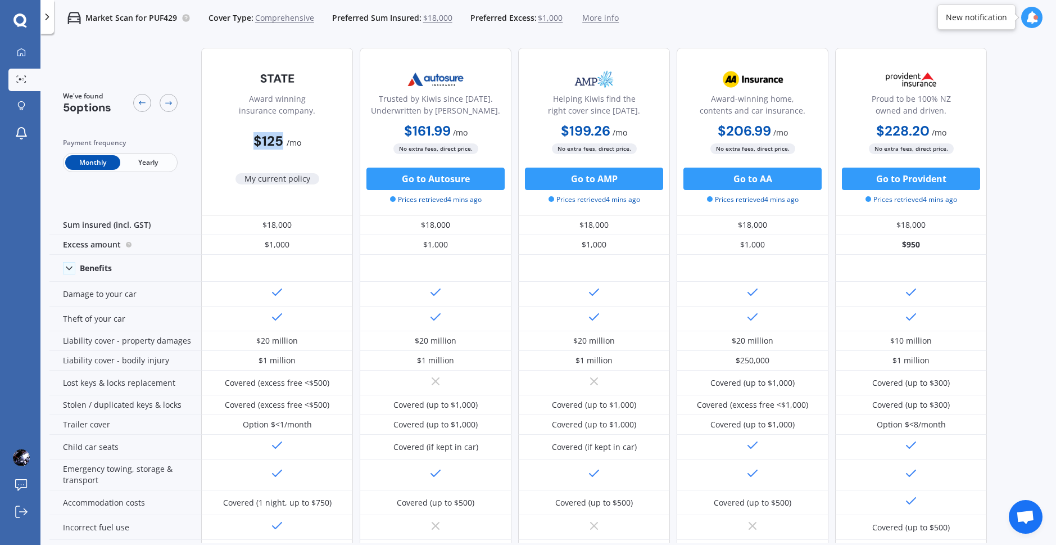
drag, startPoint x: 252, startPoint y: 138, endPoint x: 282, endPoint y: 142, distance: 30.6
click at [282, 142] on div "$125 / mo" at bounding box center [277, 137] width 152 height 32
click at [280, 157] on div "My current policy" at bounding box center [277, 168] width 84 height 31
click at [176, 142] on div "Payment frequency" at bounding box center [120, 142] width 115 height 11
